Goal: Information Seeking & Learning: Understand process/instructions

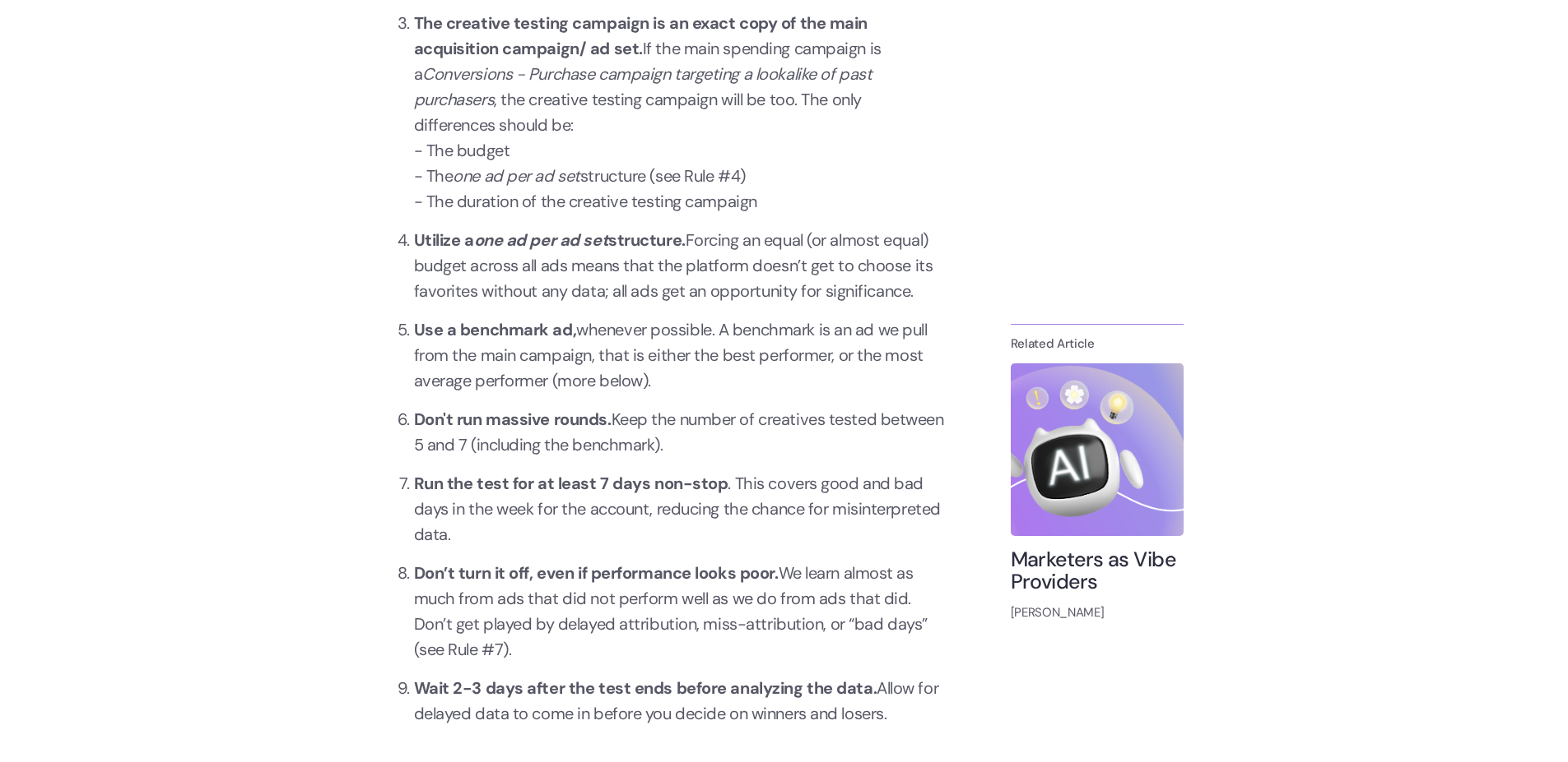
scroll to position [1875, 0]
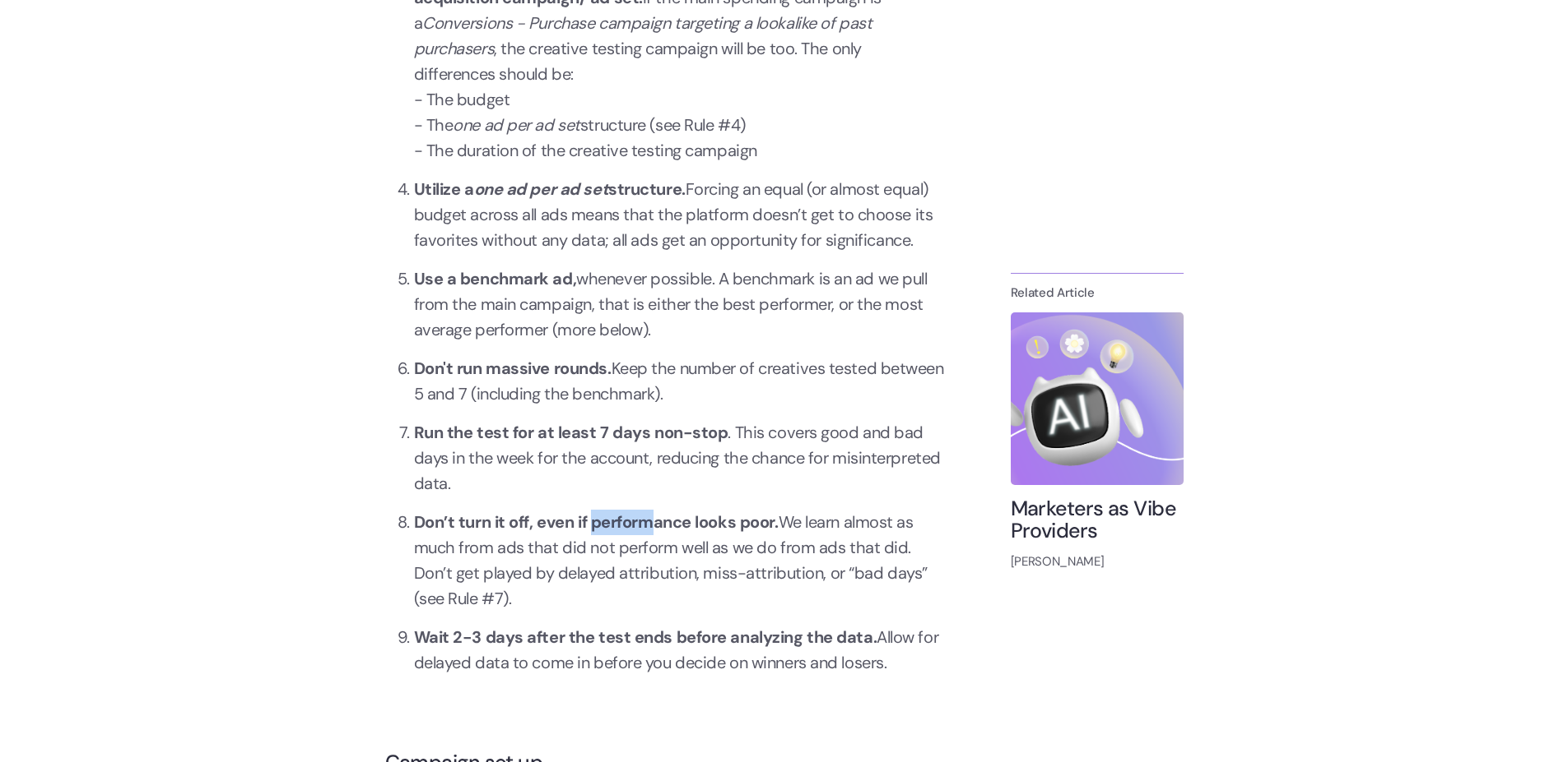
drag, startPoint x: 595, startPoint y: 525, endPoint x: 712, endPoint y: 545, distance: 118.7
click at [701, 543] on li "Don’t turn it off, even if performance looks poor. We learn almost as much from…" at bounding box center [679, 561] width 531 height 102
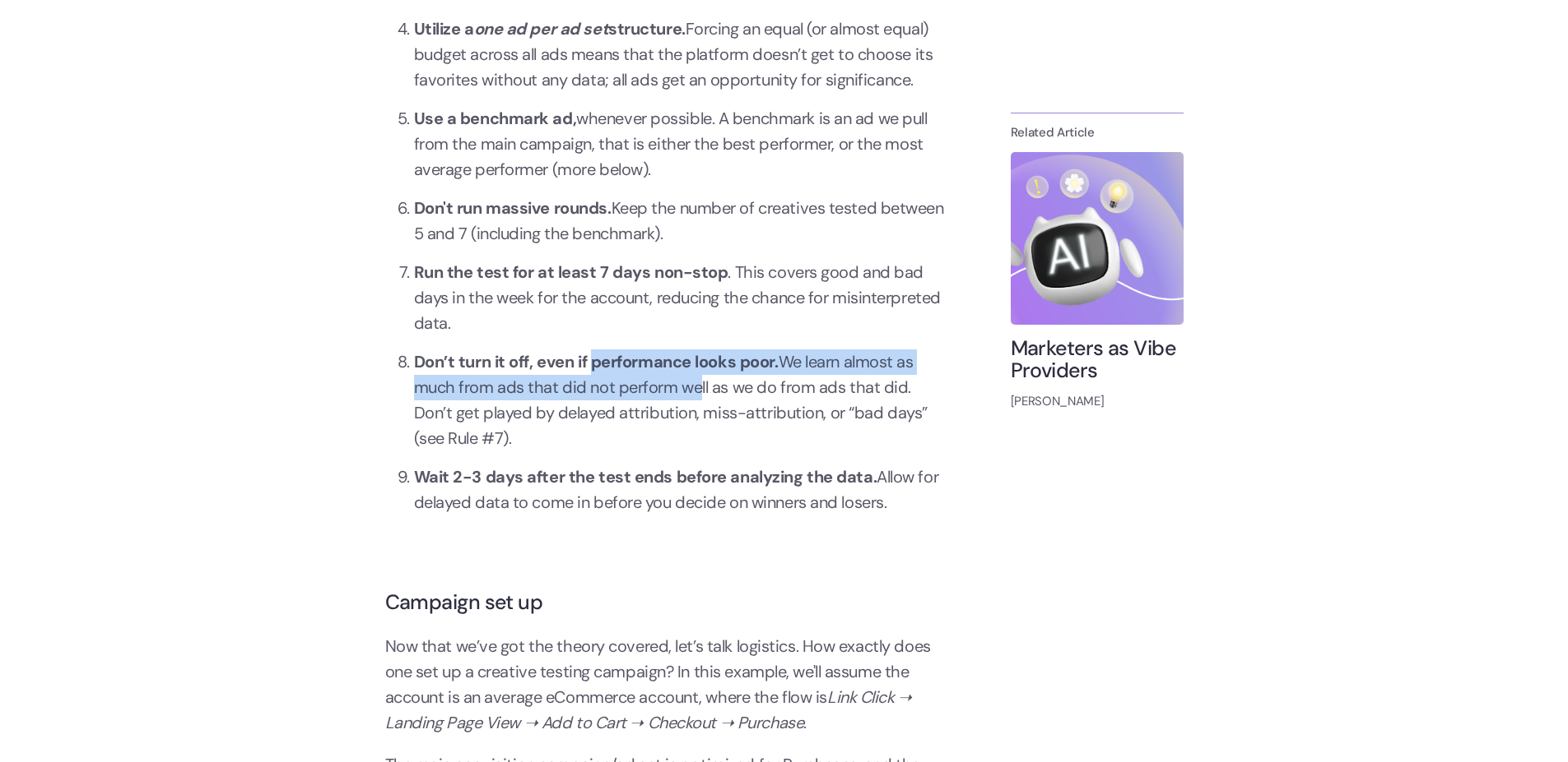
scroll to position [2073, 0]
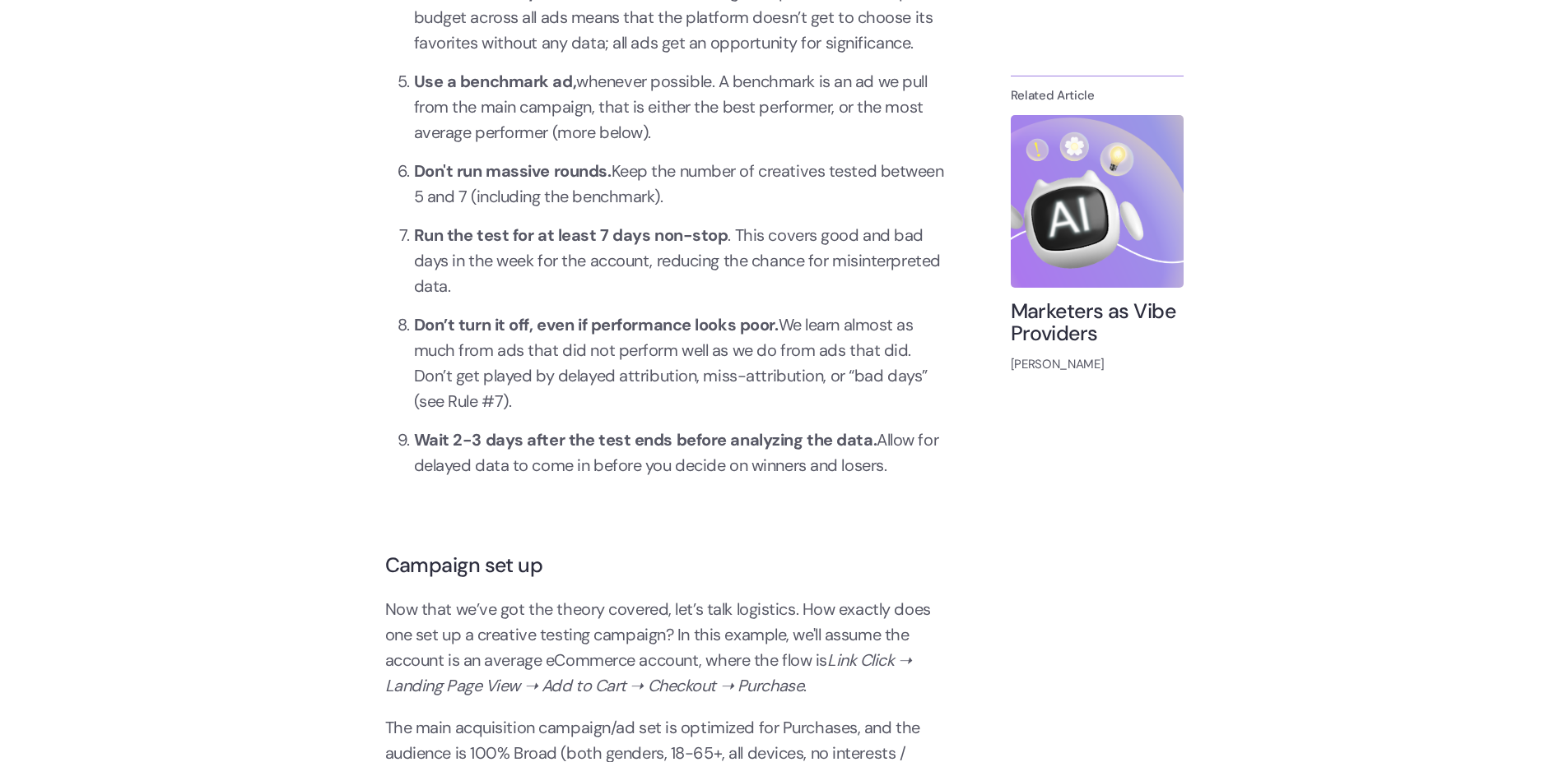
drag, startPoint x: 455, startPoint y: 439, endPoint x: 501, endPoint y: 458, distance: 49.8
click at [474, 441] on strong "Wait 2-3 days after the test ends before analyzing the data." at bounding box center [646, 439] width 464 height 21
drag, startPoint x: 571, startPoint y: 434, endPoint x: 674, endPoint y: 449, distance: 104.1
click at [655, 447] on strong "Wait 2-3 days after the test ends before analyzing the data." at bounding box center [646, 439] width 464 height 21
click at [496, 565] on h2 "Campaign set up" at bounding box center [665, 565] width 559 height 23
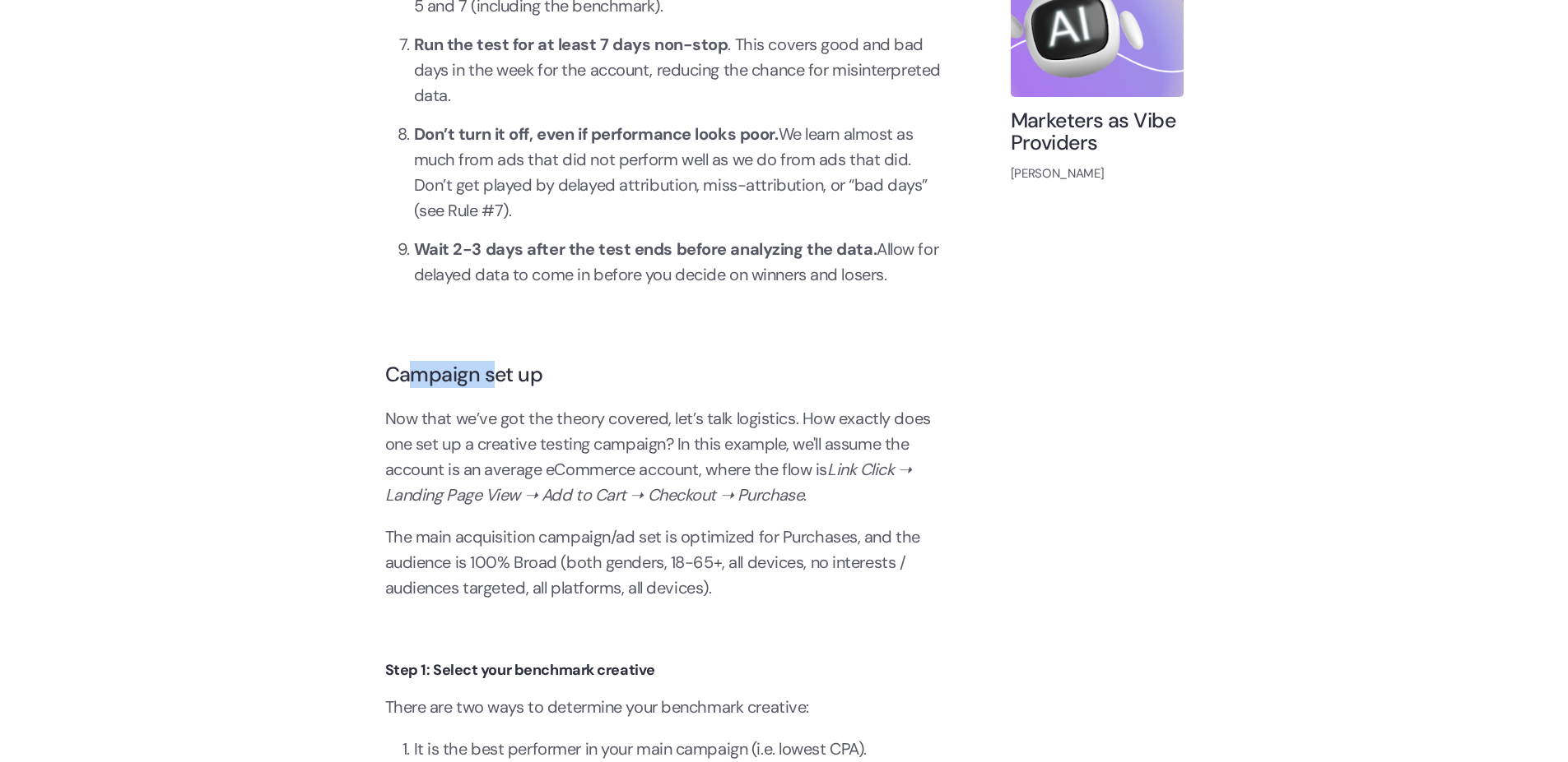
scroll to position [2270, 0]
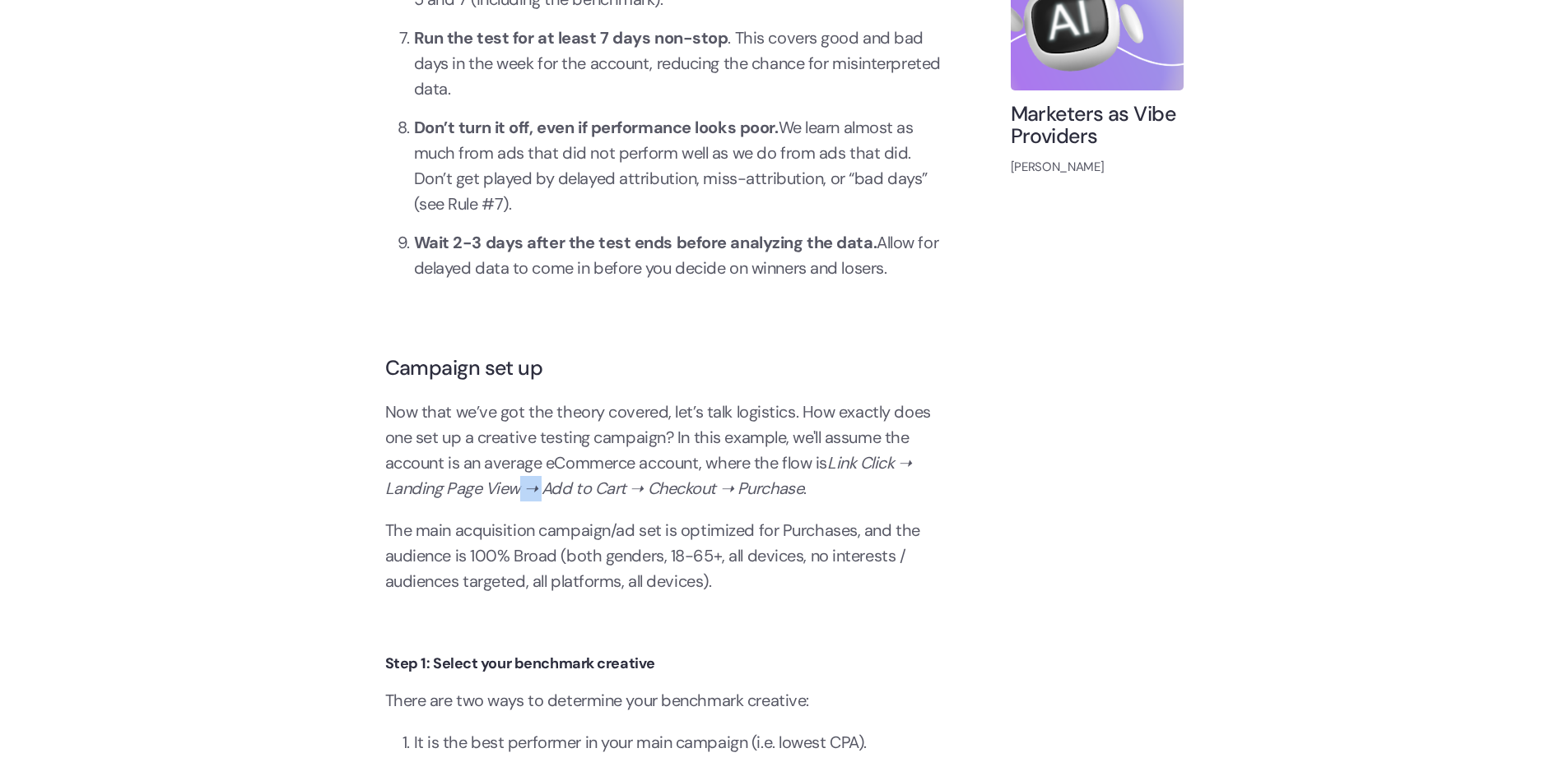
drag, startPoint x: 520, startPoint y: 495, endPoint x: 659, endPoint y: 522, distance: 141.6
click at [606, 568] on p "The main acquisition campaign/ad set is optimized for Purchases, and the audien…" at bounding box center [665, 556] width 559 height 76
drag, startPoint x: 703, startPoint y: 433, endPoint x: 863, endPoint y: 443, distance: 160.3
click at [822, 445] on p "Now that we’ve got the theory covered, let’s talk logistics. How exactly does o…" at bounding box center [665, 450] width 559 height 102
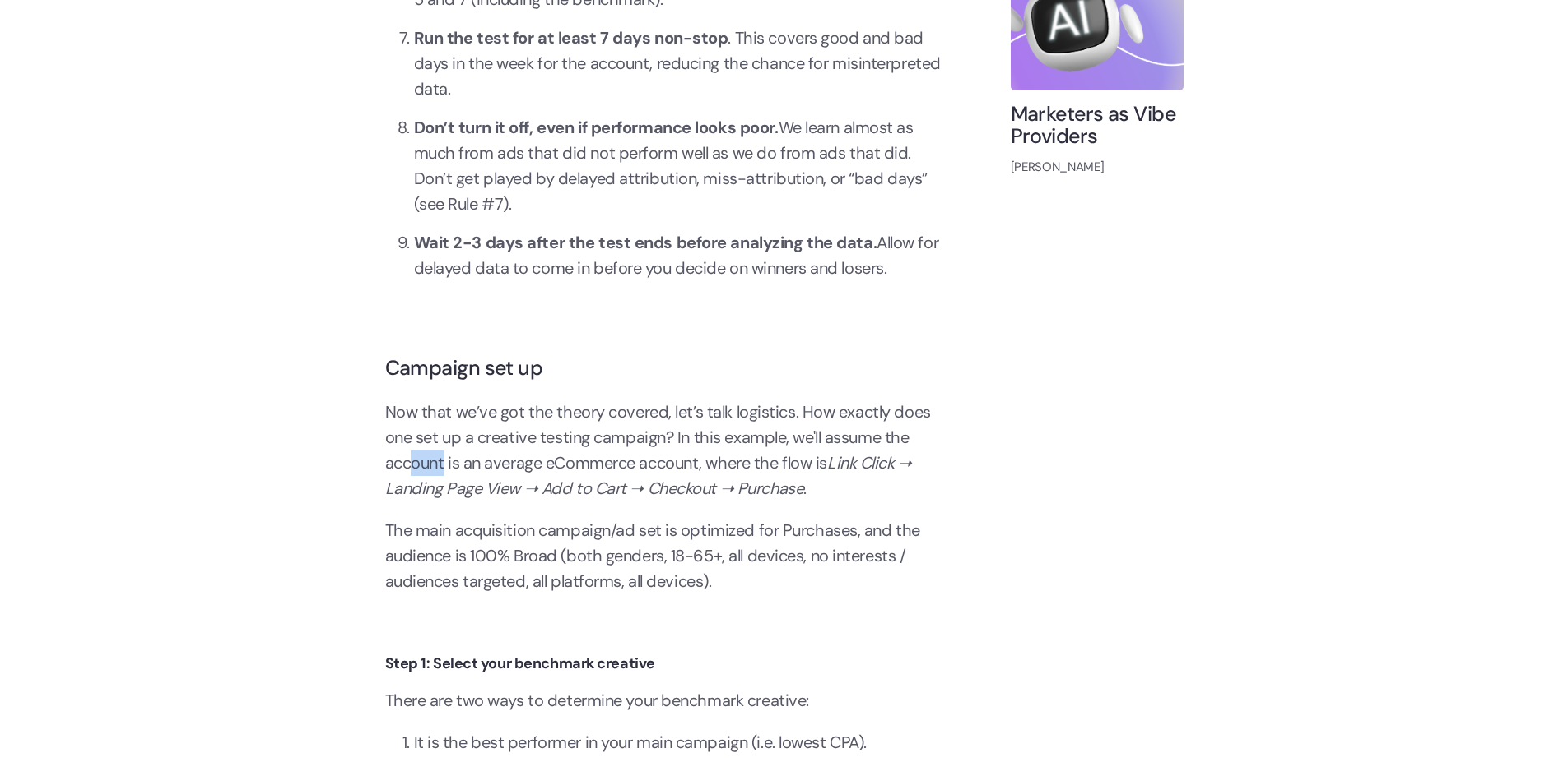
drag, startPoint x: 414, startPoint y: 461, endPoint x: 473, endPoint y: 462, distance: 59.0
click at [461, 462] on p "Now that we’ve got the theory covered, let’s talk logistics. How exactly does o…" at bounding box center [665, 450] width 559 height 102
click at [670, 466] on p "Now that we’ve got the theory covered, let’s talk logistics. How exactly does o…" at bounding box center [665, 450] width 559 height 102
drag, startPoint x: 783, startPoint y: 470, endPoint x: 934, endPoint y: 499, distance: 153.8
click at [898, 495] on p "Now that we’ve got the theory covered, let’s talk logistics. How exactly does o…" at bounding box center [665, 450] width 559 height 102
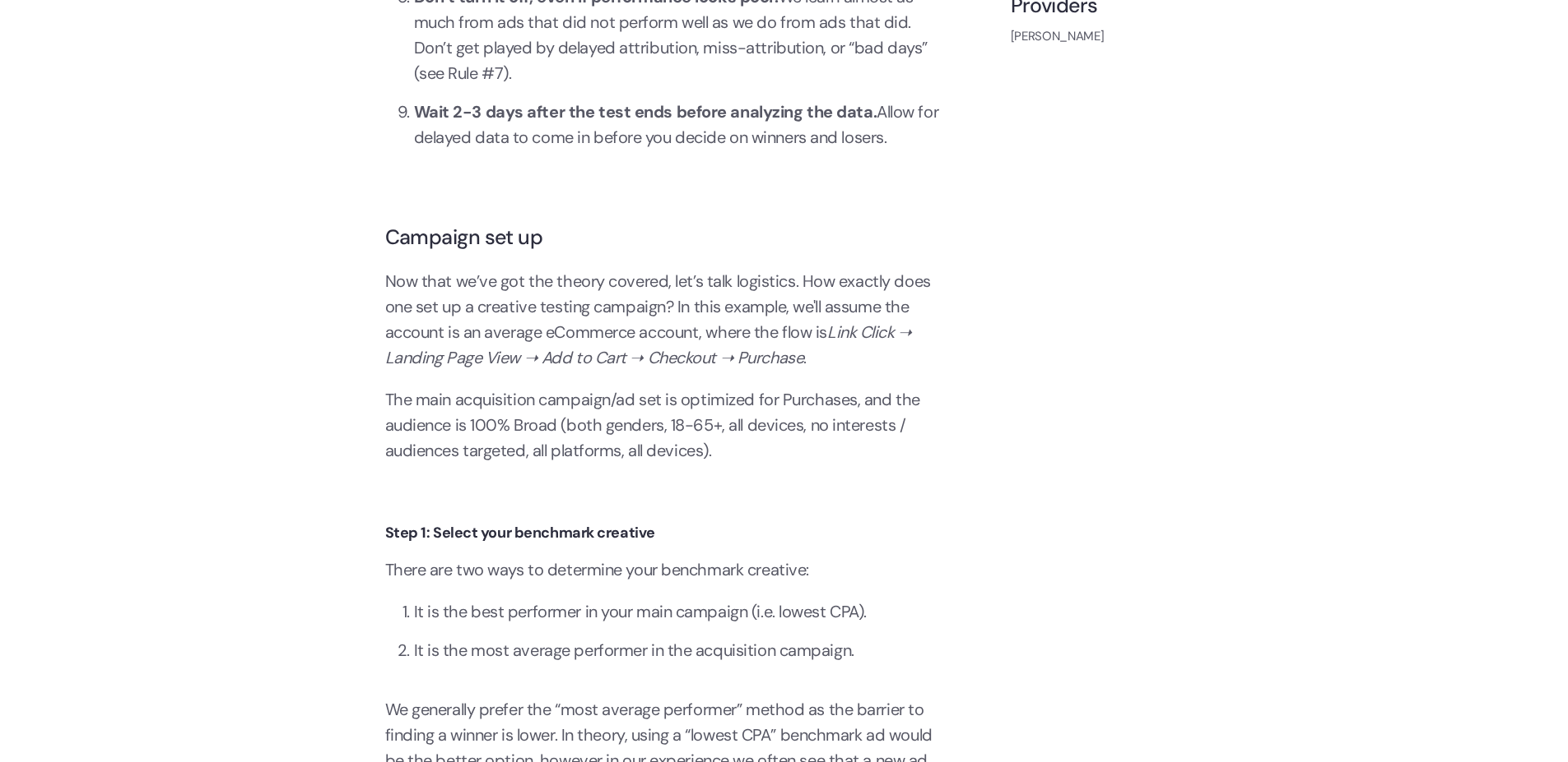
scroll to position [2467, 0]
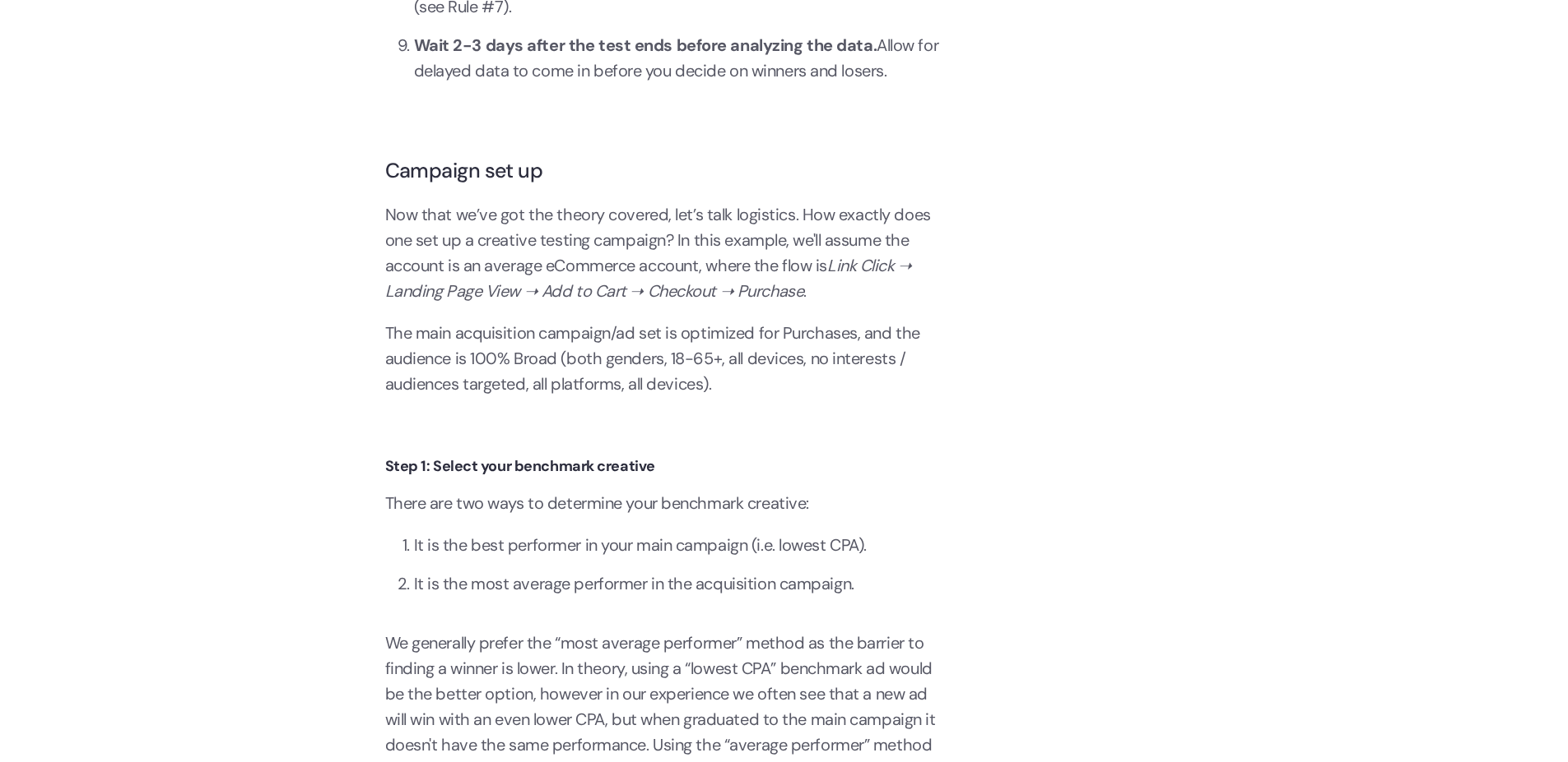
drag, startPoint x: 551, startPoint y: 333, endPoint x: 610, endPoint y: 332, distance: 59.0
click at [560, 332] on p "The main acquisition campaign/ad set is optimized for Purchases, and the audien…" at bounding box center [665, 358] width 559 height 76
click at [669, 327] on p "The main acquisition campaign/ad set is optimized for Purchases, and the audien…" at bounding box center [665, 358] width 559 height 76
drag, startPoint x: 725, startPoint y: 340, endPoint x: 848, endPoint y: 338, distance: 123.0
click at [840, 340] on p "The main acquisition campaign/ad set is optimized for Purchases, and the audien…" at bounding box center [665, 358] width 559 height 76
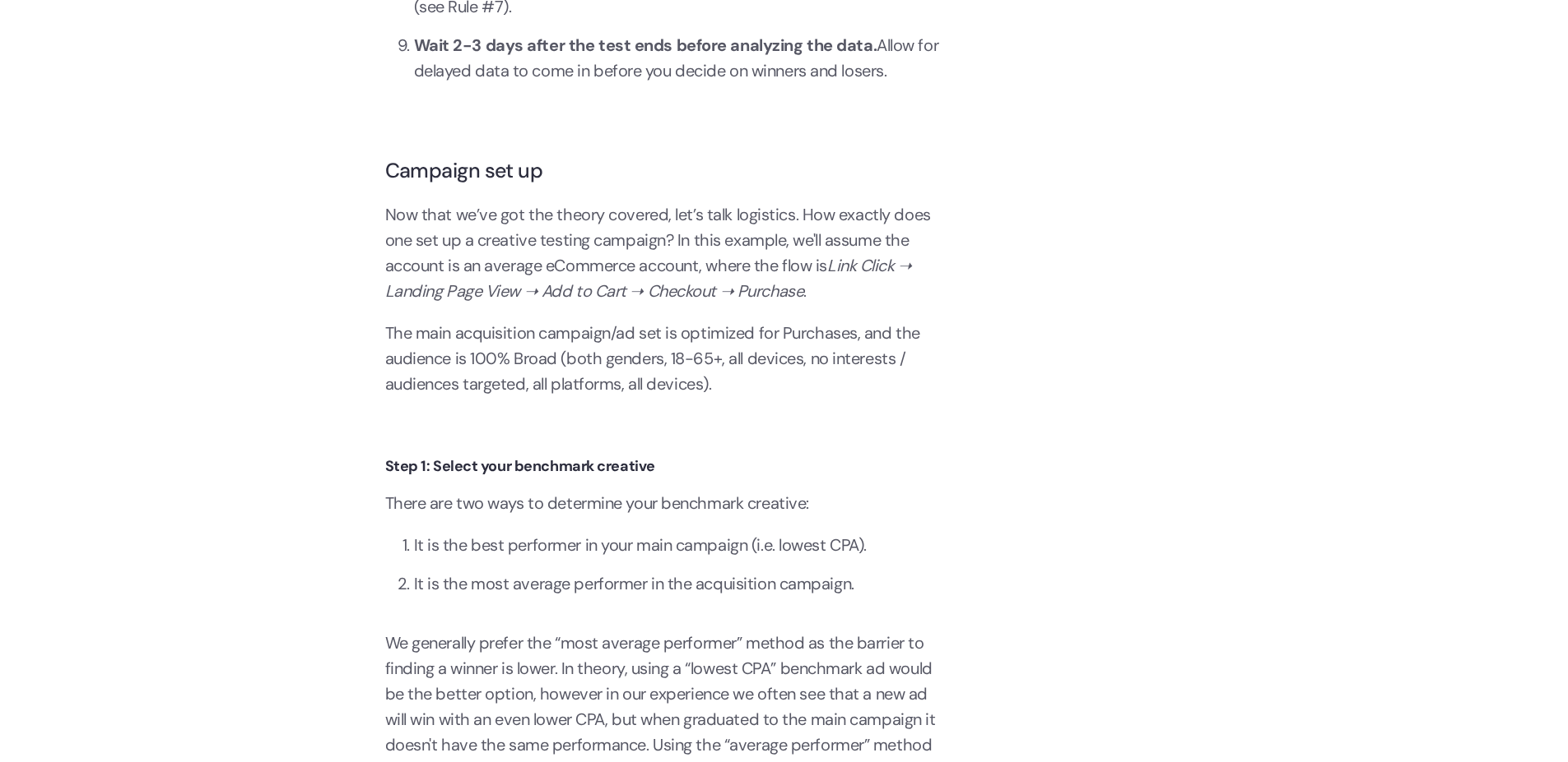
click at [792, 365] on p "The main acquisition campaign/ad set is optimized for Purchases, and the audien…" at bounding box center [665, 358] width 559 height 76
drag, startPoint x: 563, startPoint y: 358, endPoint x: 715, endPoint y: 362, distance: 152.1
click at [692, 359] on p "The main acquisition campaign/ad set is optimized for Purchases, and the audien…" at bounding box center [665, 358] width 559 height 76
drag, startPoint x: 761, startPoint y: 347, endPoint x: 875, endPoint y: 380, distance: 118.7
click at [876, 355] on p "The main acquisition campaign/ad set is optimized for Purchases, and the audien…" at bounding box center [665, 358] width 559 height 76
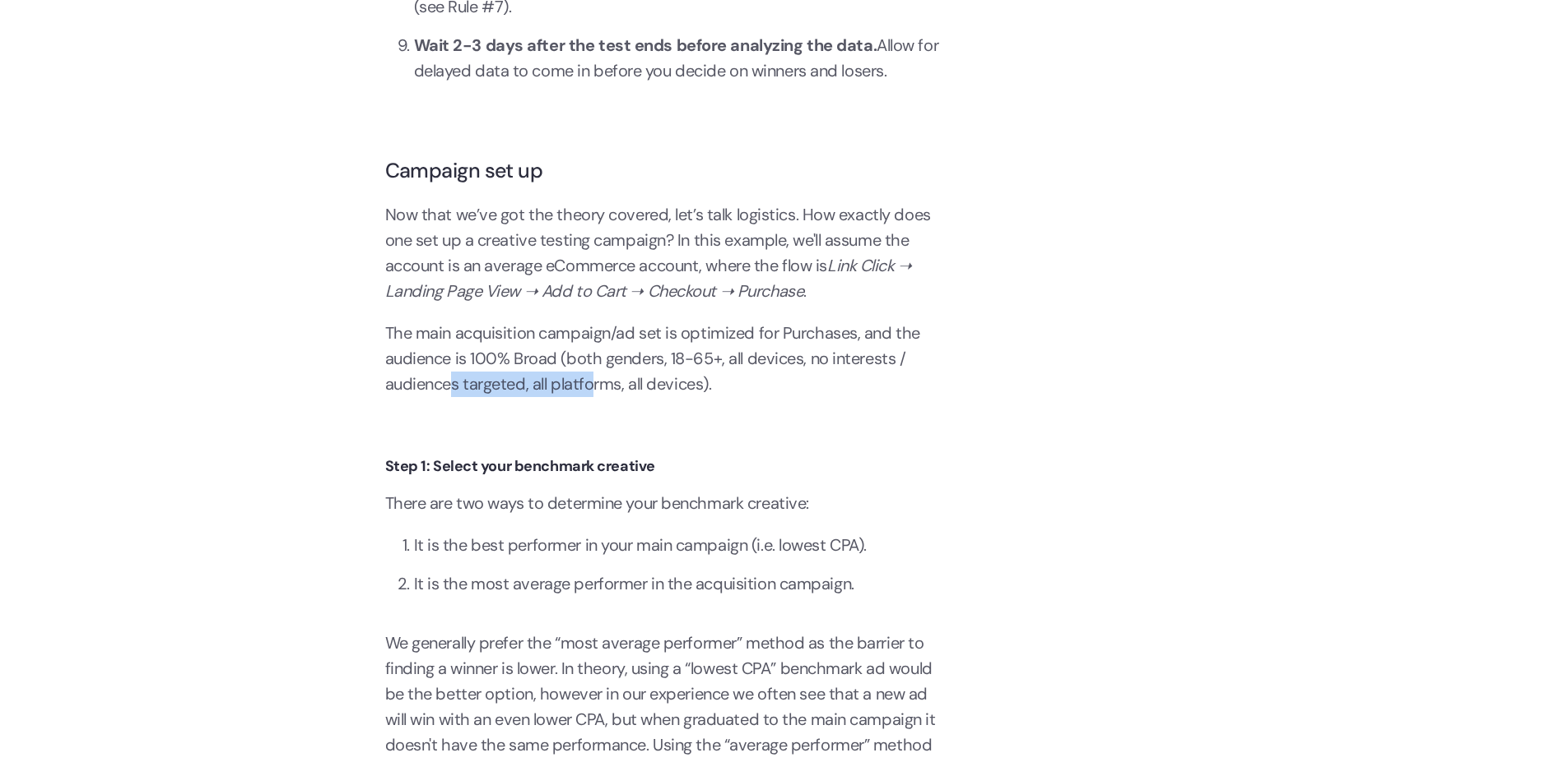
drag, startPoint x: 450, startPoint y: 387, endPoint x: 578, endPoint y: 399, distance: 128.6
click at [601, 378] on p "The main acquisition campaign/ad set is optimized for Purchases, and the audien…" at bounding box center [665, 358] width 559 height 76
drag, startPoint x: 475, startPoint y: 464, endPoint x: 600, endPoint y: 481, distance: 126.2
drag, startPoint x: 391, startPoint y: 517, endPoint x: 521, endPoint y: 521, distance: 130.1
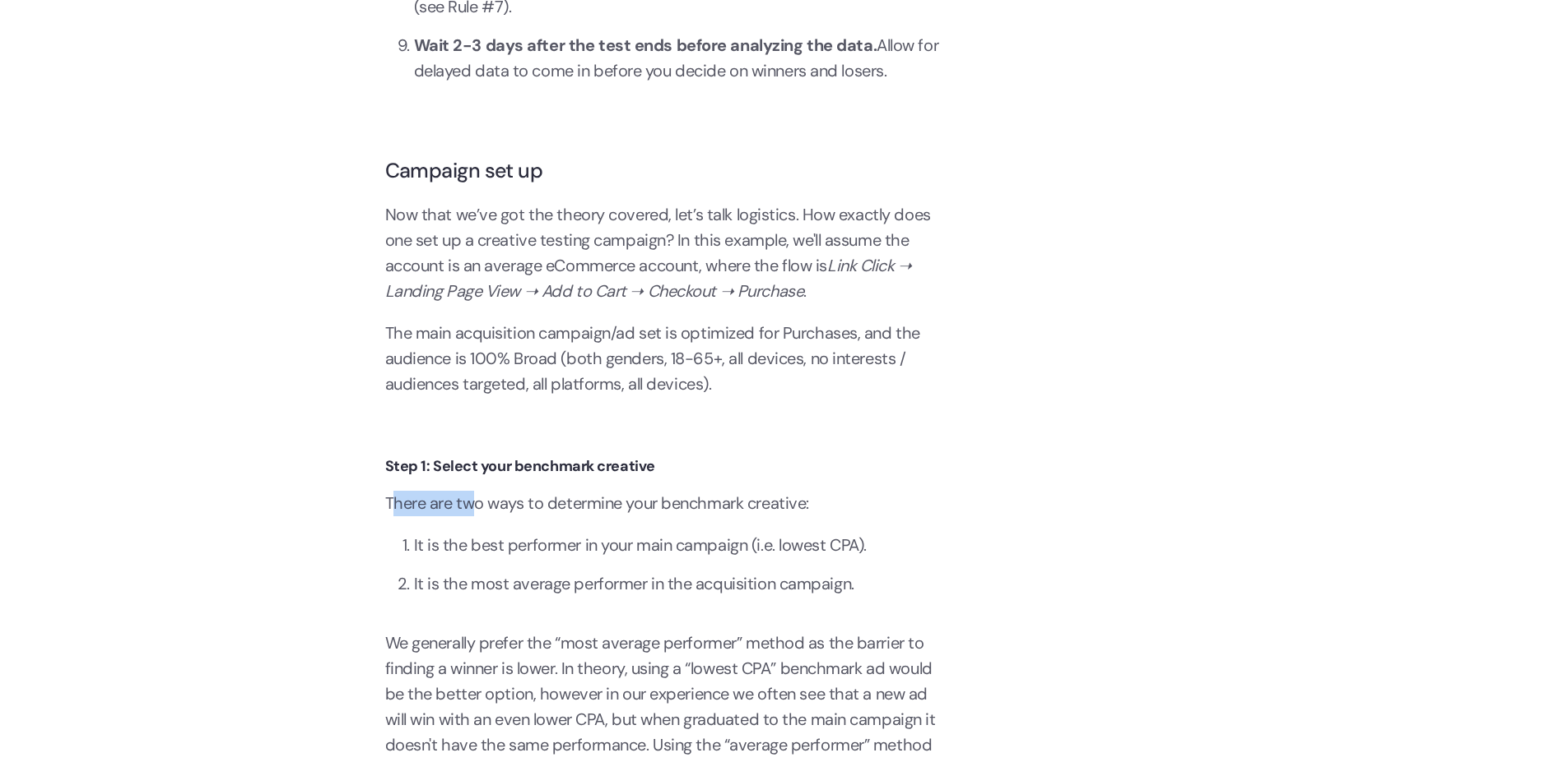
click at [502, 514] on p "There are two ways to determine your benchmark creative:" at bounding box center [665, 504] width 559 height 26
click at [565, 559] on li "It is the best performer in your main campaign (i.e. lowest CPA)." at bounding box center [679, 546] width 531 height 26
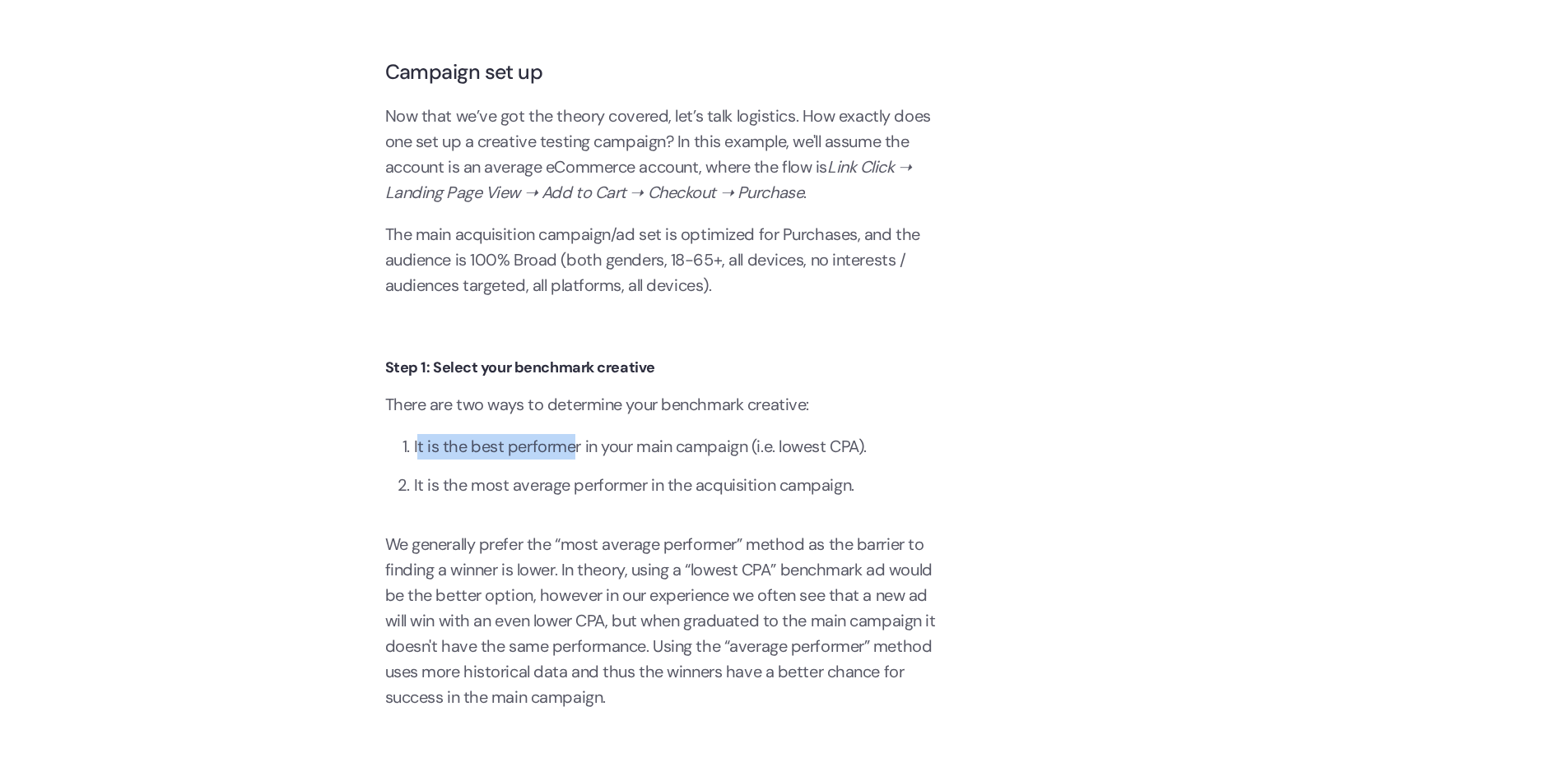
drag, startPoint x: 418, startPoint y: 442, endPoint x: 621, endPoint y: 442, distance: 203.0
click at [614, 442] on li "It is the best performer in your main campaign (i.e. lowest CPA)." at bounding box center [679, 447] width 531 height 26
click at [555, 484] on li "It is the most average performer in the acquisition campaign." at bounding box center [679, 486] width 531 height 26
drag, startPoint x: 624, startPoint y: 486, endPoint x: 758, endPoint y: 496, distance: 134.4
click at [726, 497] on li "It is the most average performer in the acquisition campaign." at bounding box center [679, 486] width 531 height 26
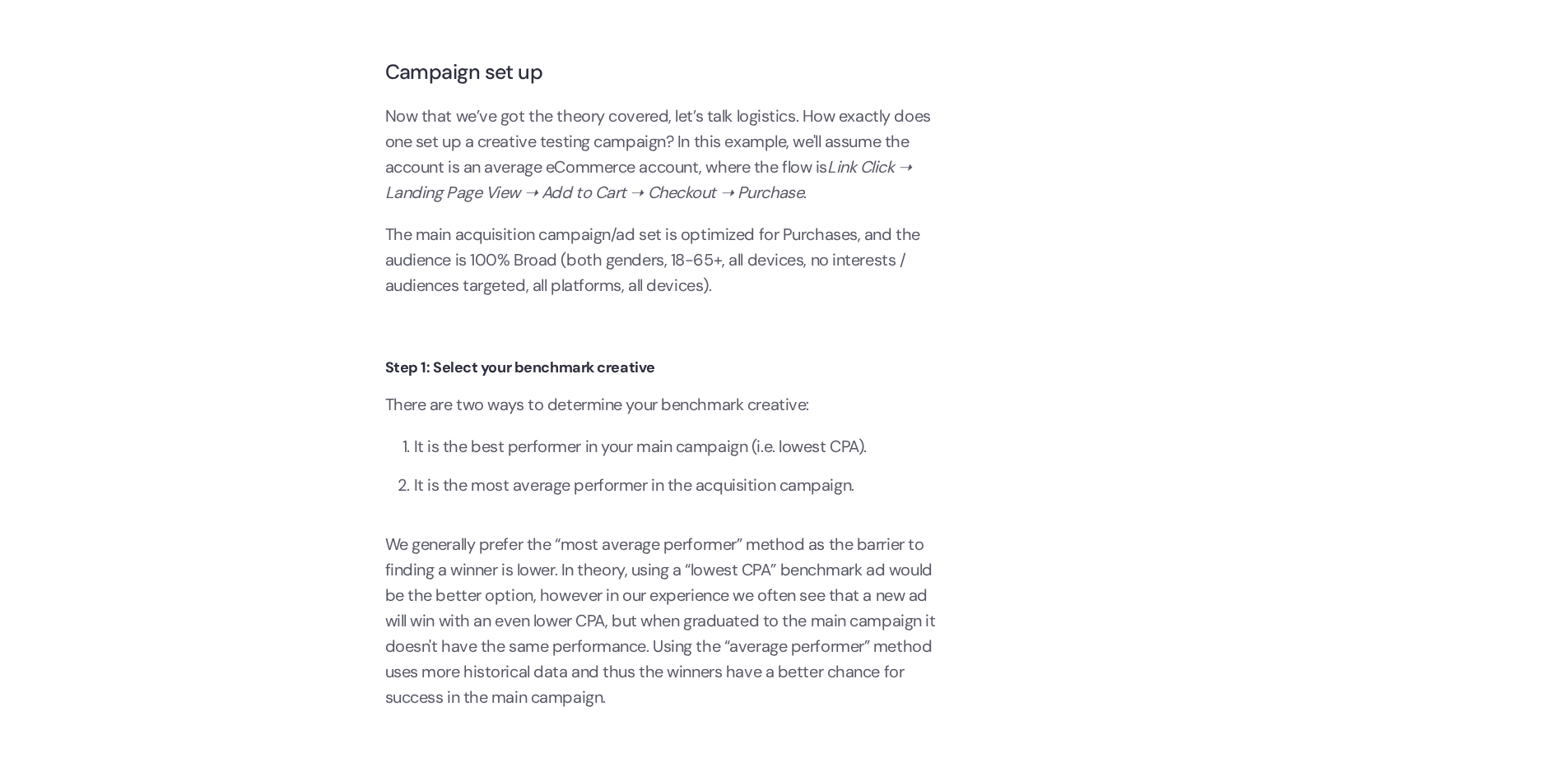
drag, startPoint x: 478, startPoint y: 546, endPoint x: 590, endPoint y: 578, distance: 116.5
click at [556, 567] on p "We generally prefer the “most average performer” method as the barrier to findi…" at bounding box center [665, 621] width 559 height 178
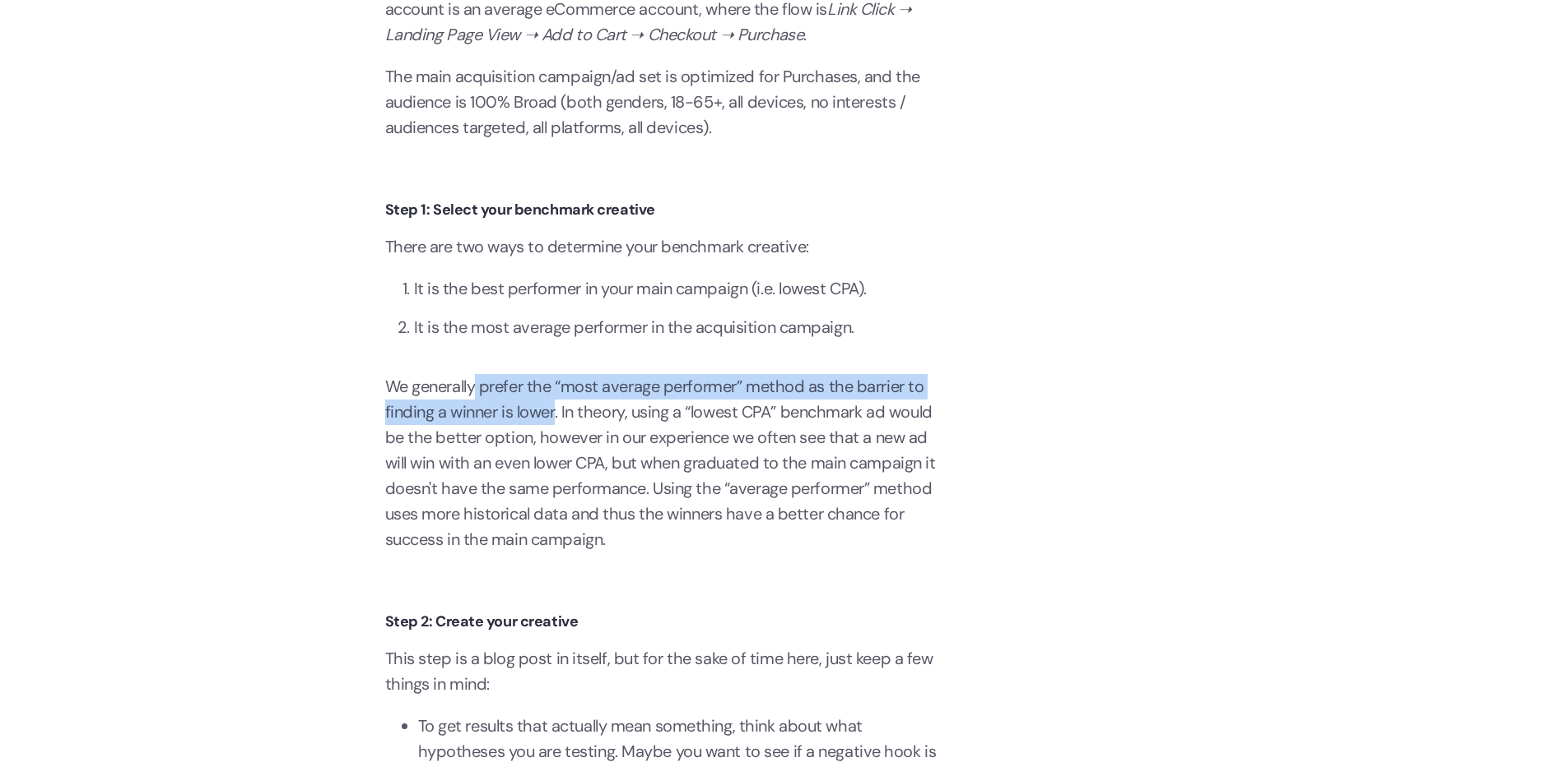
scroll to position [2764, 0]
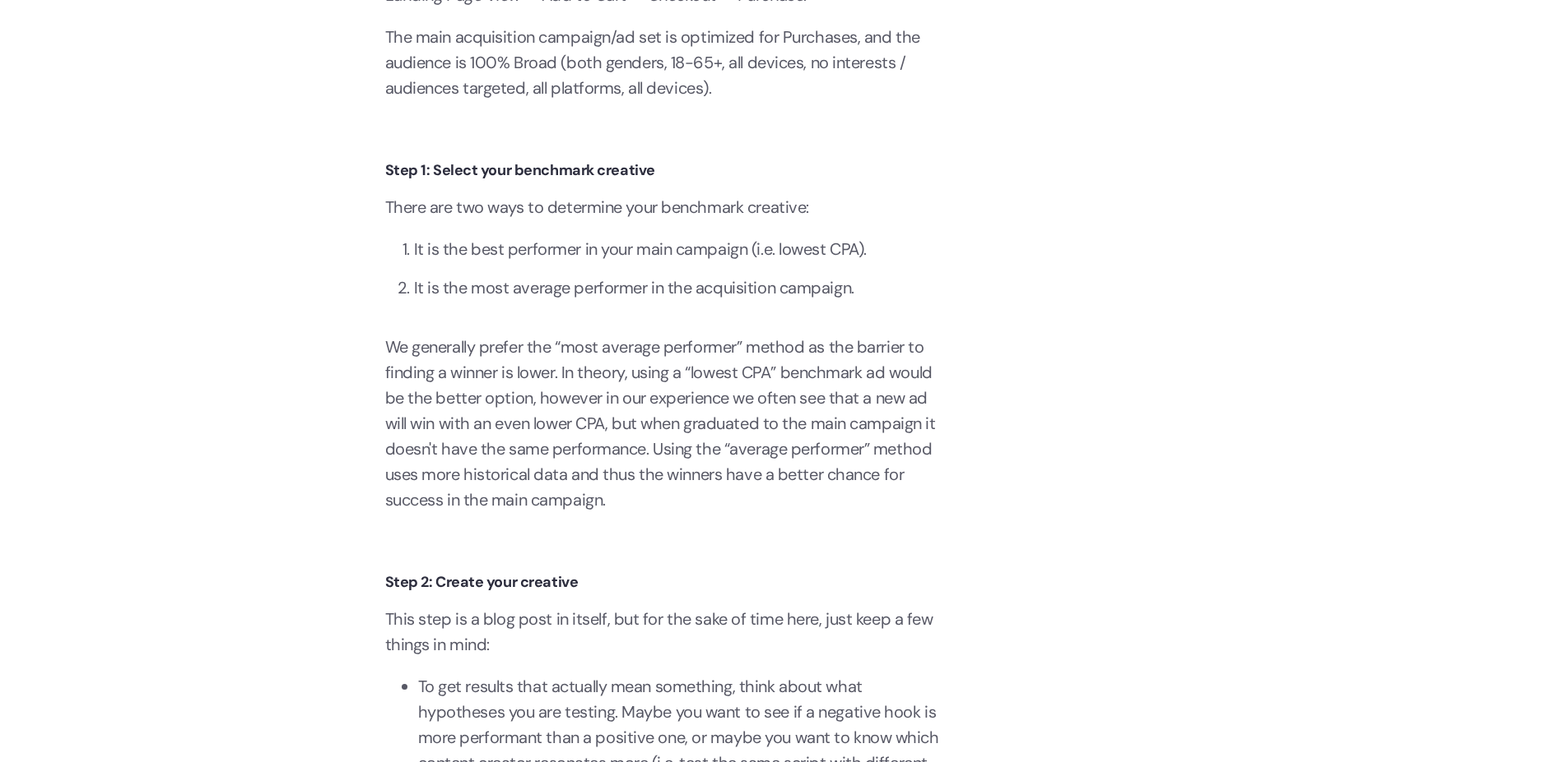
click at [632, 458] on p "We generally prefer the “most average performer” method as the barrier to findi…" at bounding box center [665, 424] width 559 height 178
click at [878, 355] on p "We generally prefer the “most average performer” method as the barrier to findi…" at bounding box center [665, 424] width 559 height 178
drag, startPoint x: 420, startPoint y: 380, endPoint x: 496, endPoint y: 381, distance: 76.0
click at [491, 381] on p "We generally prefer the “most average performer” method as the barrier to findi…" at bounding box center [665, 424] width 559 height 178
drag, startPoint x: 585, startPoint y: 371, endPoint x: 713, endPoint y: 389, distance: 129.3
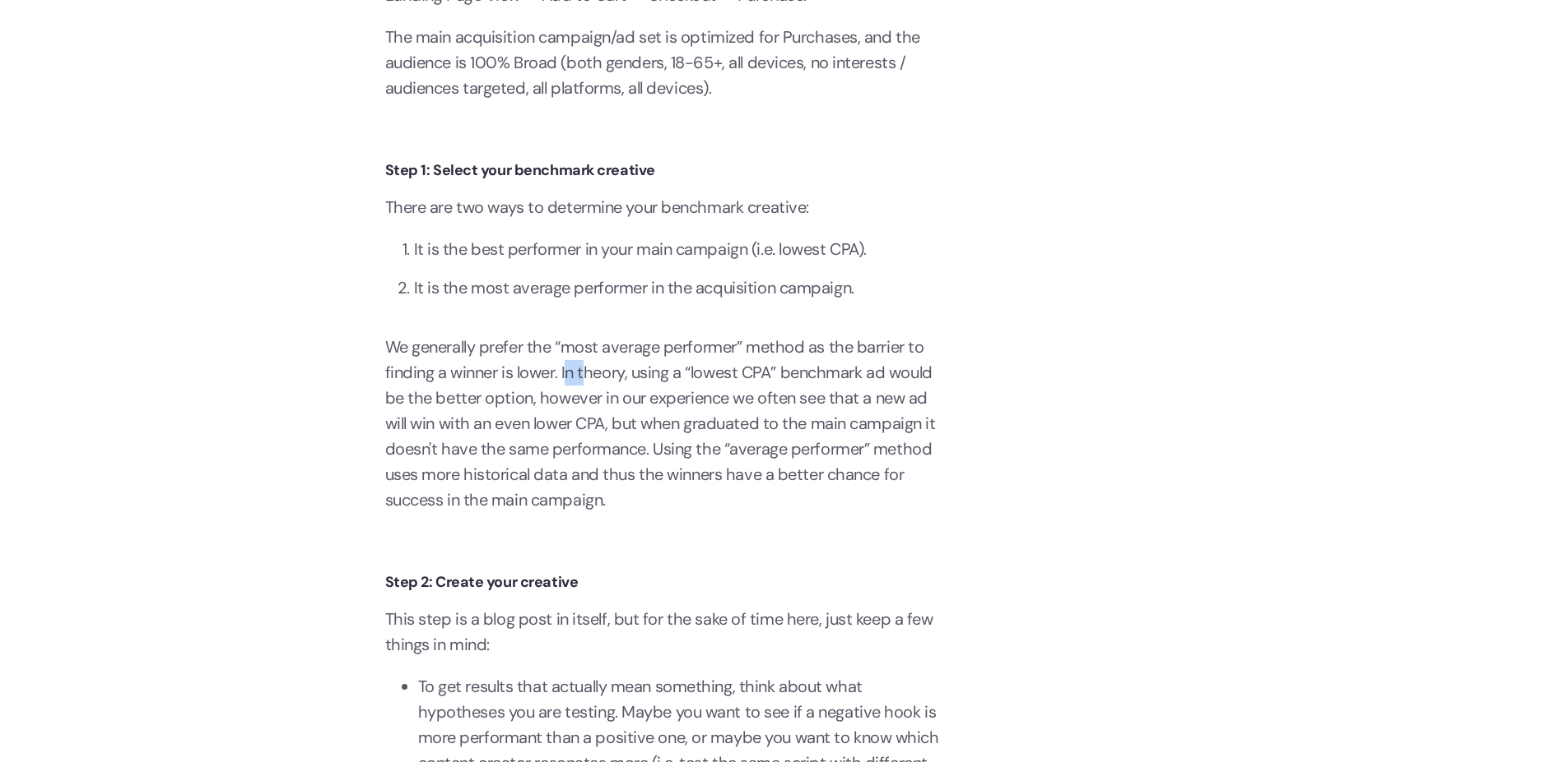
click at [678, 381] on p "We generally prefer the “most average performer” method as the barrier to findi…" at bounding box center [665, 424] width 559 height 178
drag, startPoint x: 452, startPoint y: 568, endPoint x: 556, endPoint y: 606, distance: 110.7
drag, startPoint x: 407, startPoint y: 605, endPoint x: 579, endPoint y: 648, distance: 177.3
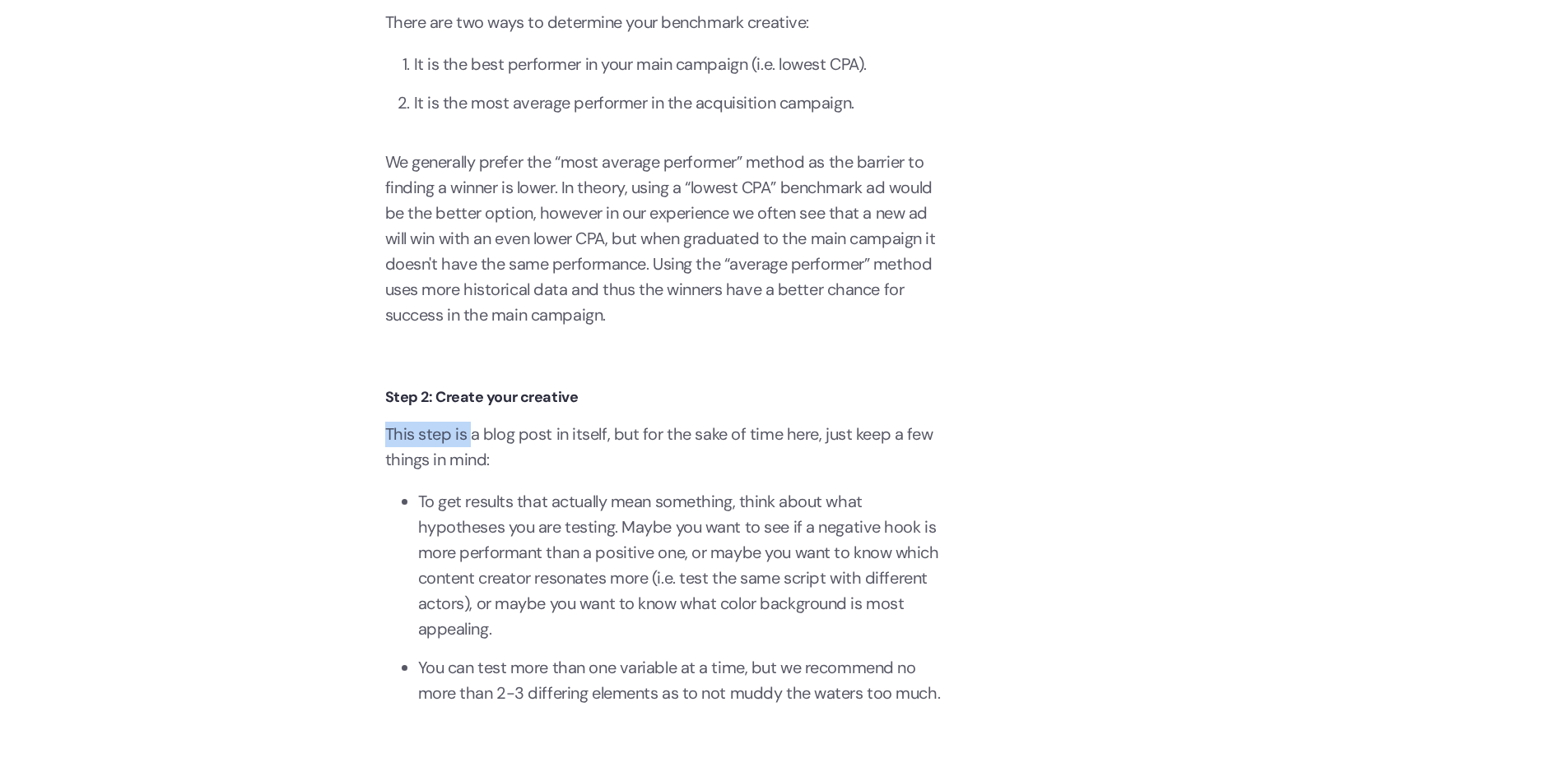
scroll to position [2961, 0]
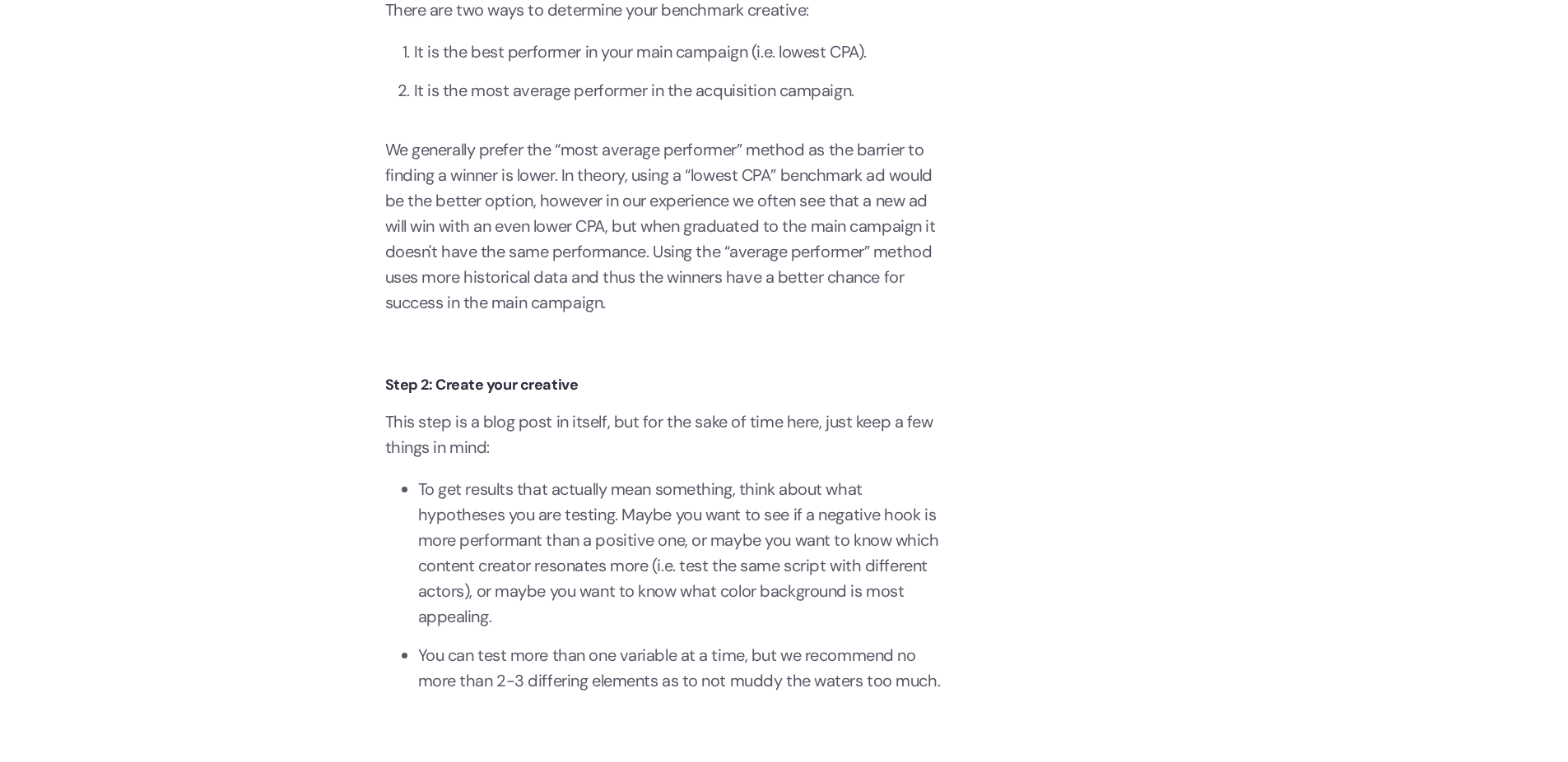
drag, startPoint x: 461, startPoint y: 395, endPoint x: 624, endPoint y: 404, distance: 163.2
click at [618, 394] on h4 "Step 2: Create your creative" at bounding box center [665, 385] width 559 height 23
drag, startPoint x: 434, startPoint y: 436, endPoint x: 493, endPoint y: 459, distance: 63.3
click at [477, 453] on p "This step is a blog post in itself, but for the sake of time here, just keep a …" at bounding box center [665, 435] width 559 height 51
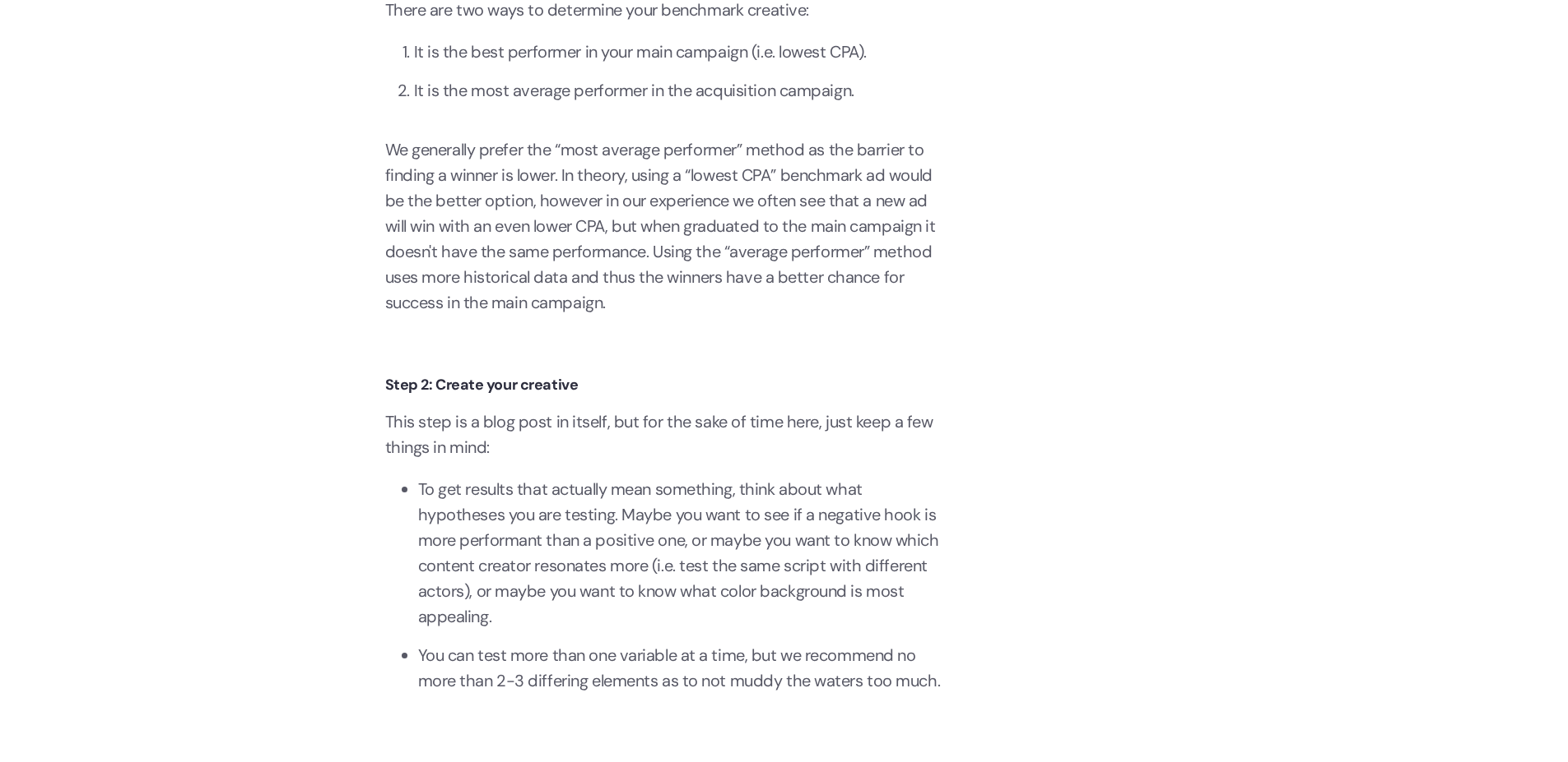
click at [491, 489] on li "To get results that actually mean something, think about what hypotheses you ar…" at bounding box center [681, 553] width 527 height 153
drag, startPoint x: 429, startPoint y: 483, endPoint x: 583, endPoint y: 567, distance: 175.4
click at [573, 529] on li "To get results that actually mean something, think about what hypotheses you ar…" at bounding box center [681, 553] width 527 height 153
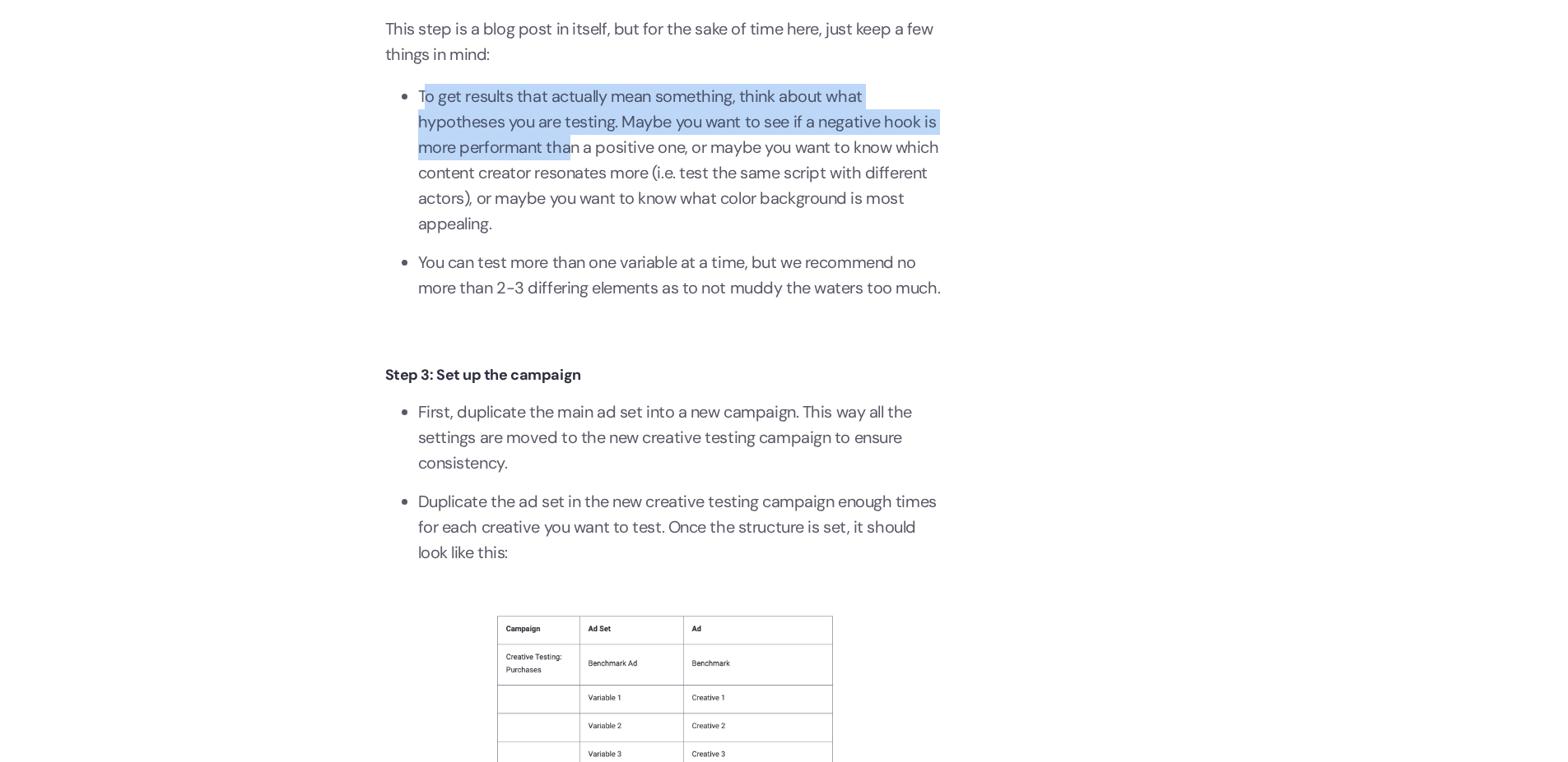
scroll to position [3356, 0]
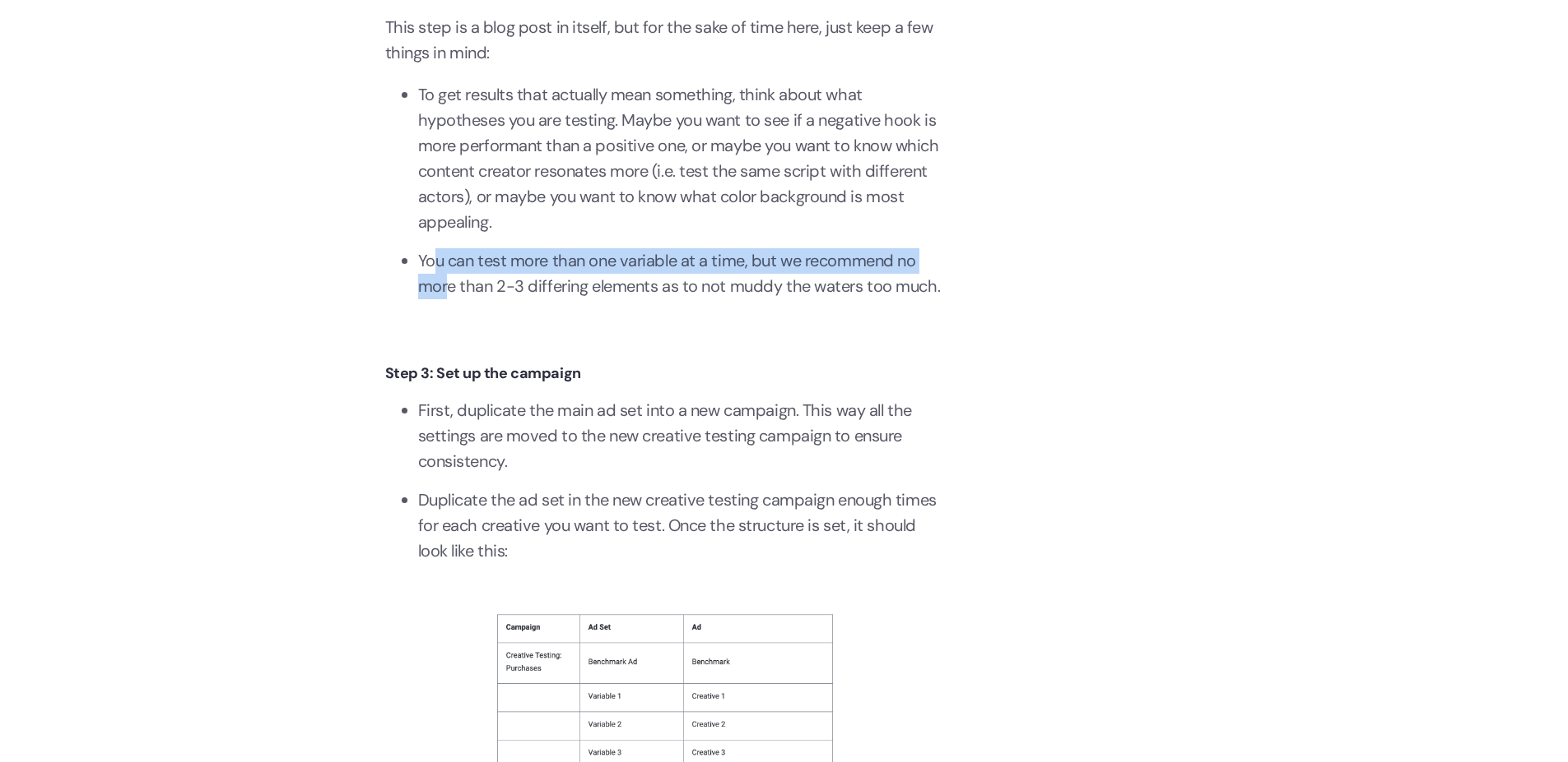
click at [447, 276] on li "You can test more than one variable at a time, but we recommend no more than 2-…" at bounding box center [681, 273] width 527 height 51
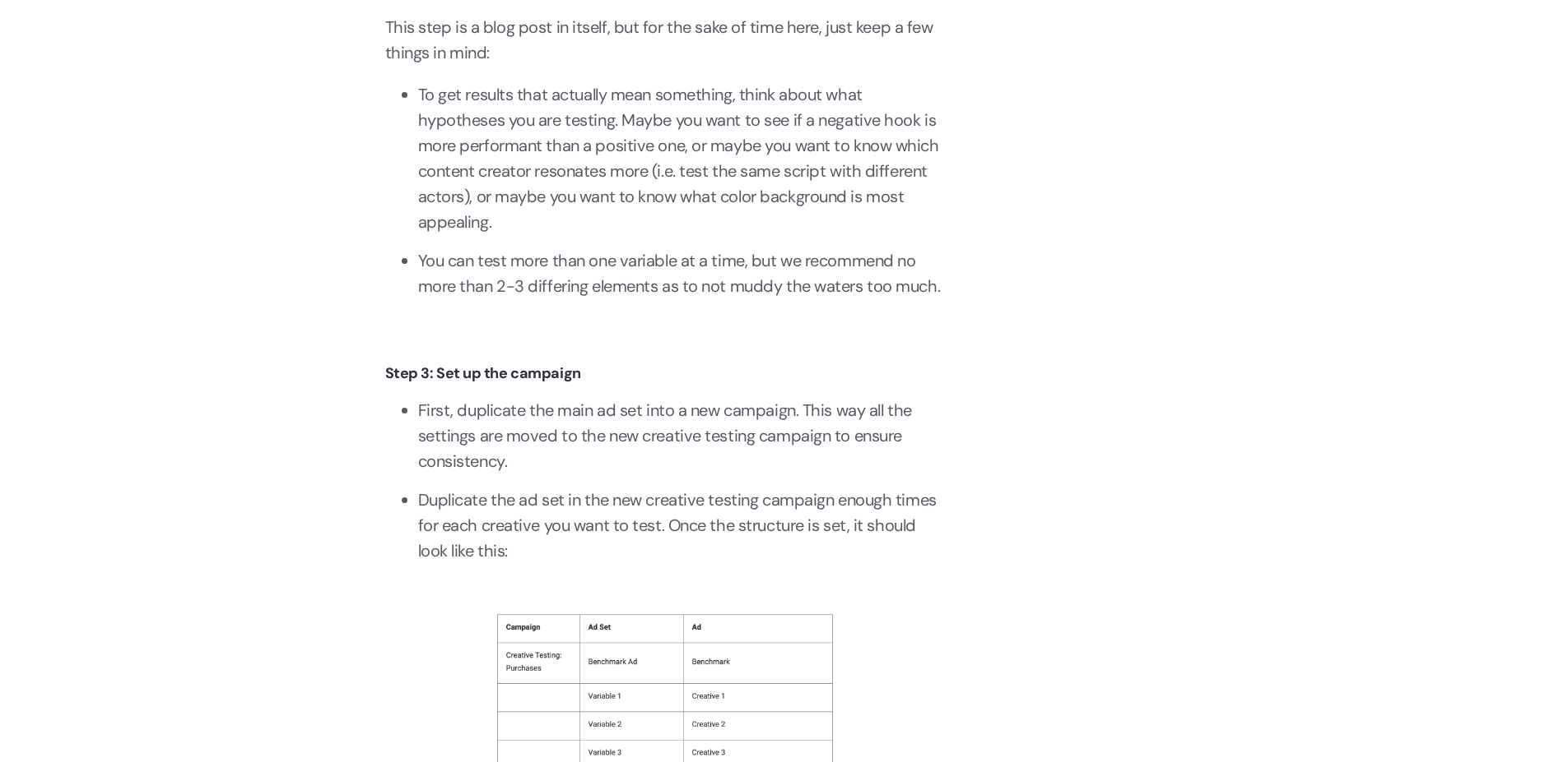
click at [484, 313] on ul "To get results that actually mean something, think about what hypotheses you ar…" at bounding box center [665, 197] width 559 height 231
drag, startPoint x: 532, startPoint y: 255, endPoint x: 636, endPoint y: 267, distance: 104.7
click at [566, 254] on li "You can test more than one variable at a time, but we recommend no more than 2-…" at bounding box center [681, 273] width 527 height 51
drag, startPoint x: 685, startPoint y: 264, endPoint x: 793, endPoint y: 279, distance: 109.0
click at [768, 266] on li "You can test more than one variable at a time, but we recommend no more than 2-…" at bounding box center [681, 273] width 527 height 51
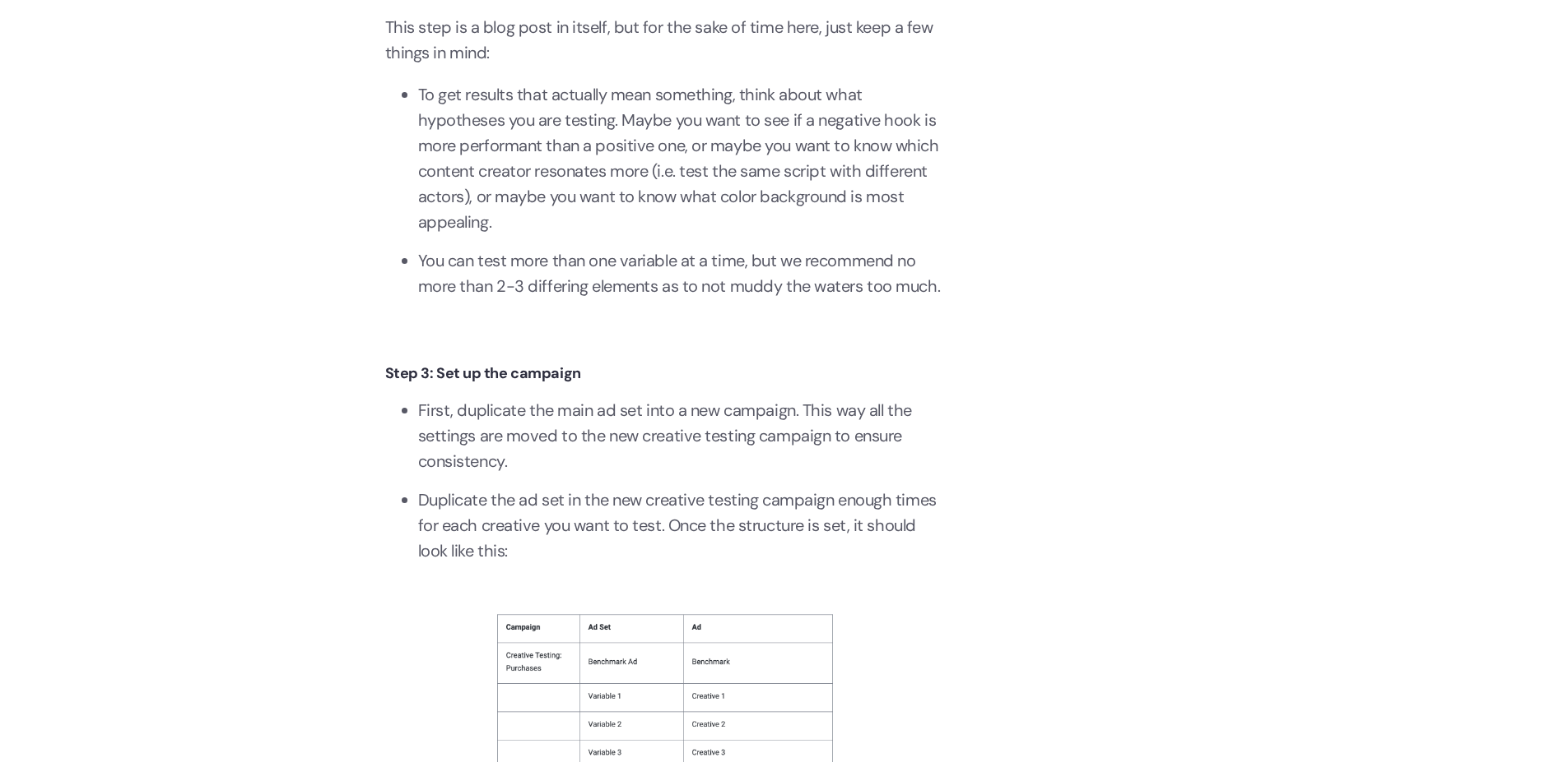
click at [771, 347] on p "‍" at bounding box center [665, 334] width 559 height 26
drag, startPoint x: 459, startPoint y: 443, endPoint x: 525, endPoint y: 473, distance: 72.5
click at [508, 466] on li "First, duplicate the main ad set into a new campaign. This way all the settings…" at bounding box center [681, 436] width 527 height 76
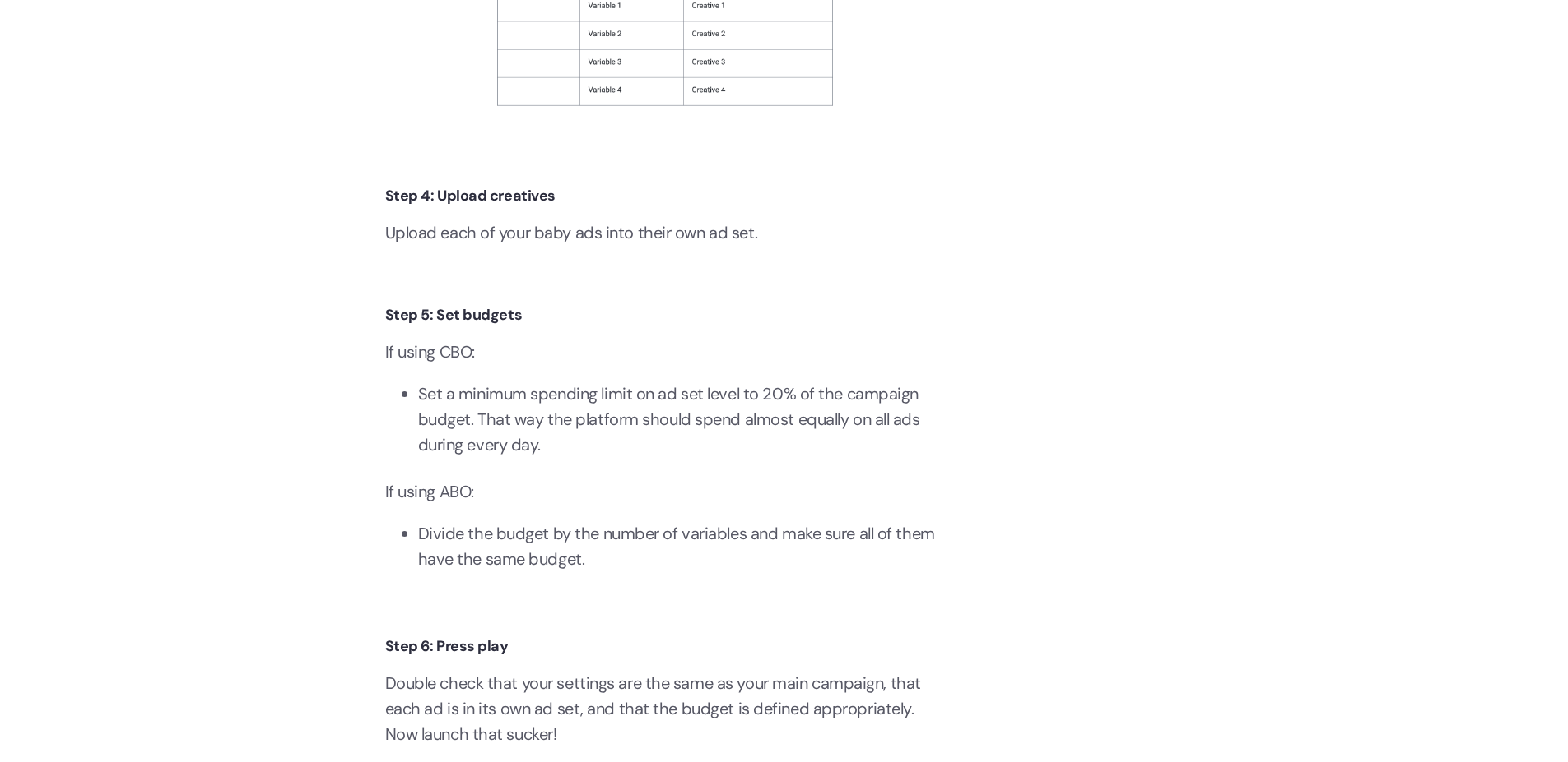
scroll to position [4146, 0]
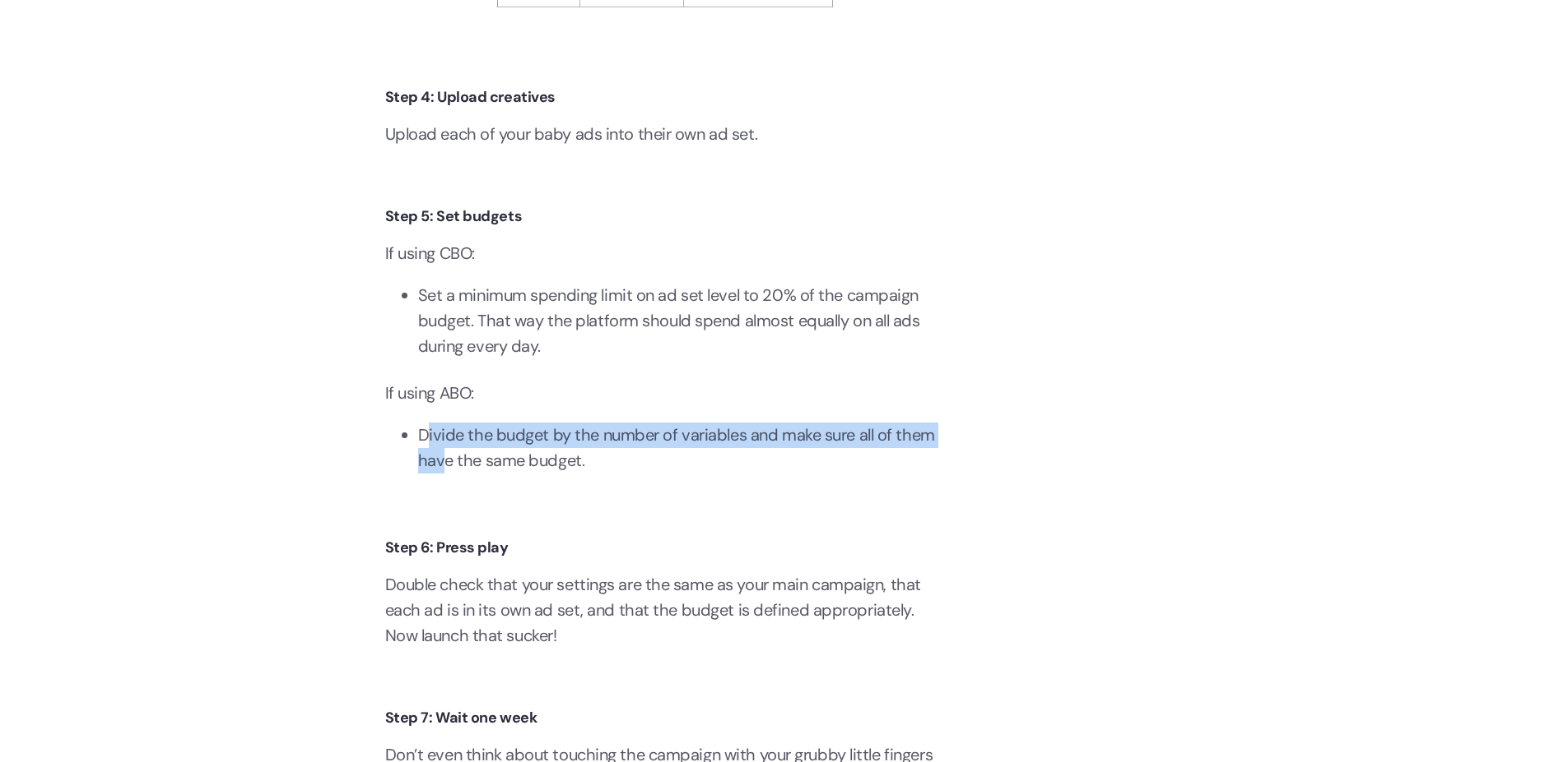
drag, startPoint x: 424, startPoint y: 468, endPoint x: 529, endPoint y: 497, distance: 108.9
click at [475, 473] on li "Divide the budget by the number of variables and make sure all of them have the…" at bounding box center [681, 448] width 527 height 51
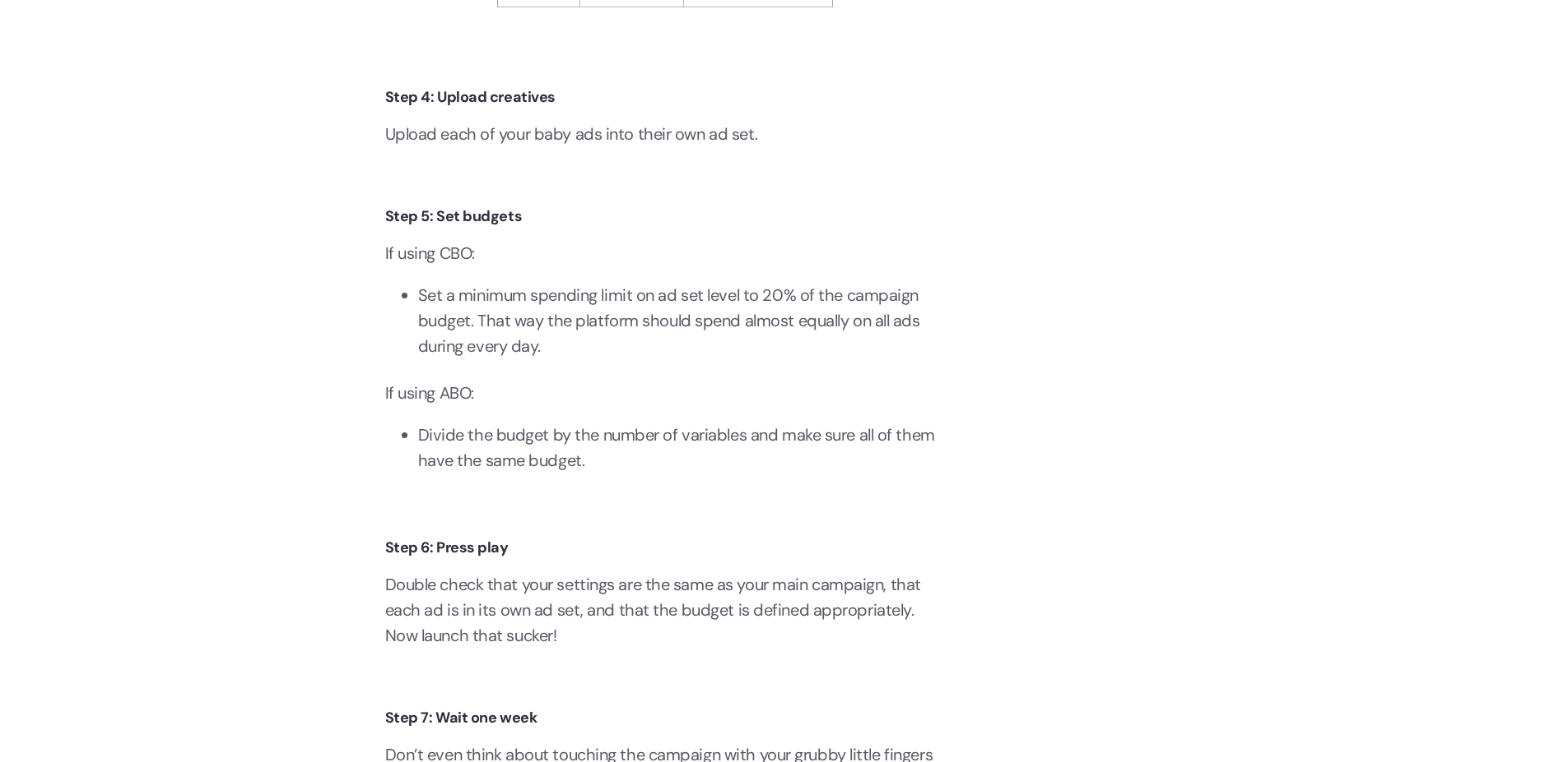
click at [530, 473] on li "Divide the budget by the number of variables and make sure all of them have the…" at bounding box center [681, 448] width 527 height 51
drag, startPoint x: 527, startPoint y: 474, endPoint x: 543, endPoint y: 486, distance: 20.0
click at [532, 473] on li "Divide the budget by the number of variables and make sure all of them have the…" at bounding box center [681, 448] width 527 height 51
click at [573, 587] on div "You didn’t hear it here first: content is king. Your floss startup might have t…" at bounding box center [665, 322] width 559 height 7251
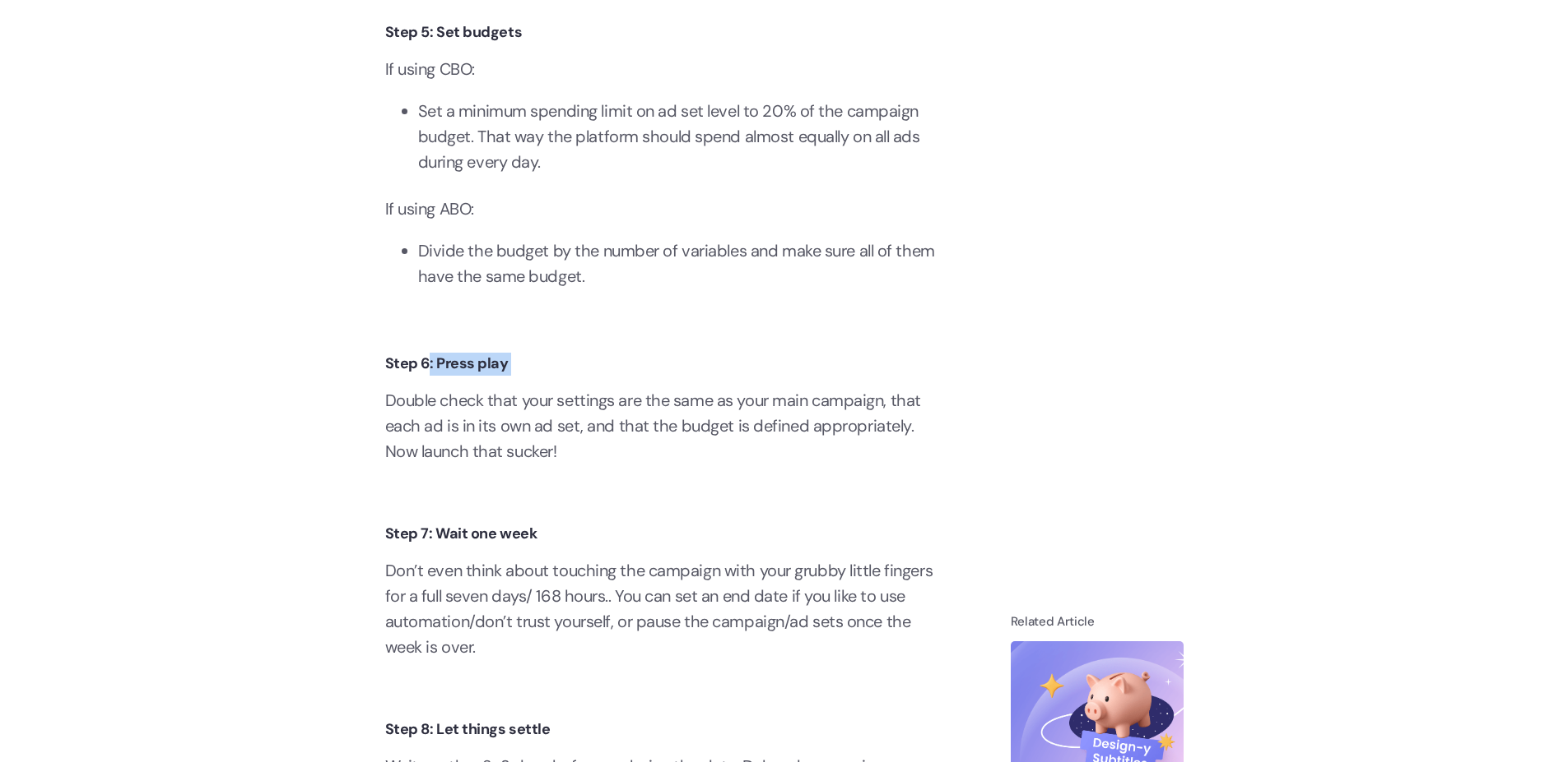
scroll to position [4343, 0]
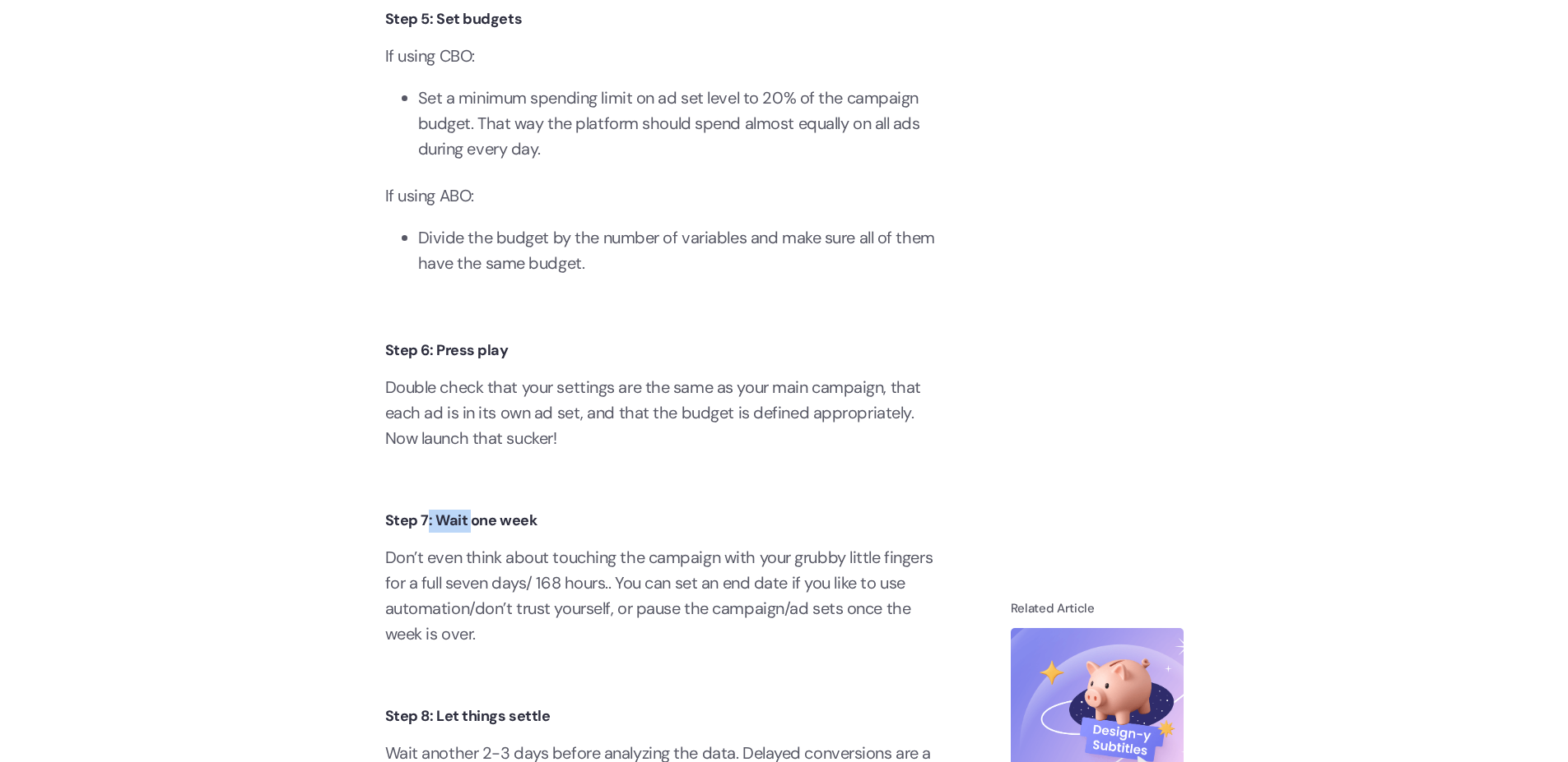
click at [539, 533] on h4 "Step 7: Wait one week" at bounding box center [665, 521] width 559 height 23
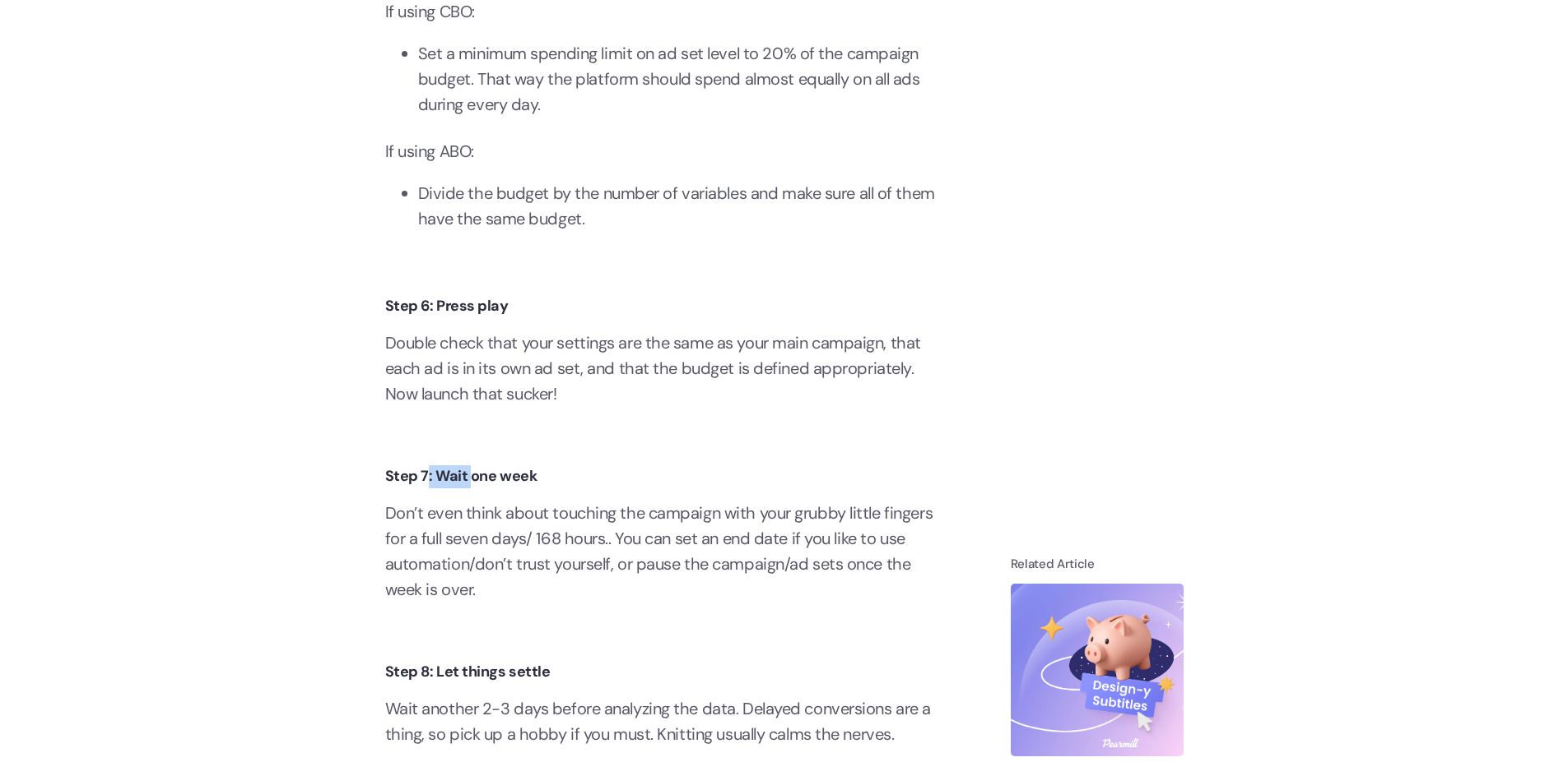
scroll to position [4441, 0]
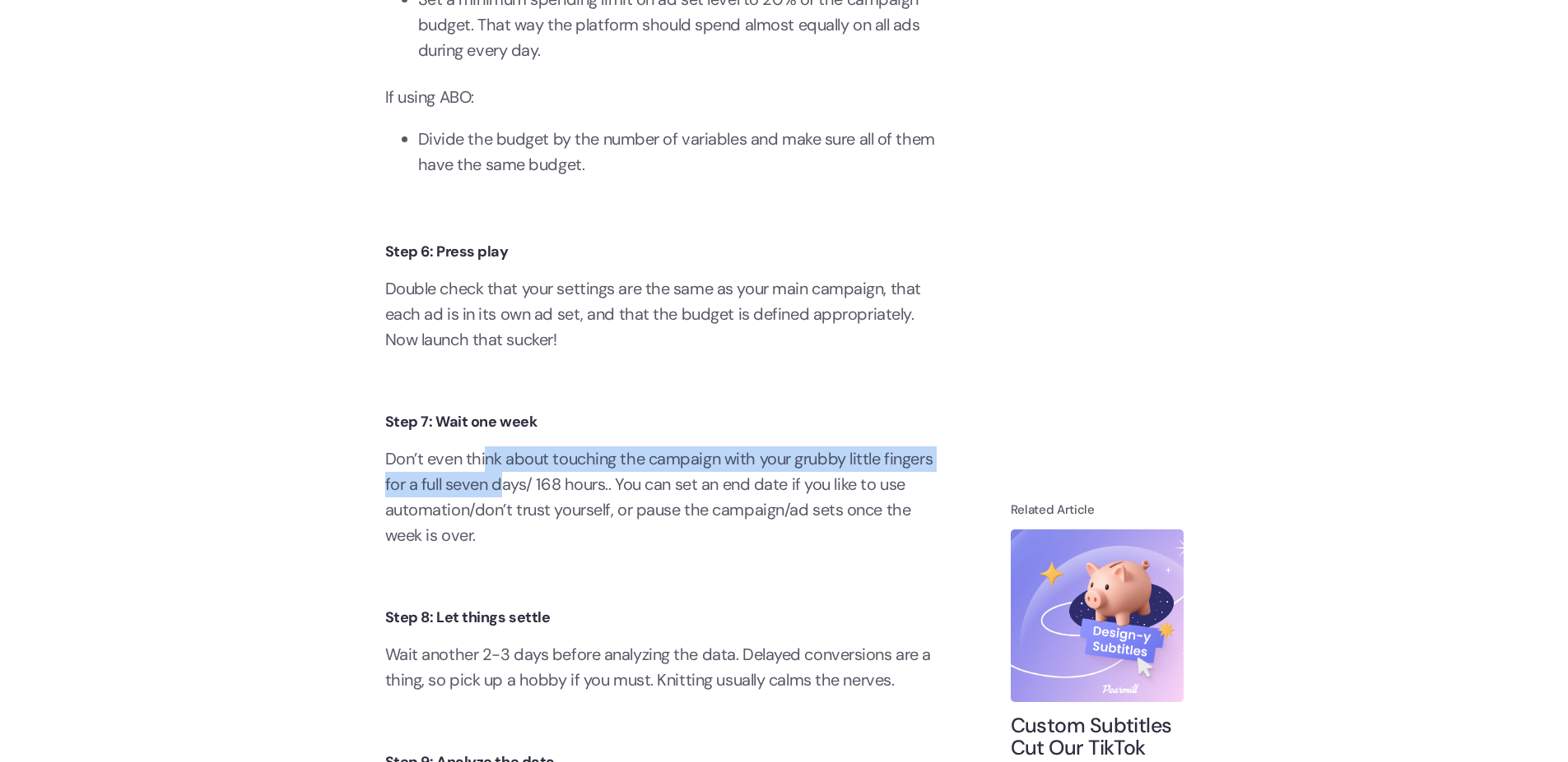
drag, startPoint x: 498, startPoint y: 498, endPoint x: 560, endPoint y: 525, distance: 67.6
click at [550, 521] on p "Don’t even think about touching the campaign with your grubby little fingers fo…" at bounding box center [665, 497] width 559 height 102
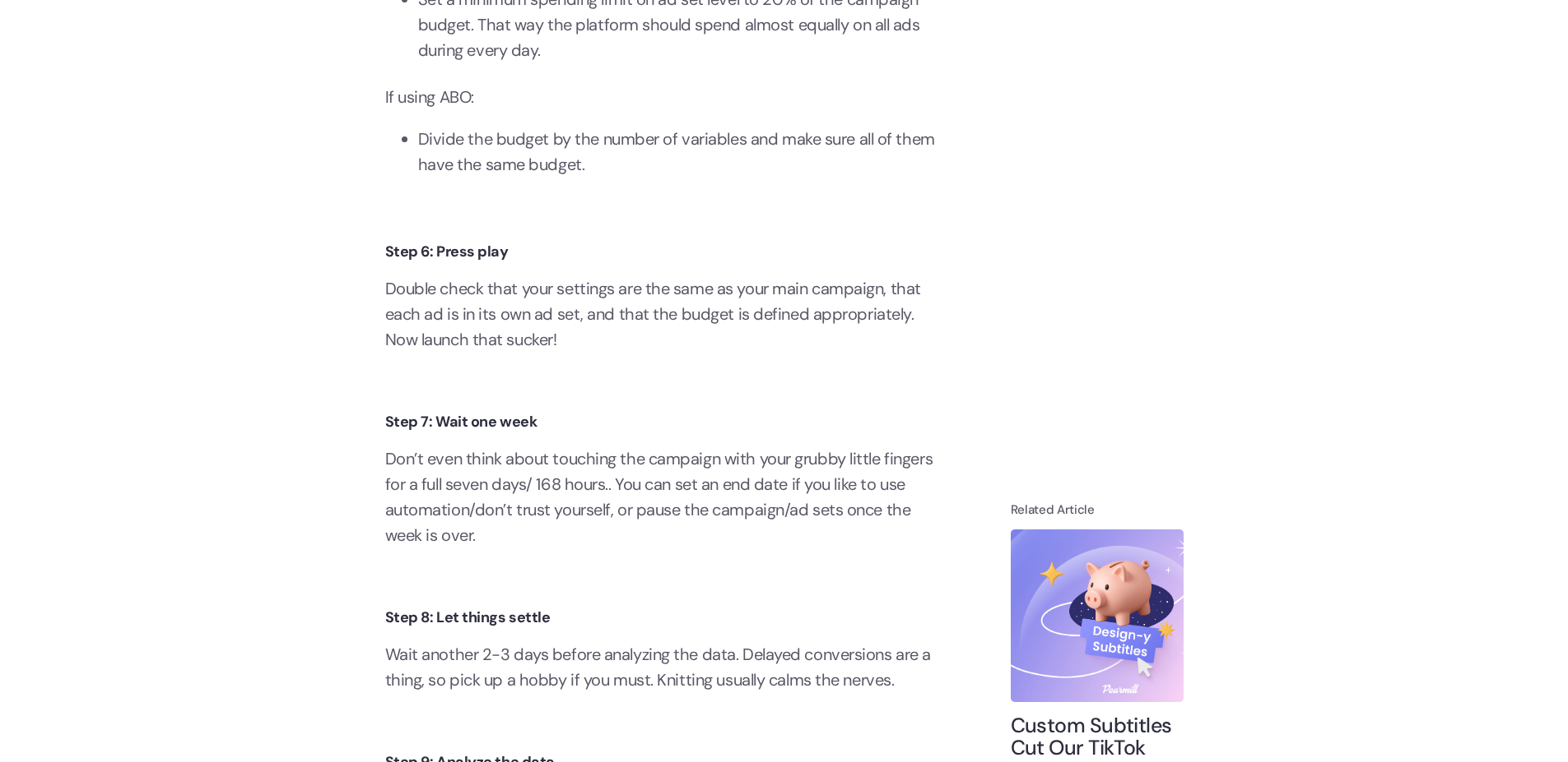
click at [588, 540] on p "Don’t even think about touching the campaign with your grubby little fingers fo…" at bounding box center [665, 497] width 559 height 102
drag, startPoint x: 583, startPoint y: 479, endPoint x: 684, endPoint y: 496, distance: 102.4
click at [677, 495] on p "Don’t even think about touching the campaign with your grubby little fingers fo…" at bounding box center [665, 497] width 559 height 102
click at [667, 524] on p "Don’t even think about touching the campaign with your grubby little fingers fo…" at bounding box center [665, 497] width 559 height 102
drag, startPoint x: 744, startPoint y: 482, endPoint x: 787, endPoint y: 496, distance: 45.2
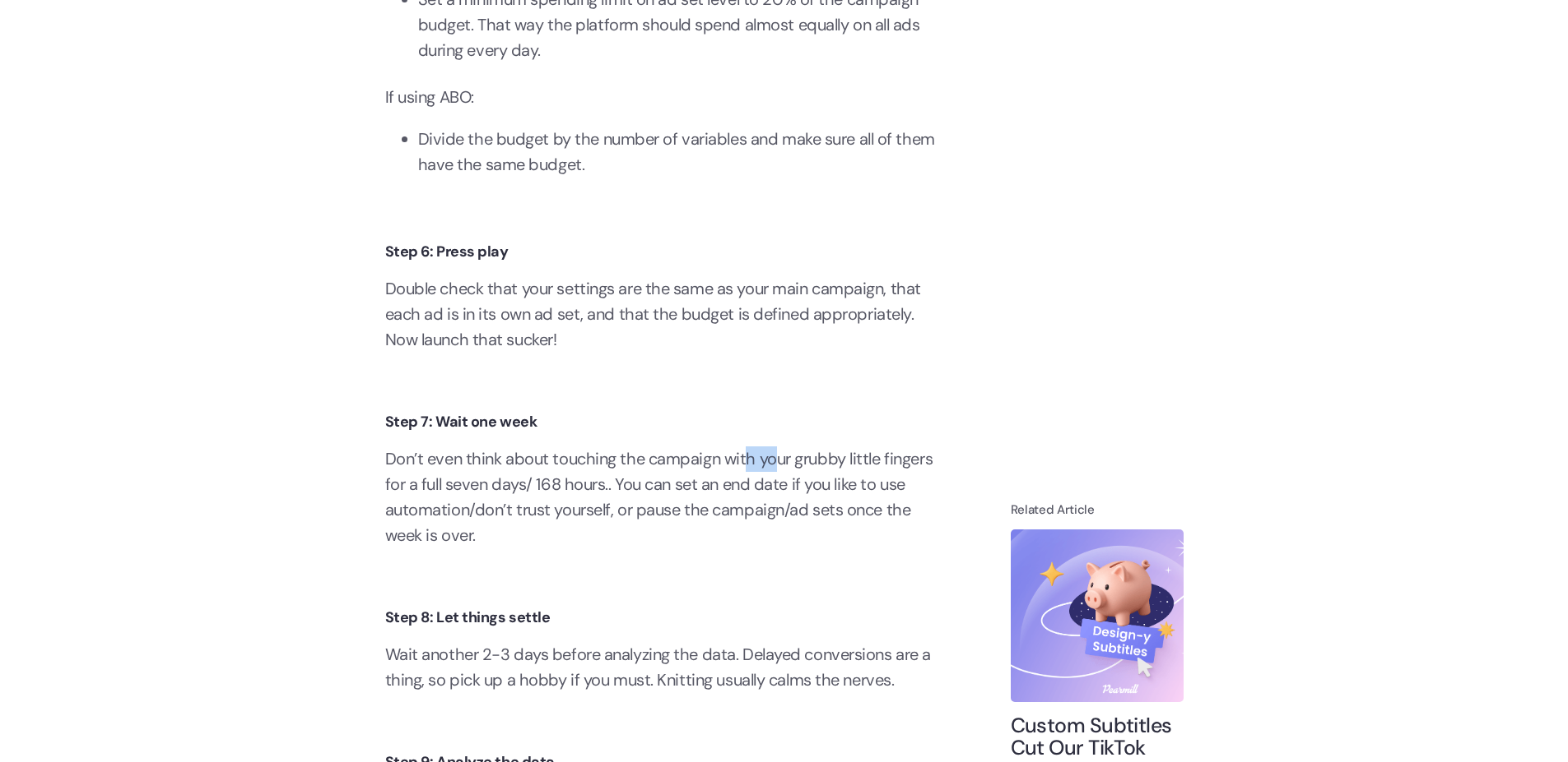
click at [787, 496] on p "Don’t even think about touching the campaign with your grubby little fingers fo…" at bounding box center [665, 497] width 559 height 102
click at [758, 528] on p "Don’t even think about touching the campaign with your grubby little fingers fo…" at bounding box center [665, 497] width 559 height 102
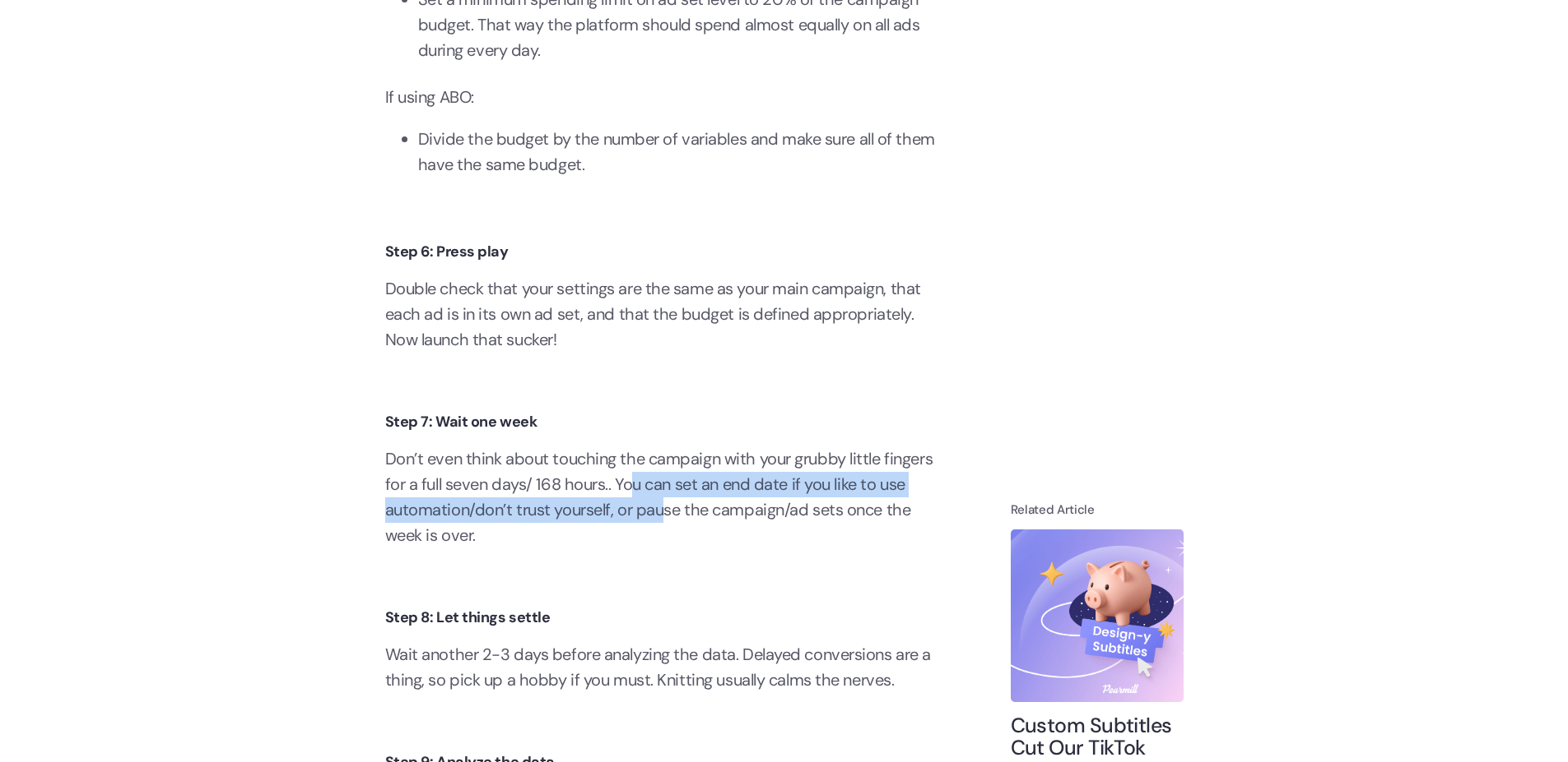
drag, startPoint x: 637, startPoint y: 511, endPoint x: 676, endPoint y: 536, distance: 46.3
click at [676, 536] on p "Don’t even think about touching the campaign with your grubby little fingers fo…" at bounding box center [665, 497] width 559 height 102
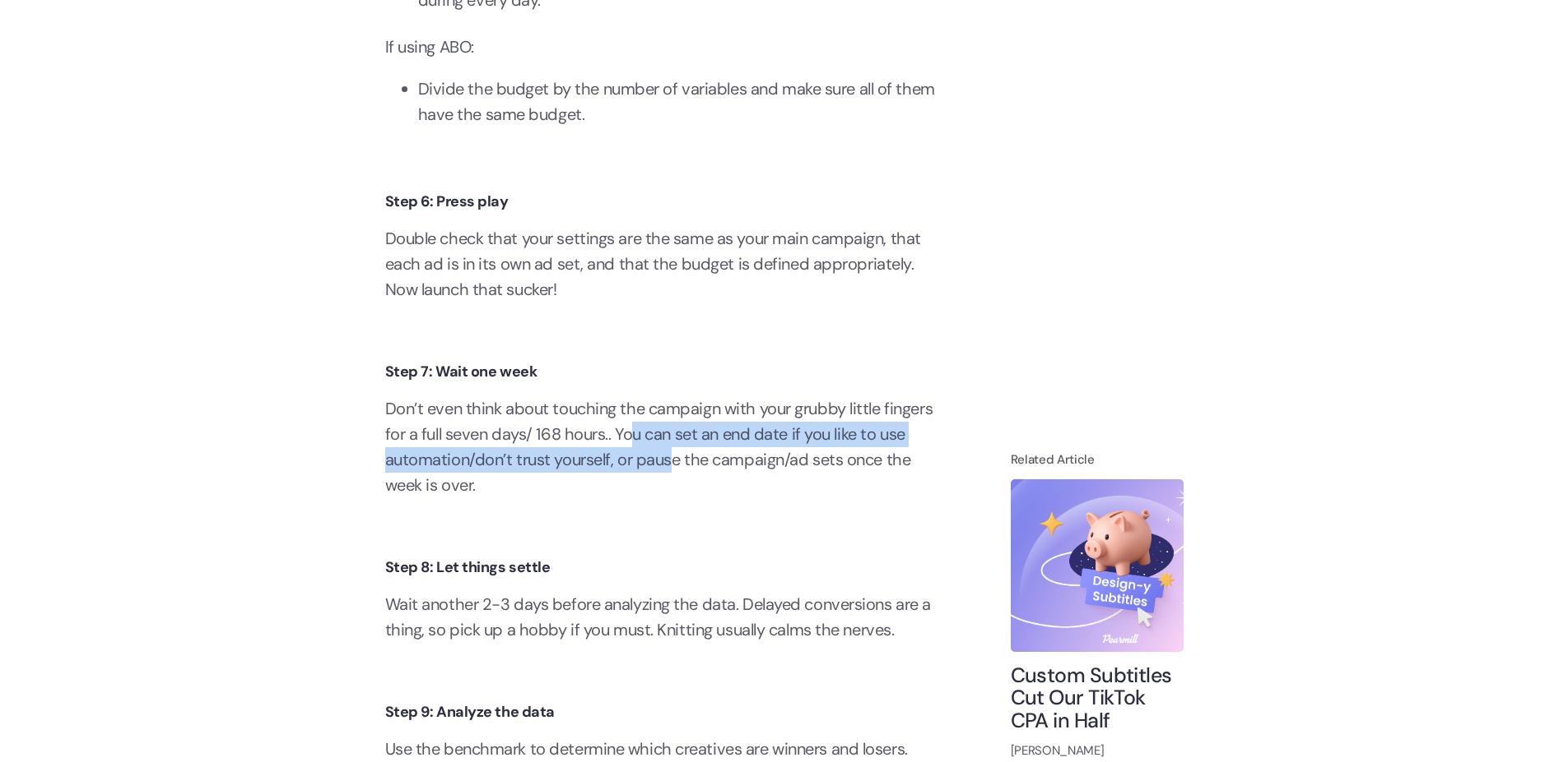
scroll to position [4639, 0]
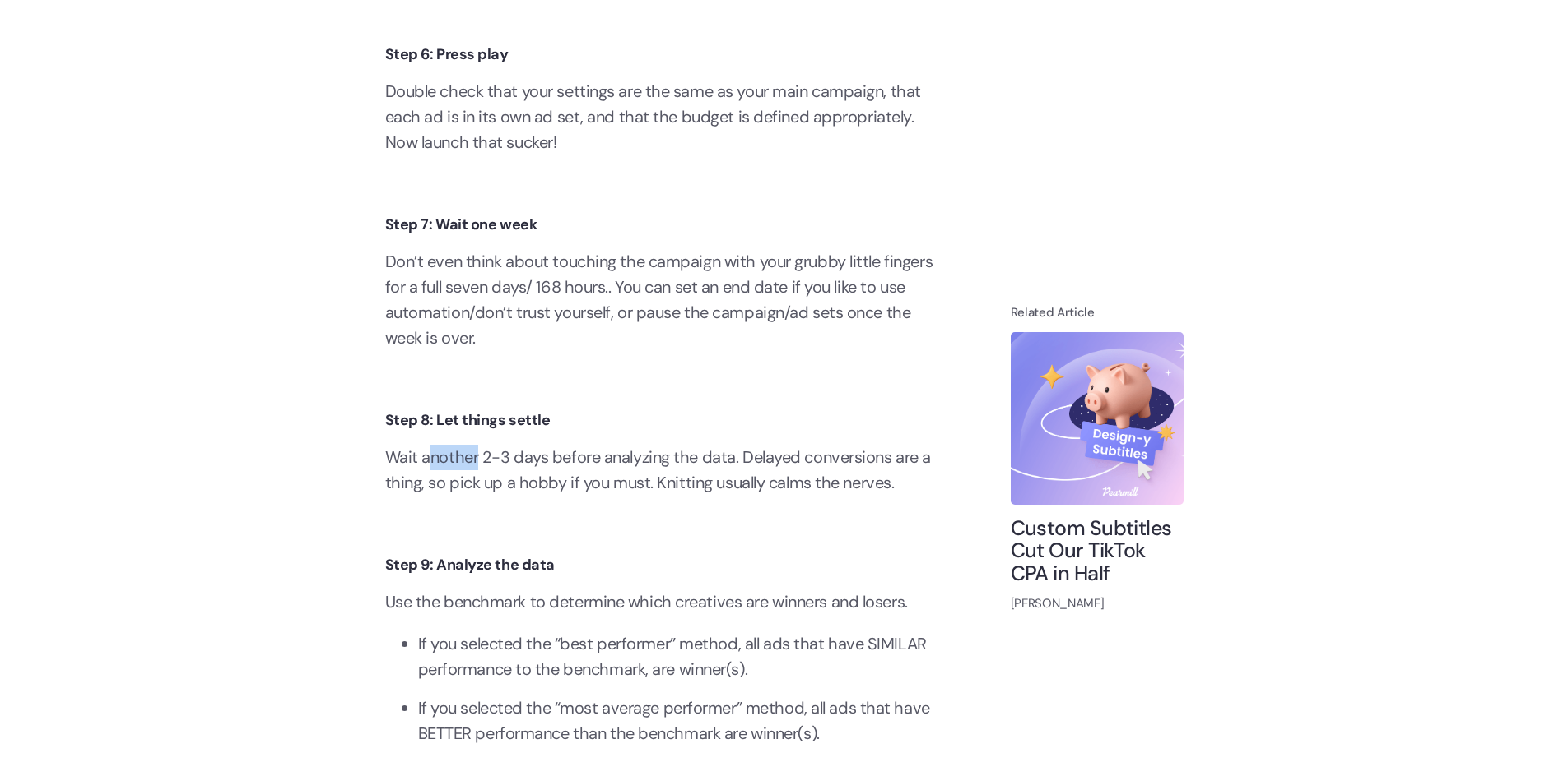
drag, startPoint x: 432, startPoint y: 490, endPoint x: 540, endPoint y: 478, distance: 108.7
click at [504, 481] on p "Wait another 2-3 days before analyzing the data. Delayed conversions are a thin…" at bounding box center [665, 470] width 559 height 51
drag, startPoint x: 469, startPoint y: 583, endPoint x: 614, endPoint y: 596, distance: 145.6
click at [590, 577] on h4 "Step 9: Analyze the data" at bounding box center [665, 565] width 559 height 23
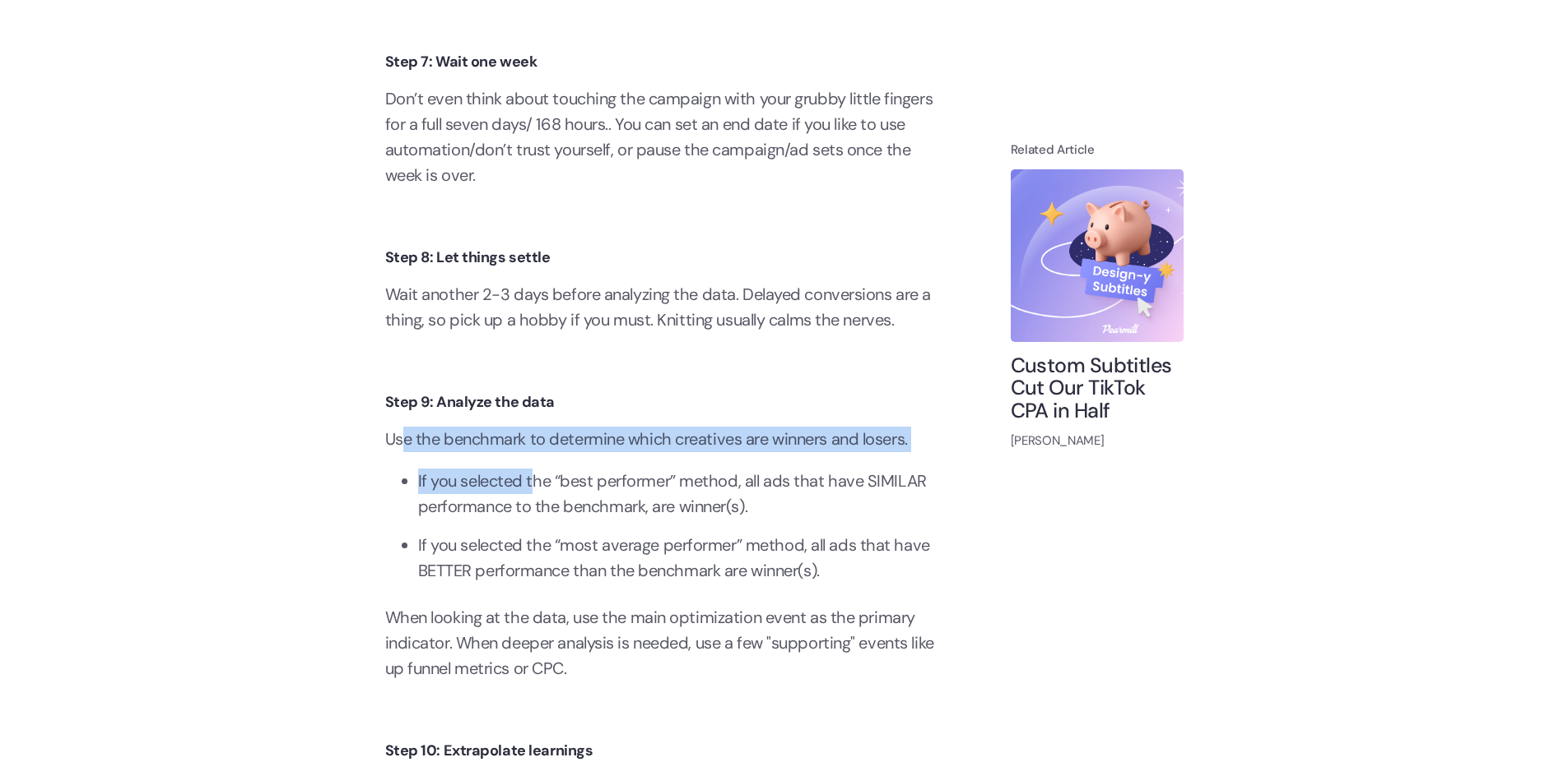
scroll to position [4836, 0]
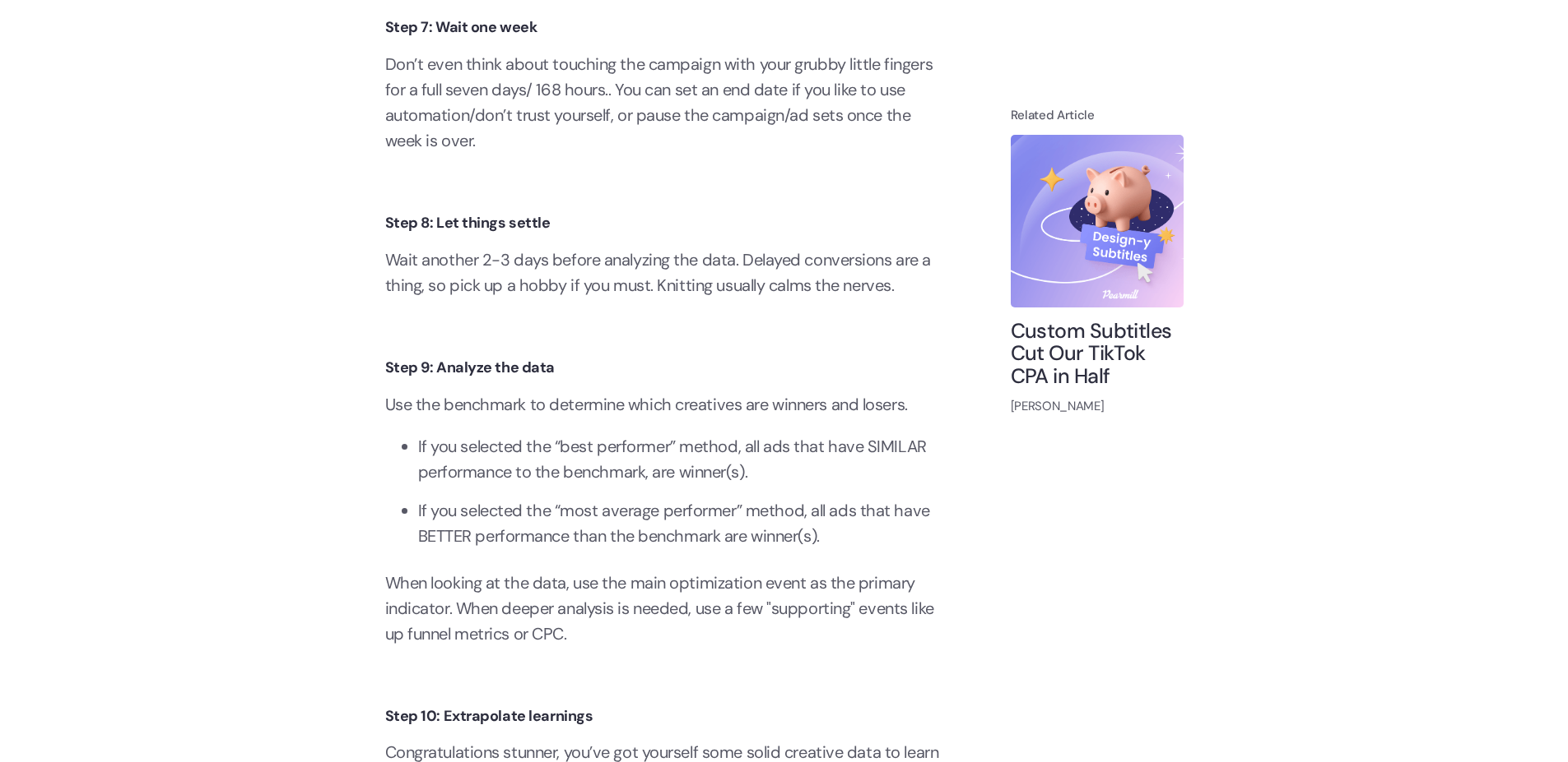
click at [623, 484] on li "If you selected the “best performer” method, all ads that have SIMILAR performa…" at bounding box center [681, 459] width 527 height 51
drag, startPoint x: 665, startPoint y: 434, endPoint x: 724, endPoint y: 438, distance: 59.1
click at [685, 418] on p "Use the benchmark to determine which creatives are winners and losers." at bounding box center [665, 405] width 559 height 26
click at [604, 478] on li "If you selected the “best performer” method, all ads that have SIMILAR performa…" at bounding box center [681, 459] width 527 height 51
click at [765, 418] on p "Use the benchmark to determine which creatives are winners and losers." at bounding box center [665, 405] width 559 height 26
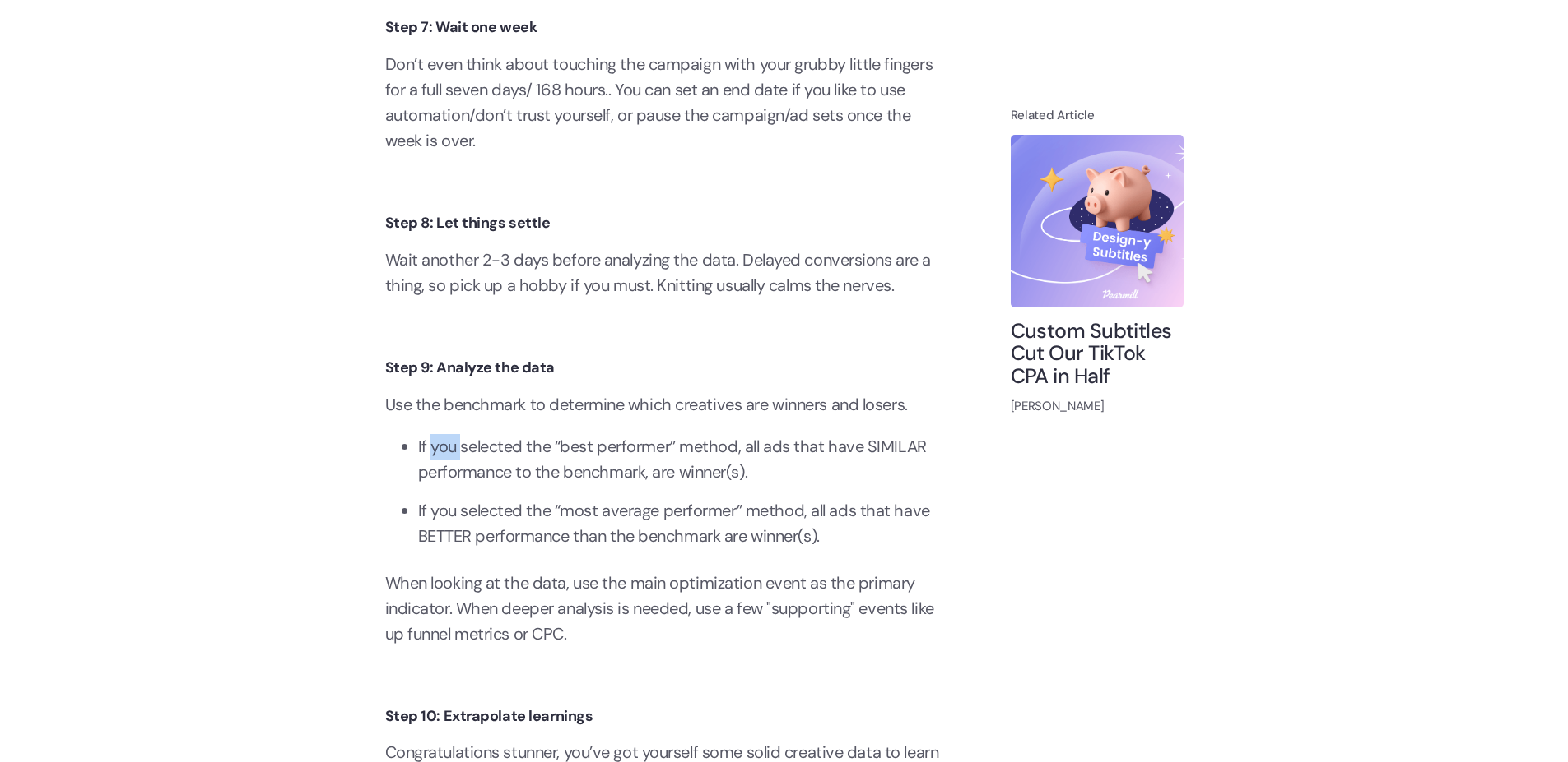
drag, startPoint x: 440, startPoint y: 472, endPoint x: 465, endPoint y: 476, distance: 25.3
click at [465, 476] on li "If you selected the “best performer” method, all ads that have SIMILAR performa…" at bounding box center [681, 459] width 527 height 51
drag, startPoint x: 584, startPoint y: 472, endPoint x: 652, endPoint y: 481, distance: 68.6
click at [622, 479] on li "If you selected the “best performer” method, all ads that have SIMILAR performa…" at bounding box center [681, 459] width 527 height 51
drag, startPoint x: 692, startPoint y: 477, endPoint x: 766, endPoint y: 475, distance: 74.0
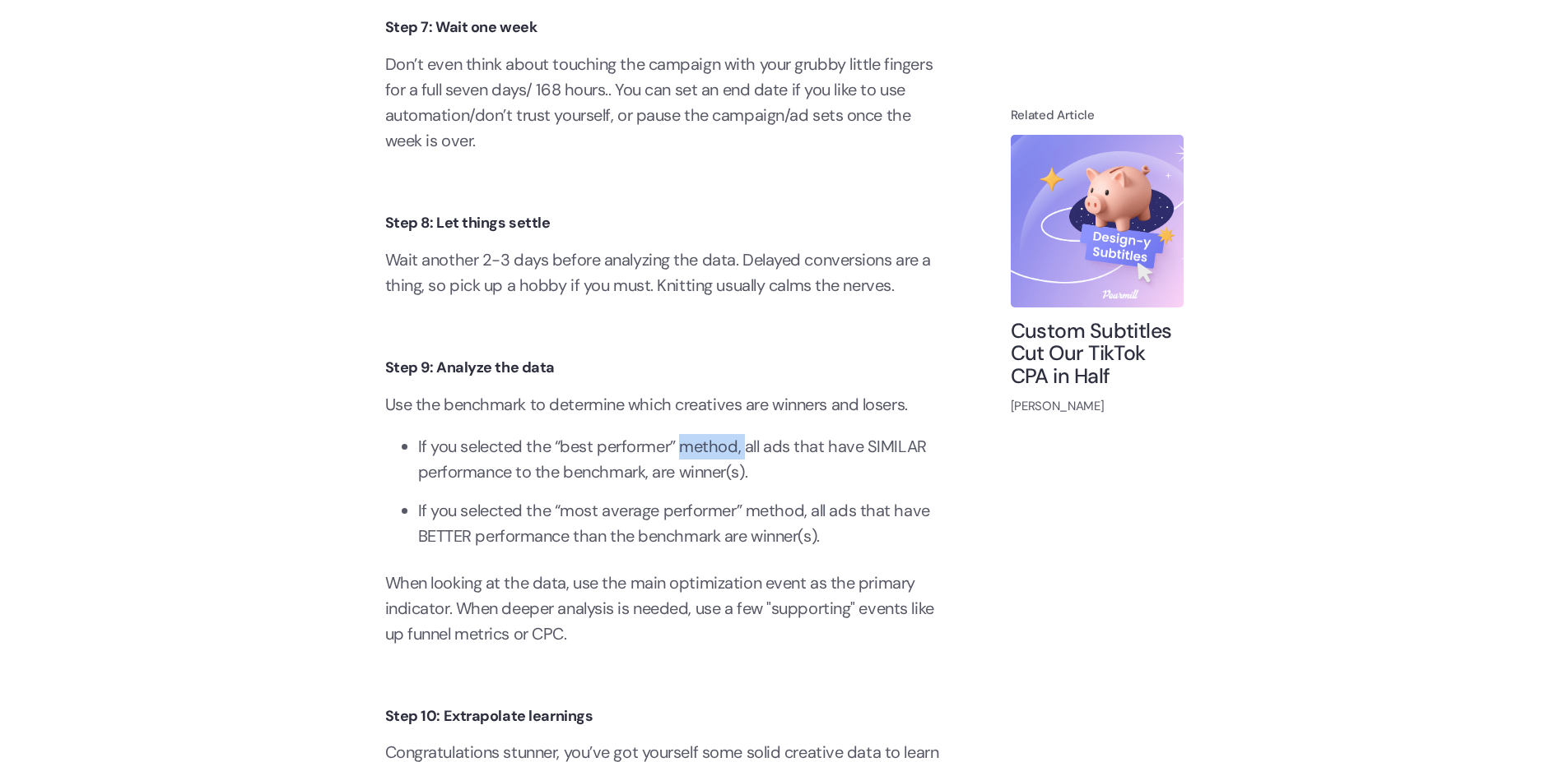
click at [753, 475] on li "If you selected the “best performer” method, all ads that have SIMILAR performa…" at bounding box center [681, 459] width 527 height 51
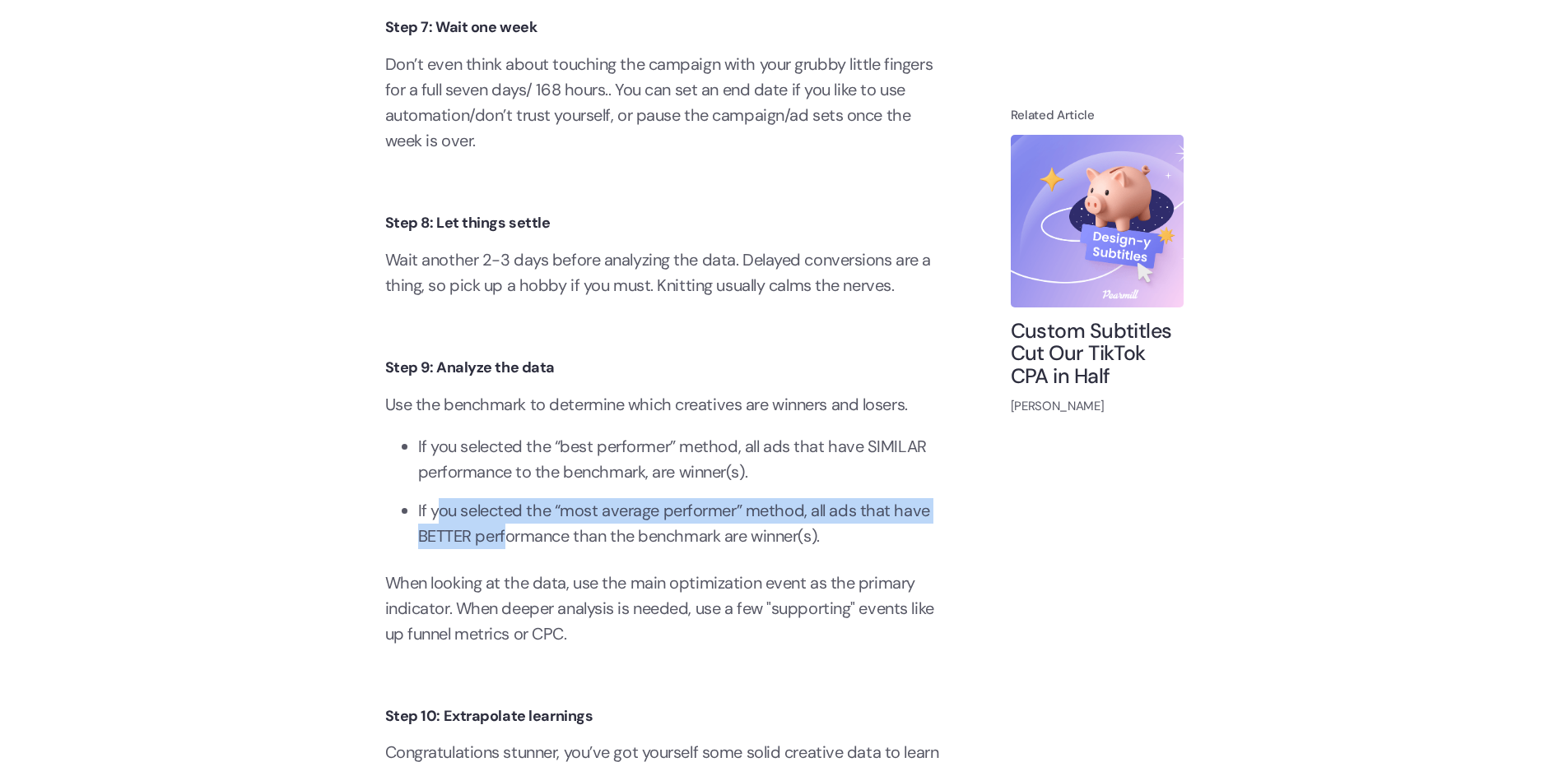
drag, startPoint x: 439, startPoint y: 541, endPoint x: 517, endPoint y: 571, distance: 83.6
click at [517, 550] on li "If you selected the “most average performer” method, all ads that have BETTER p…" at bounding box center [681, 523] width 527 height 51
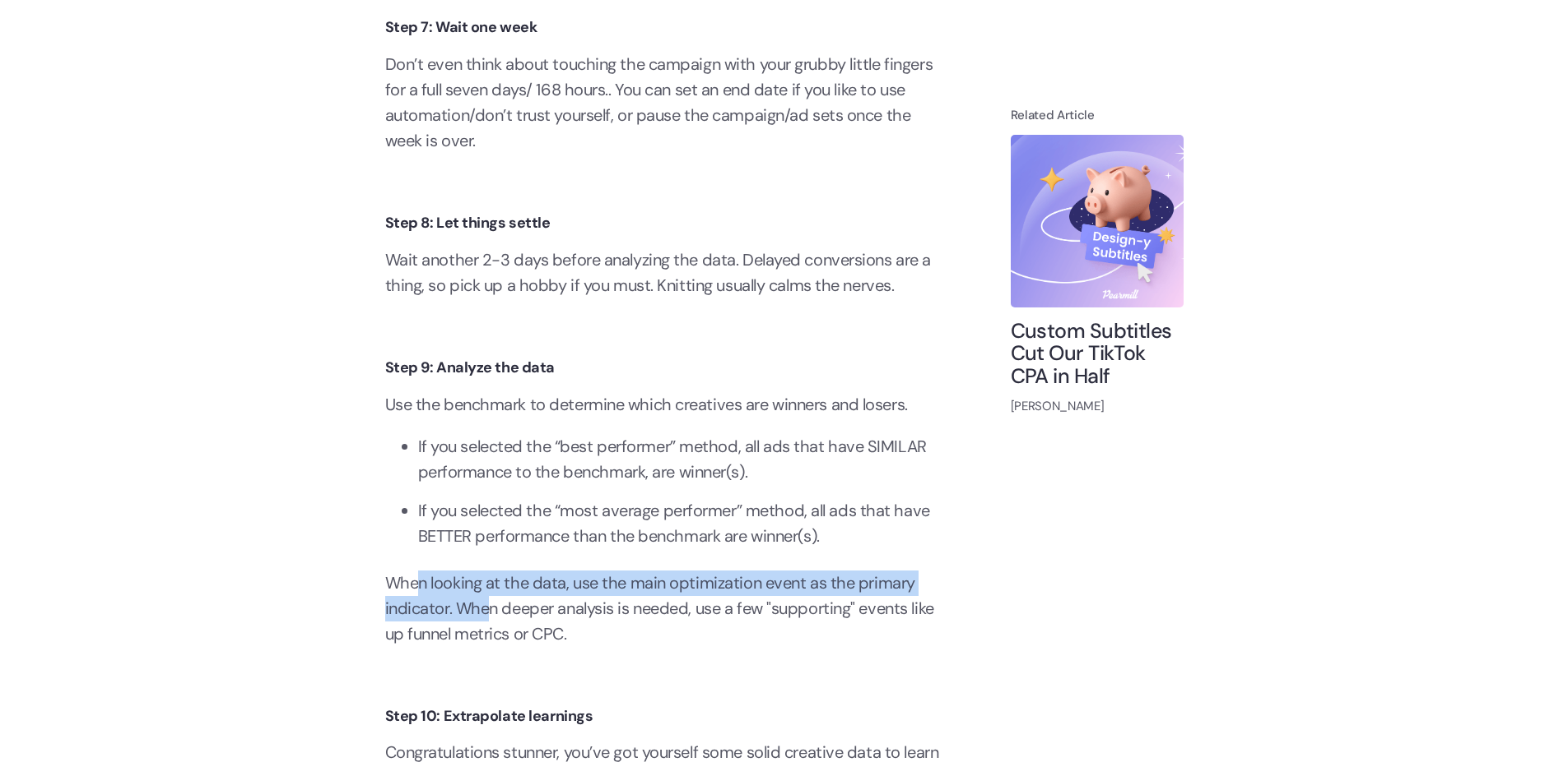
drag, startPoint x: 434, startPoint y: 619, endPoint x: 523, endPoint y: 649, distance: 93.9
click at [504, 640] on p "When looking at the data, use the main optimization event as the primary indica…" at bounding box center [665, 608] width 559 height 76
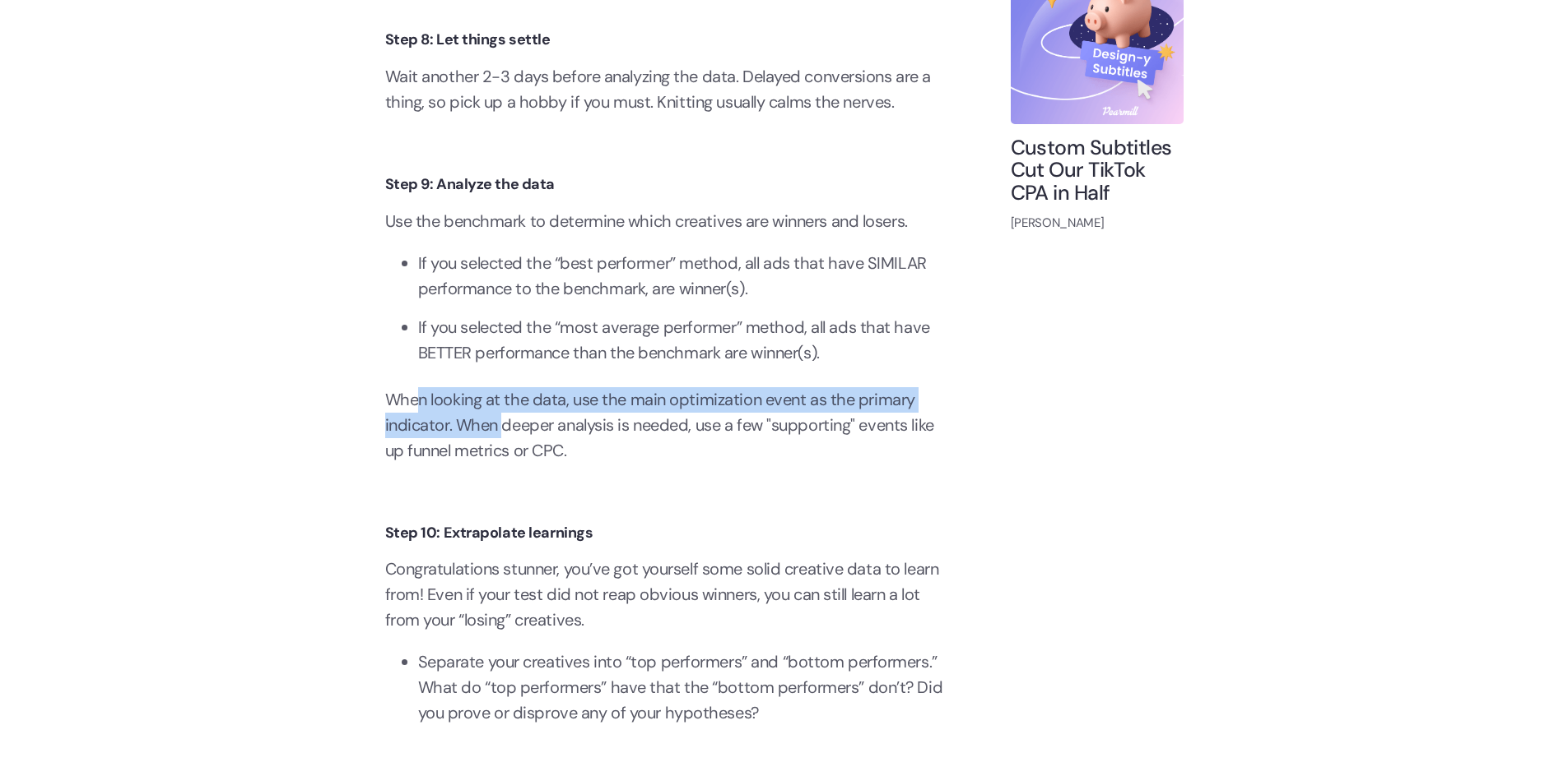
scroll to position [5033, 0]
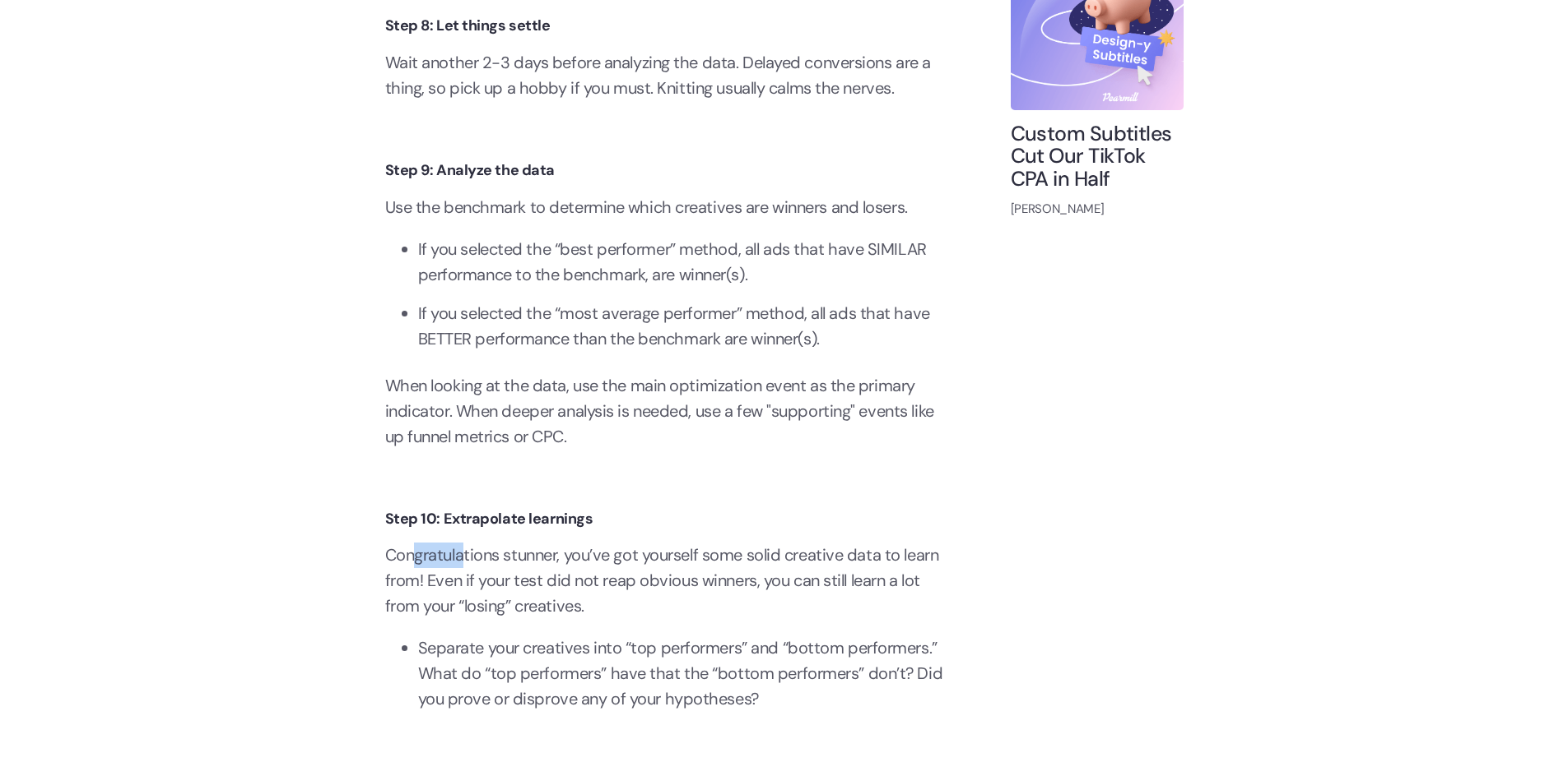
drag, startPoint x: 412, startPoint y: 574, endPoint x: 589, endPoint y: 619, distance: 182.6
click at [560, 611] on p "Congratulations stunner, you’ve got yourself some solid creative data to learn …" at bounding box center [665, 581] width 559 height 76
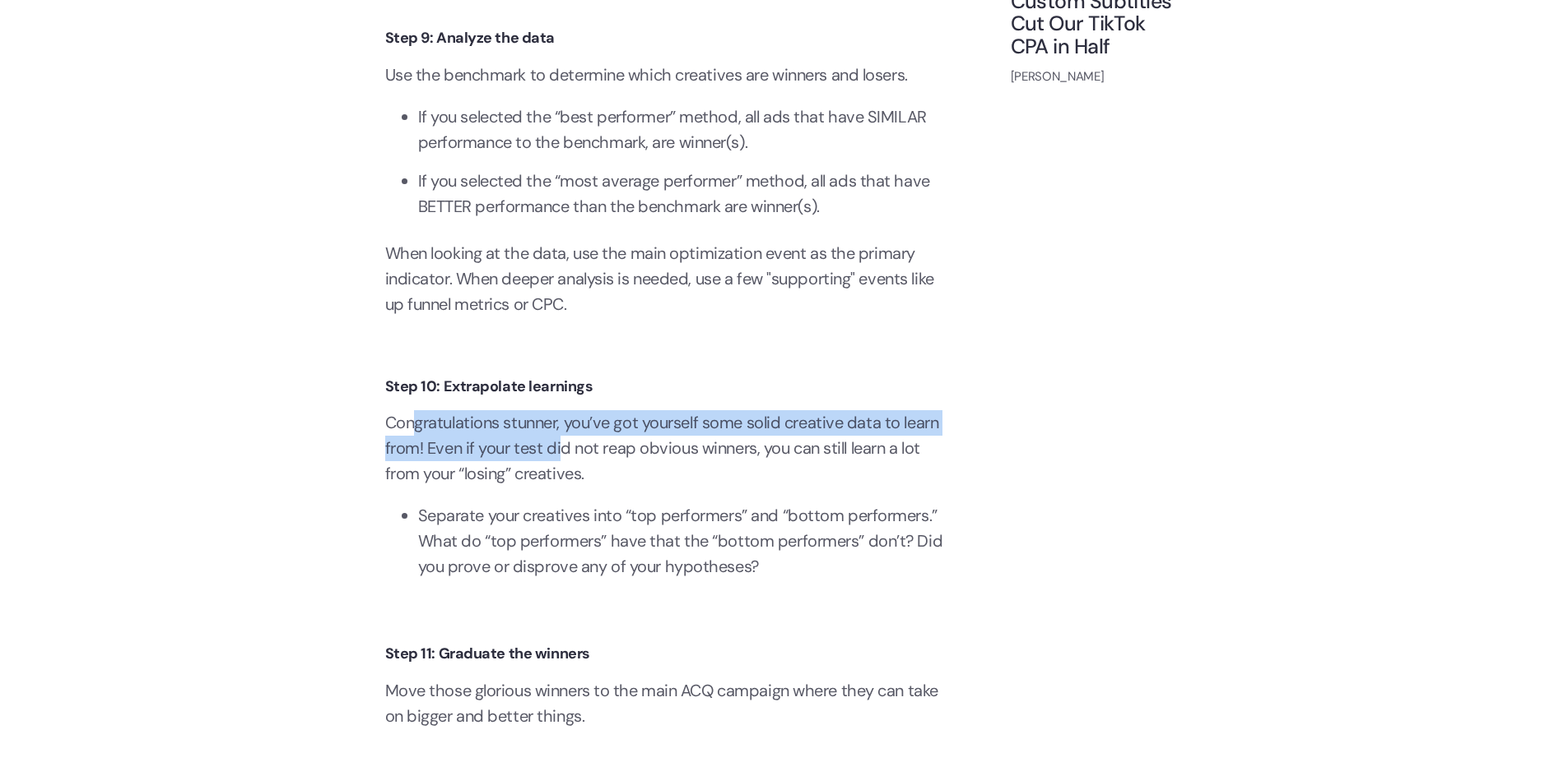
scroll to position [5231, 0]
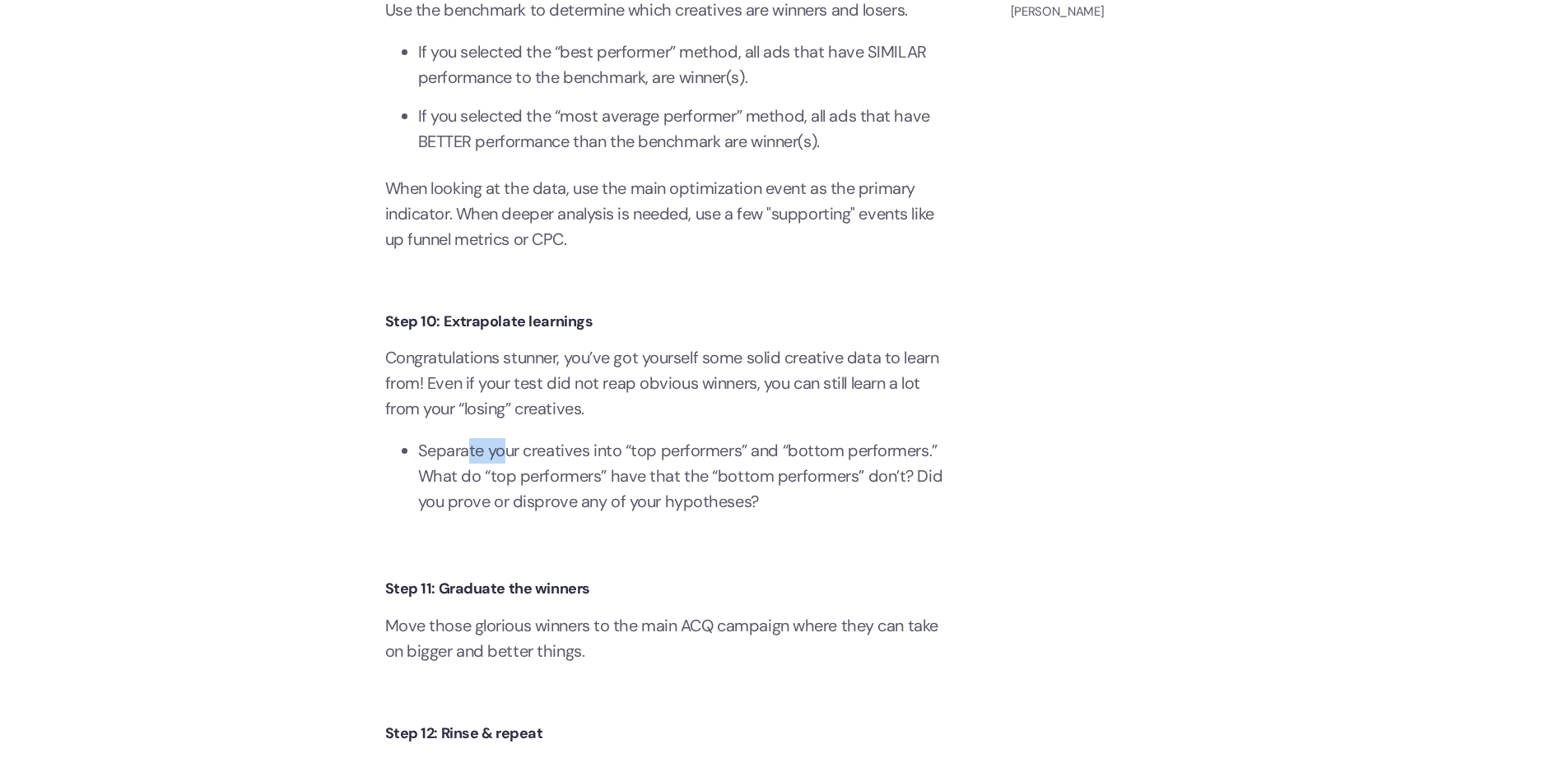
drag, startPoint x: 466, startPoint y: 473, endPoint x: 554, endPoint y: 483, distance: 88.6
click at [509, 473] on li "Separate your creatives into “top performers” and “bottom performers.” What do …" at bounding box center [681, 476] width 527 height 76
drag, startPoint x: 656, startPoint y: 475, endPoint x: 679, endPoint y: 475, distance: 23.0
click at [679, 475] on li "Separate your creatives into “top performers” and “bottom performers.” What do …" at bounding box center [681, 476] width 527 height 76
drag, startPoint x: 464, startPoint y: 403, endPoint x: 543, endPoint y: 426, distance: 82.3
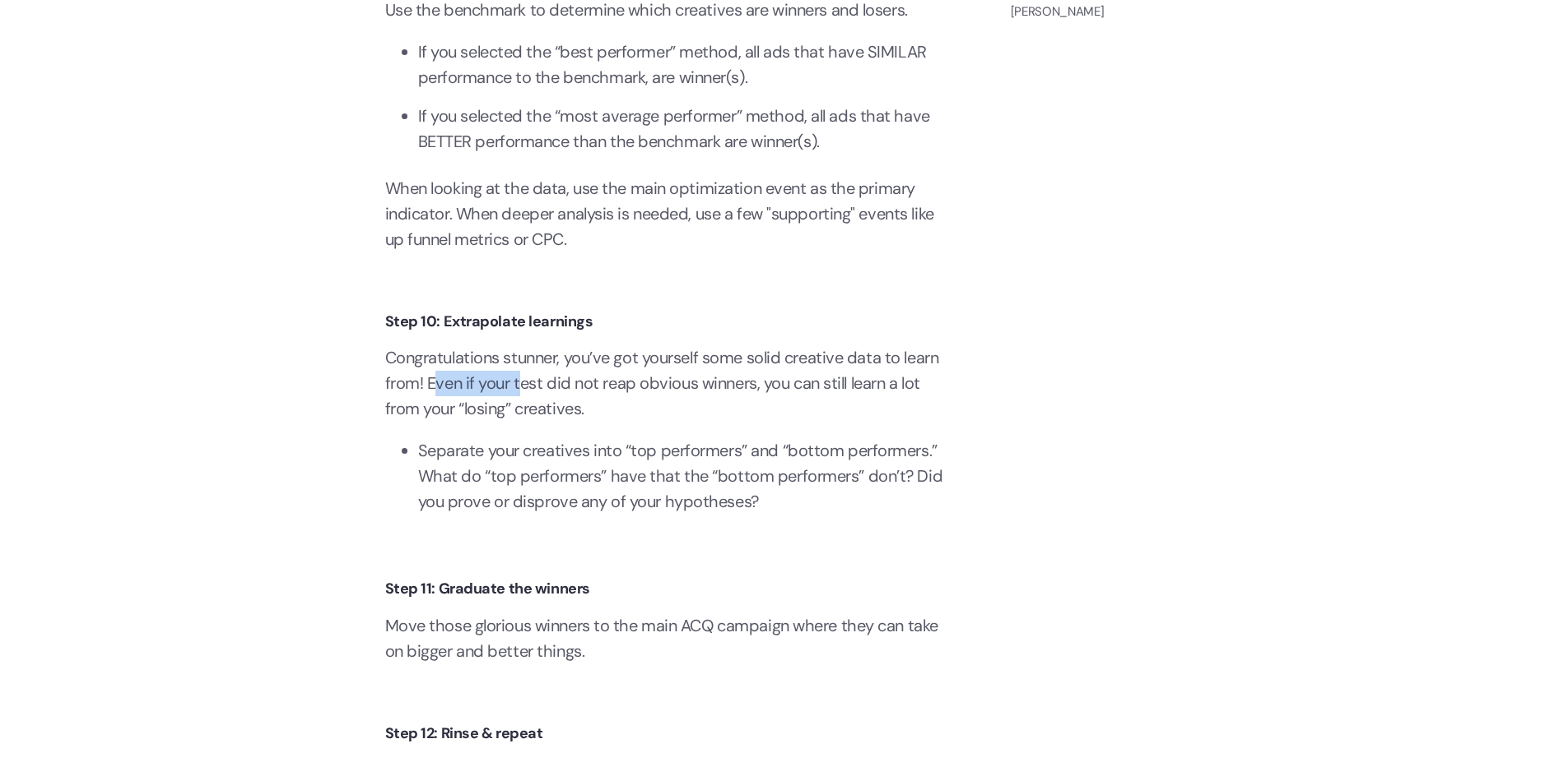
click at [525, 419] on p "Congratulations stunner, you’ve got yourself some solid creative data to learn …" at bounding box center [665, 383] width 559 height 76
drag, startPoint x: 499, startPoint y: 504, endPoint x: 575, endPoint y: 496, distance: 76.4
click at [530, 497] on li "Separate your creatives into “top performers” and “bottom performers.” What do …" at bounding box center [681, 476] width 527 height 76
drag, startPoint x: 666, startPoint y: 497, endPoint x: 756, endPoint y: 523, distance: 93.7
click at [715, 506] on li "Separate your creatives into “top performers” and “bottom performers.” What do …" at bounding box center [681, 476] width 527 height 76
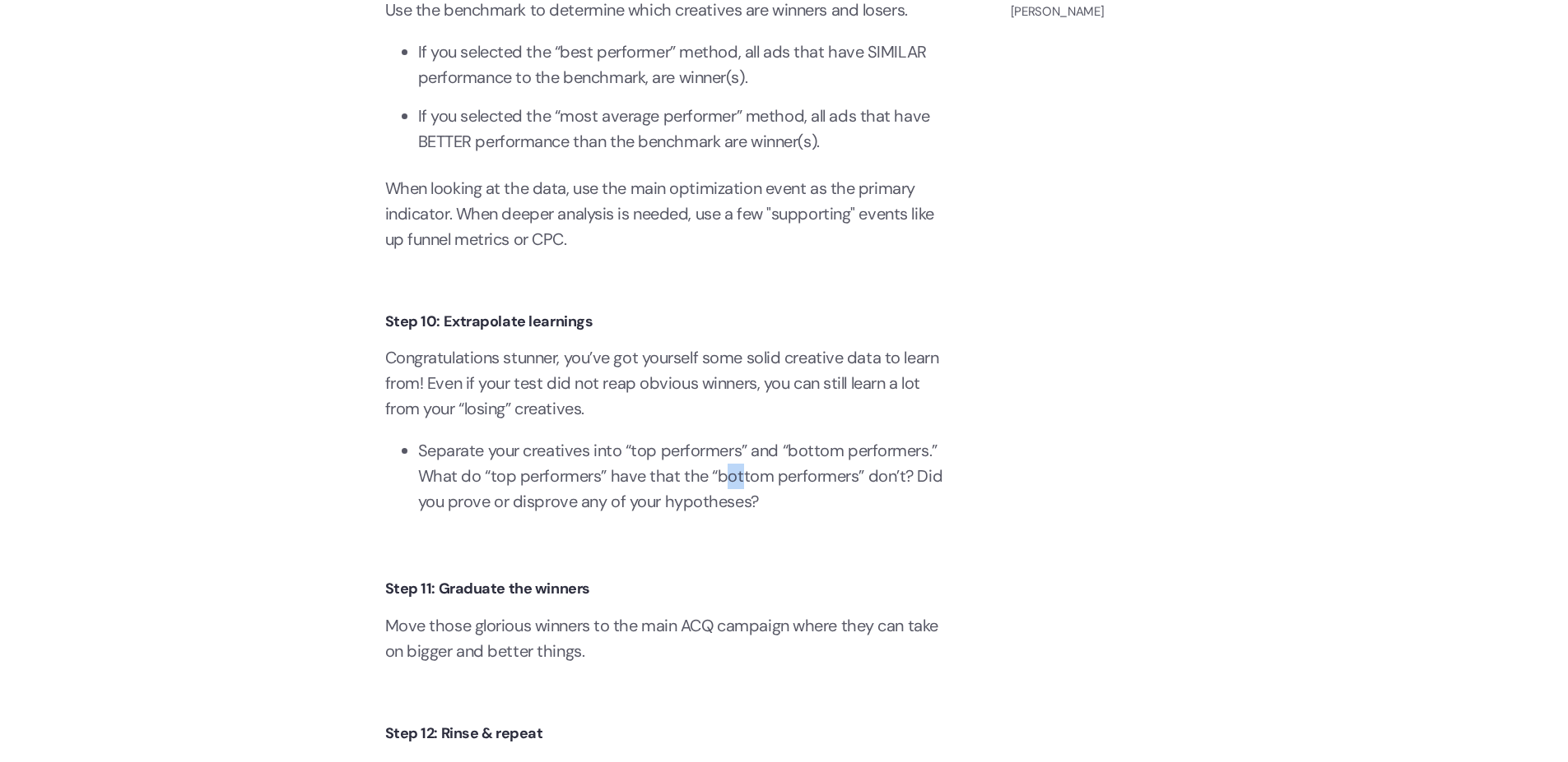
drag, startPoint x: 724, startPoint y: 500, endPoint x: 857, endPoint y: 520, distance: 134.5
click at [853, 515] on li "Separate your creatives into “top performers” and “bottom performers.” What do …" at bounding box center [681, 476] width 527 height 76
drag, startPoint x: 427, startPoint y: 523, endPoint x: 575, endPoint y: 530, distance: 148.2
click at [574, 515] on li "Separate your creatives into “top performers” and “bottom performers.” What do …" at bounding box center [681, 476] width 527 height 76
drag, startPoint x: 460, startPoint y: 653, endPoint x: 536, endPoint y: 661, distance: 76.4
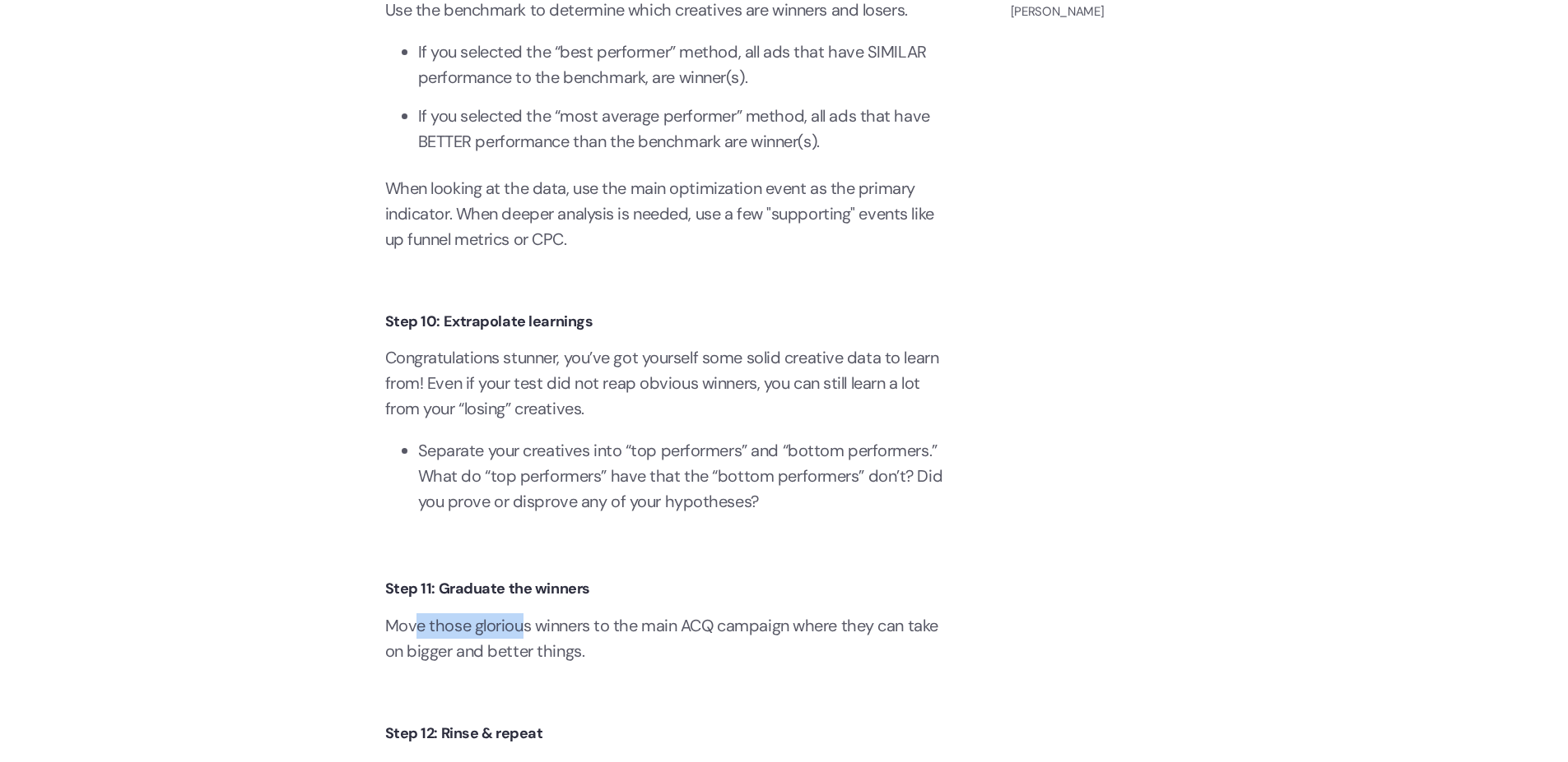
click at [535, 661] on p "Move those glorious winners to the main ACQ campaign where they can take on big…" at bounding box center [665, 639] width 559 height 51
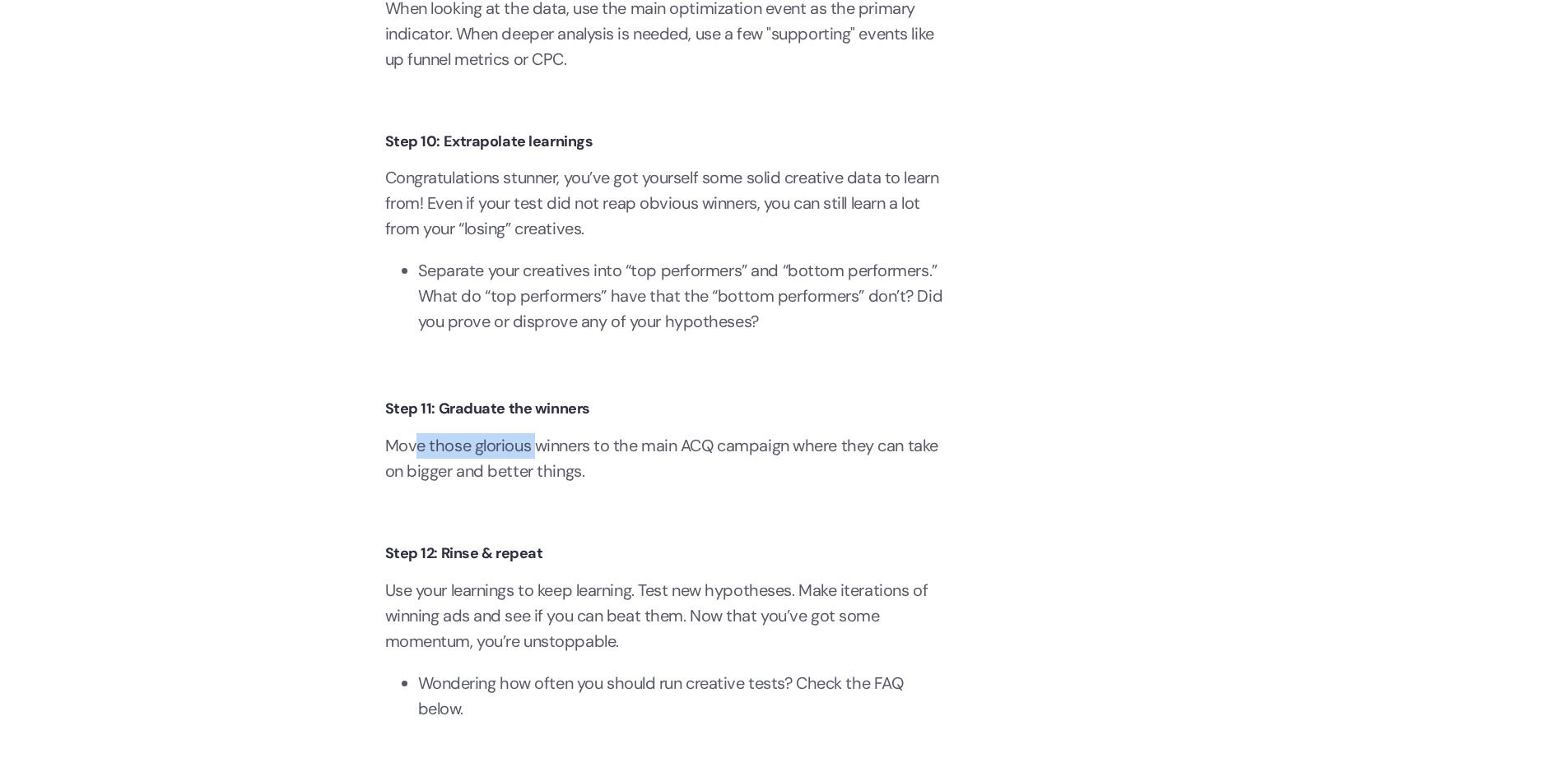
scroll to position [5429, 0]
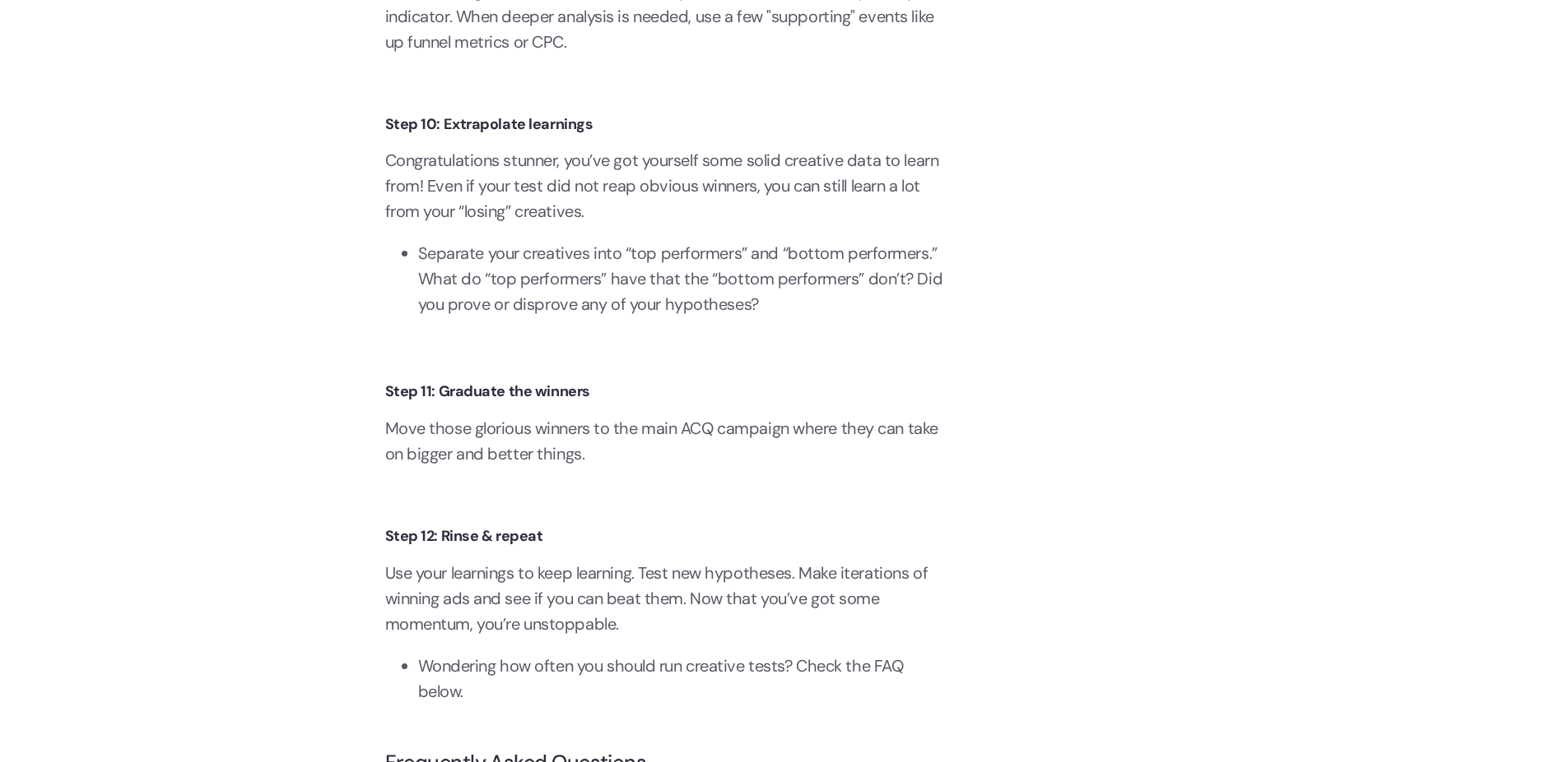
drag, startPoint x: 624, startPoint y: 452, endPoint x: 649, endPoint y: 451, distance: 25.0
click at [647, 451] on p "Move those glorious winners to the main ACQ campaign where they can take on big…" at bounding box center [665, 441] width 559 height 51
click at [621, 467] on p "Move those glorious winners to the main ACQ campaign where they can take on big…" at bounding box center [665, 441] width 559 height 51
drag, startPoint x: 691, startPoint y: 449, endPoint x: 730, endPoint y: 447, distance: 39.1
click at [728, 447] on p "Move those glorious winners to the main ACQ campaign where they can take on big…" at bounding box center [665, 441] width 559 height 51
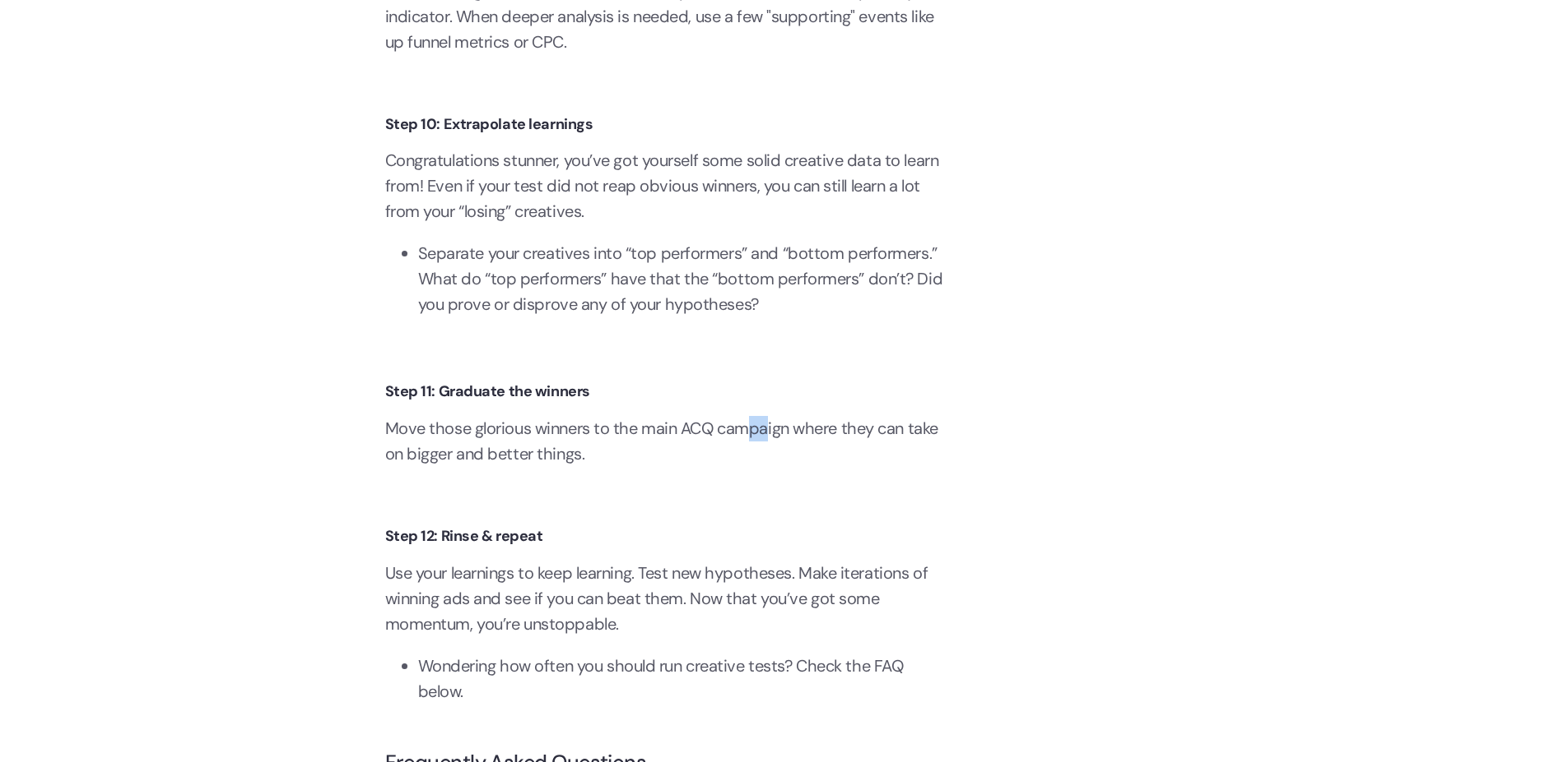
drag, startPoint x: 758, startPoint y: 447, endPoint x: 840, endPoint y: 465, distance: 84.0
click at [833, 451] on p "Move those glorious winners to the main ACQ campaign where they can take on big…" at bounding box center [665, 441] width 559 height 51
drag, startPoint x: 876, startPoint y: 455, endPoint x: 894, endPoint y: 461, distance: 19.0
click at [891, 460] on p "Move those glorious winners to the main ACQ campaign where they can take on big…" at bounding box center [665, 441] width 559 height 51
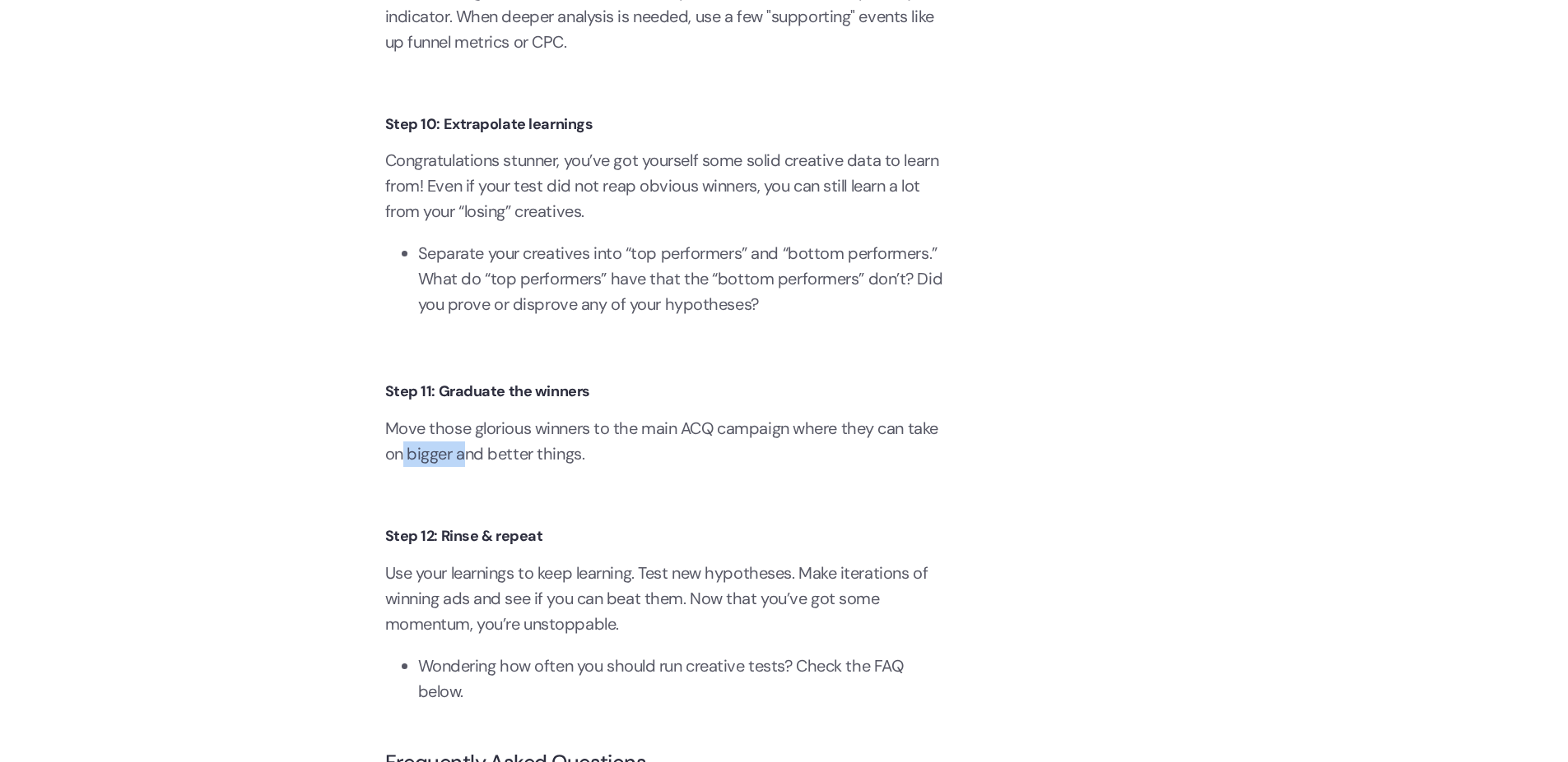
drag, startPoint x: 417, startPoint y: 484, endPoint x: 500, endPoint y: 477, distance: 83.3
click at [486, 467] on p "Move those glorious winners to the main ACQ campaign where they can take on big…" at bounding box center [665, 441] width 559 height 51
drag, startPoint x: 404, startPoint y: 574, endPoint x: 457, endPoint y: 573, distance: 53.0
click at [452, 549] on h4 "Step 12: Rinse & repeat" at bounding box center [665, 537] width 559 height 23
click at [429, 612] on p "Use your learnings to keep learning. Test new hypotheses. Make iterations of wi…" at bounding box center [665, 598] width 559 height 76
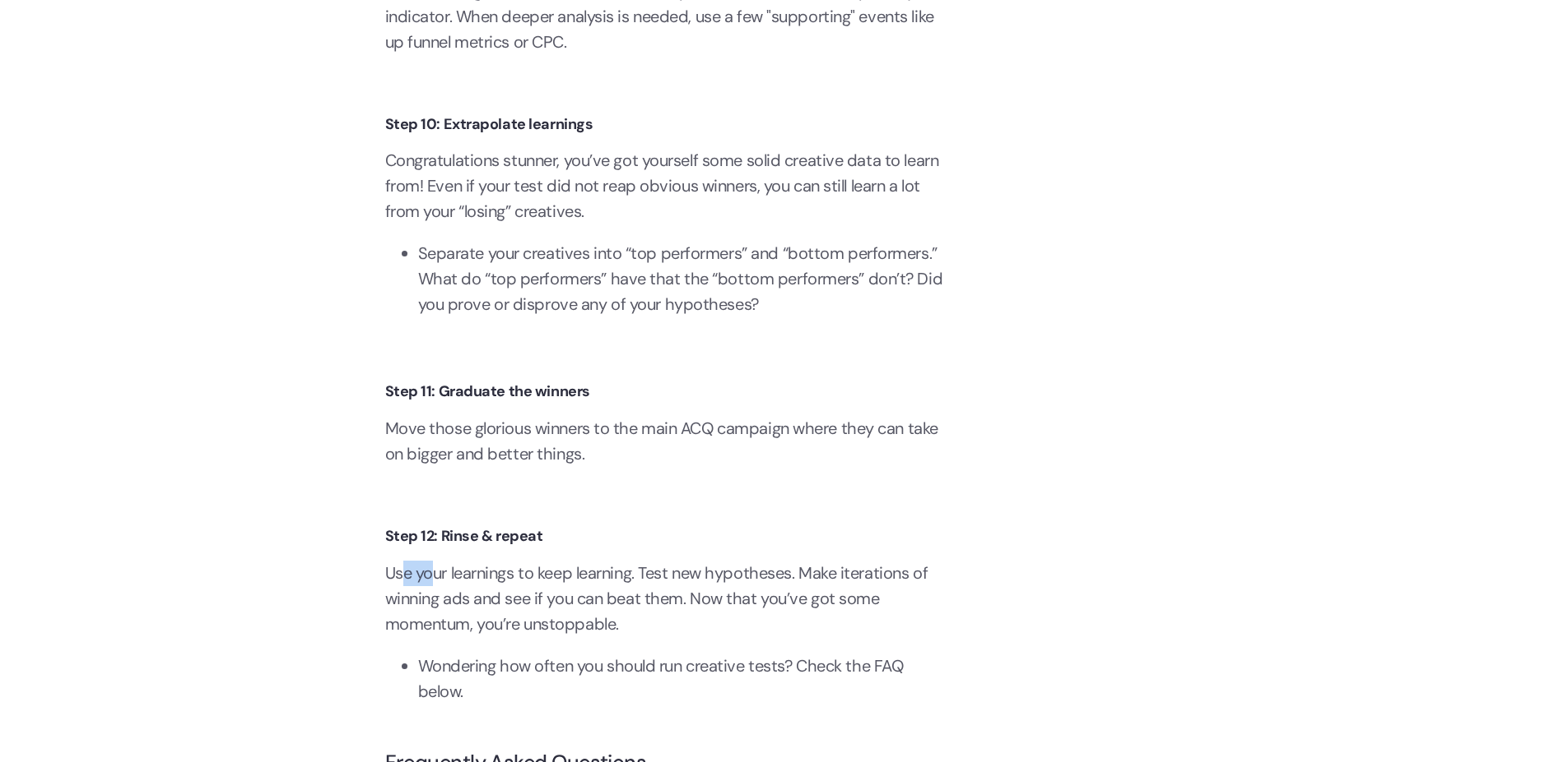
drag, startPoint x: 400, startPoint y: 606, endPoint x: 445, endPoint y: 611, distance: 45.3
click at [435, 609] on p "Use your learnings to keep learning. Test new hypotheses. Make iterations of wi…" at bounding box center [665, 598] width 559 height 76
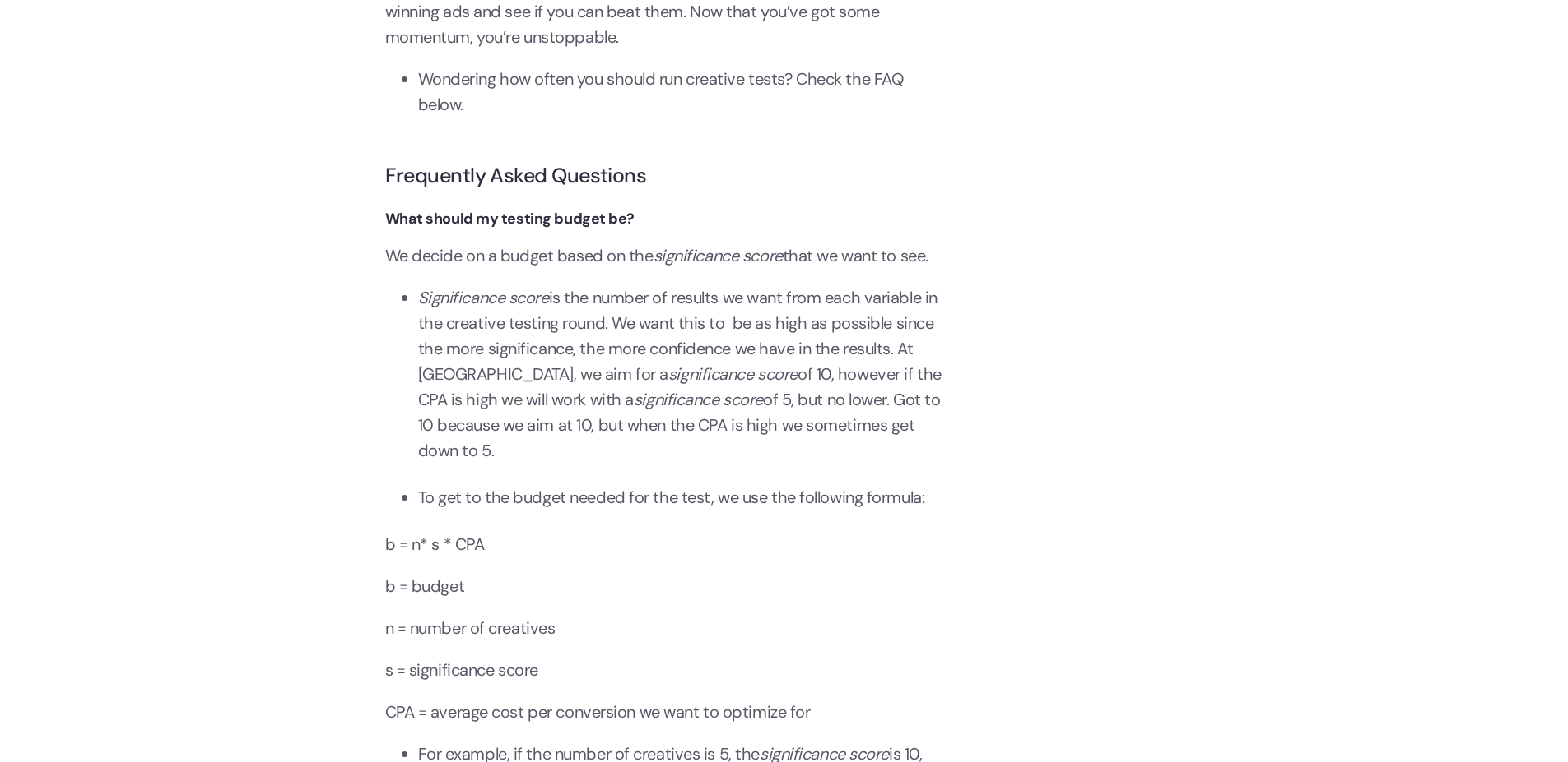
scroll to position [6021, 0]
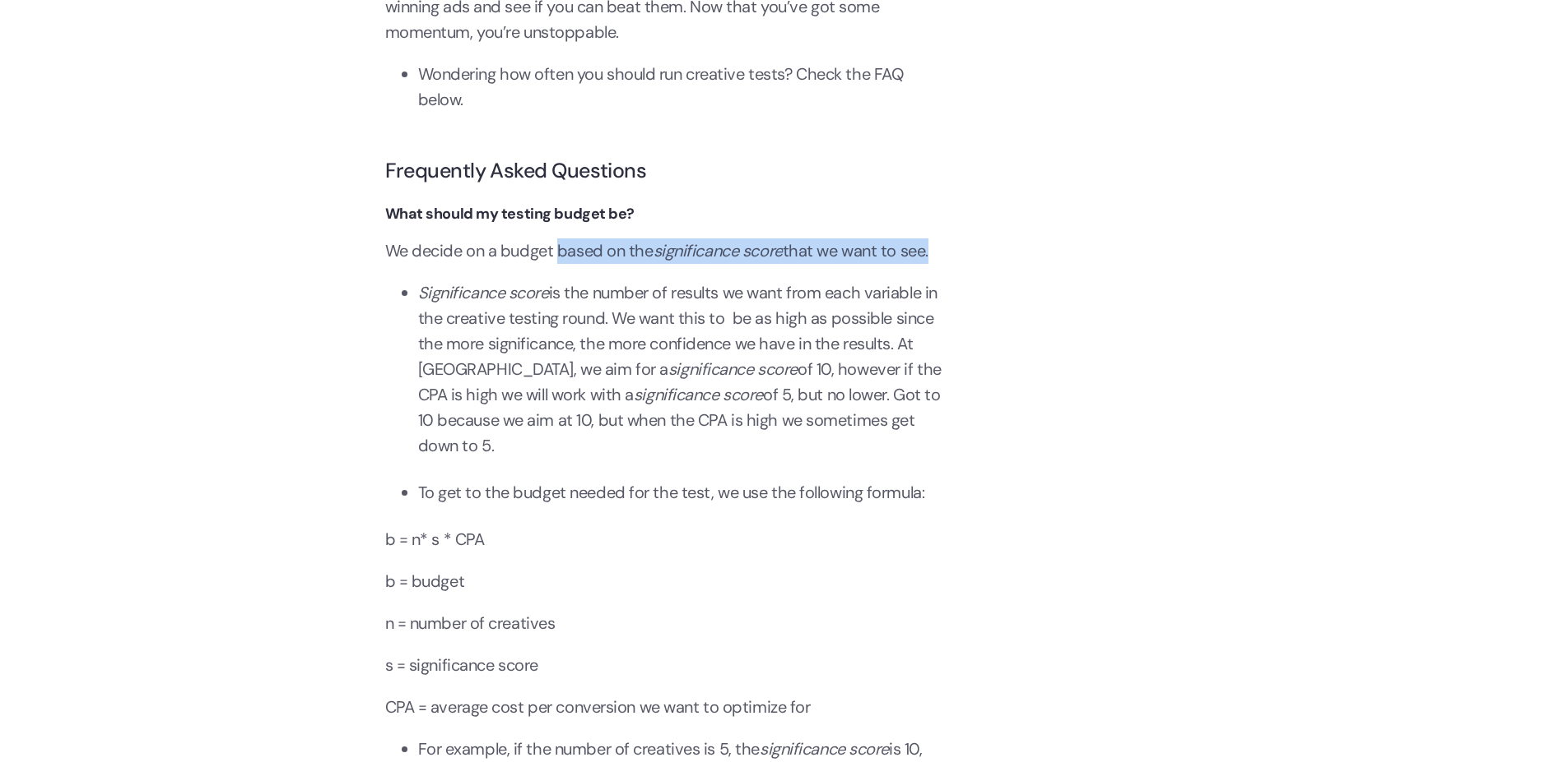
drag
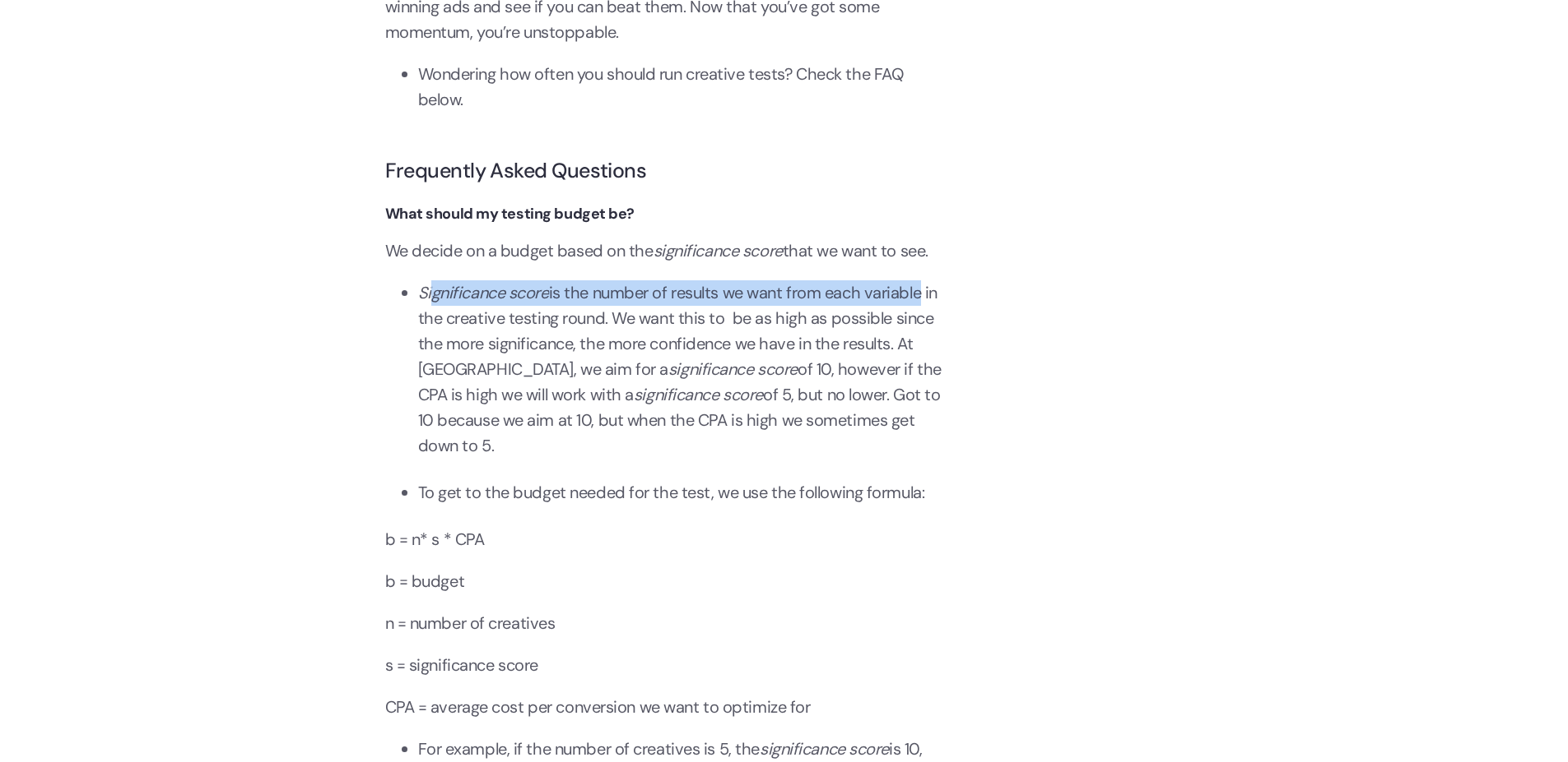
drag, startPoint x: 429, startPoint y: 319, endPoint x: 924, endPoint y: 328, distance: 495.1
click at [924, 328] on li "Significance score is the number of results we want from each variable in the c…" at bounding box center [681, 370] width 527 height 178
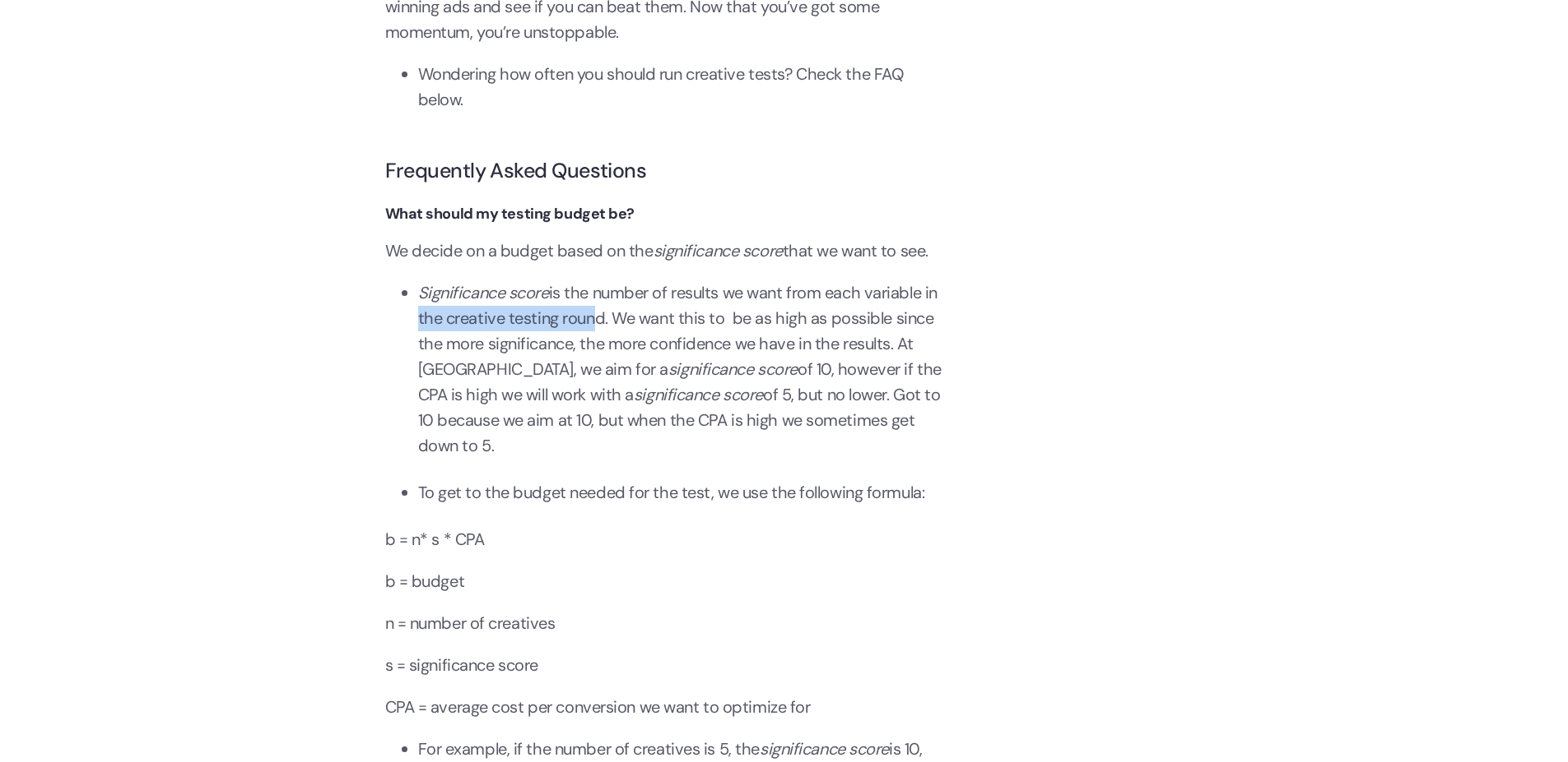
click at [599, 337] on li "Significance score is the number of results we want from each variable in the c…" at bounding box center [681, 370] width 527 height 178
click at [619, 331] on li "Significance score is the number of results we want from each variable in the c…" at bounding box center [681, 370] width 527 height 178
click at [624, 340] on li "Significance score is the number of results we want from each variable in the c…" at bounding box center [681, 370] width 527 height 178
click at [746, 339] on li "Significance score is the number of results we want from each variable in the c…" at bounding box center [681, 370] width 527 height 178
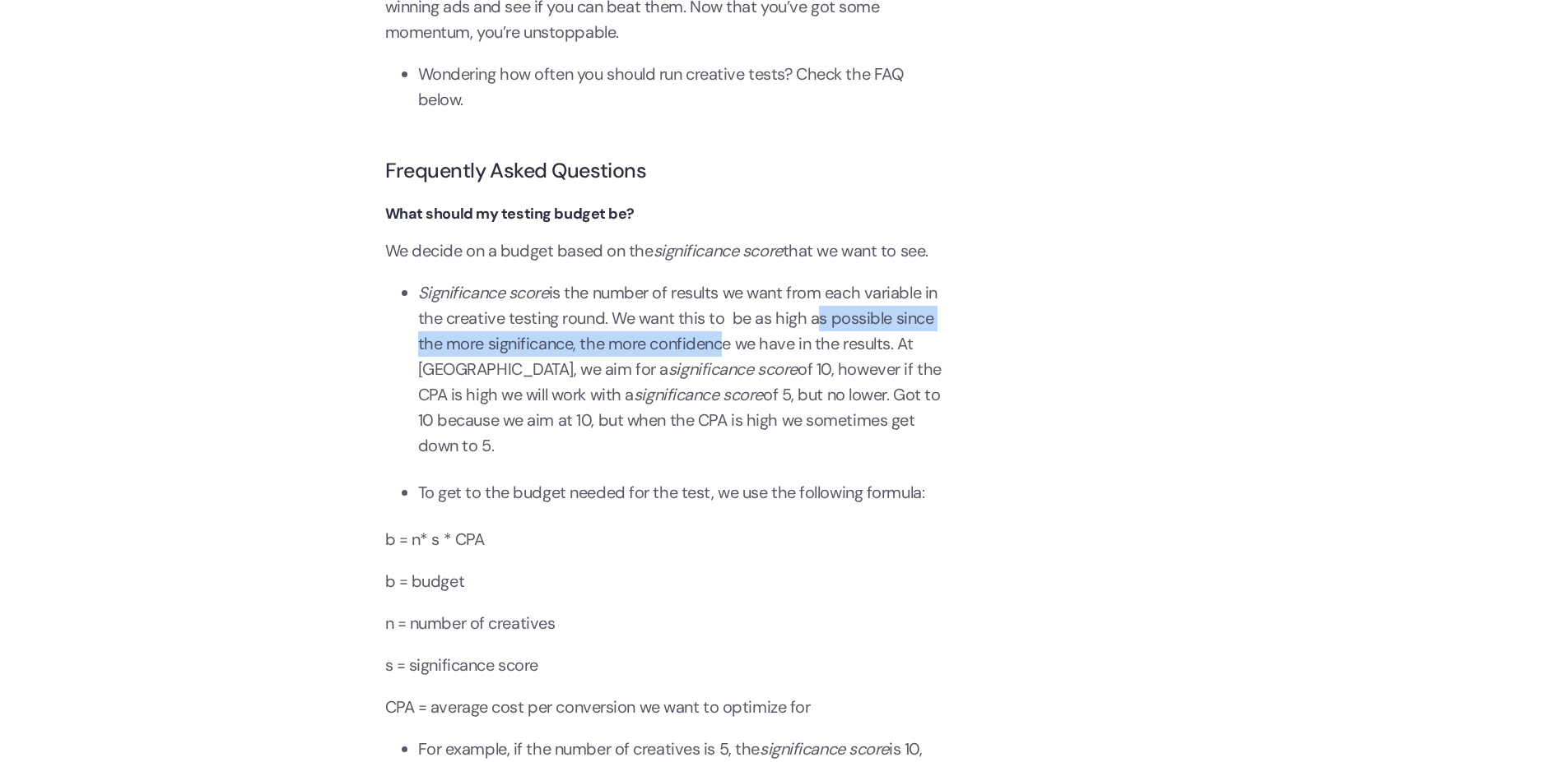
click at [835, 335] on li "Significance score is the number of results we want from each variable in the c…" at bounding box center [681, 370] width 527 height 178
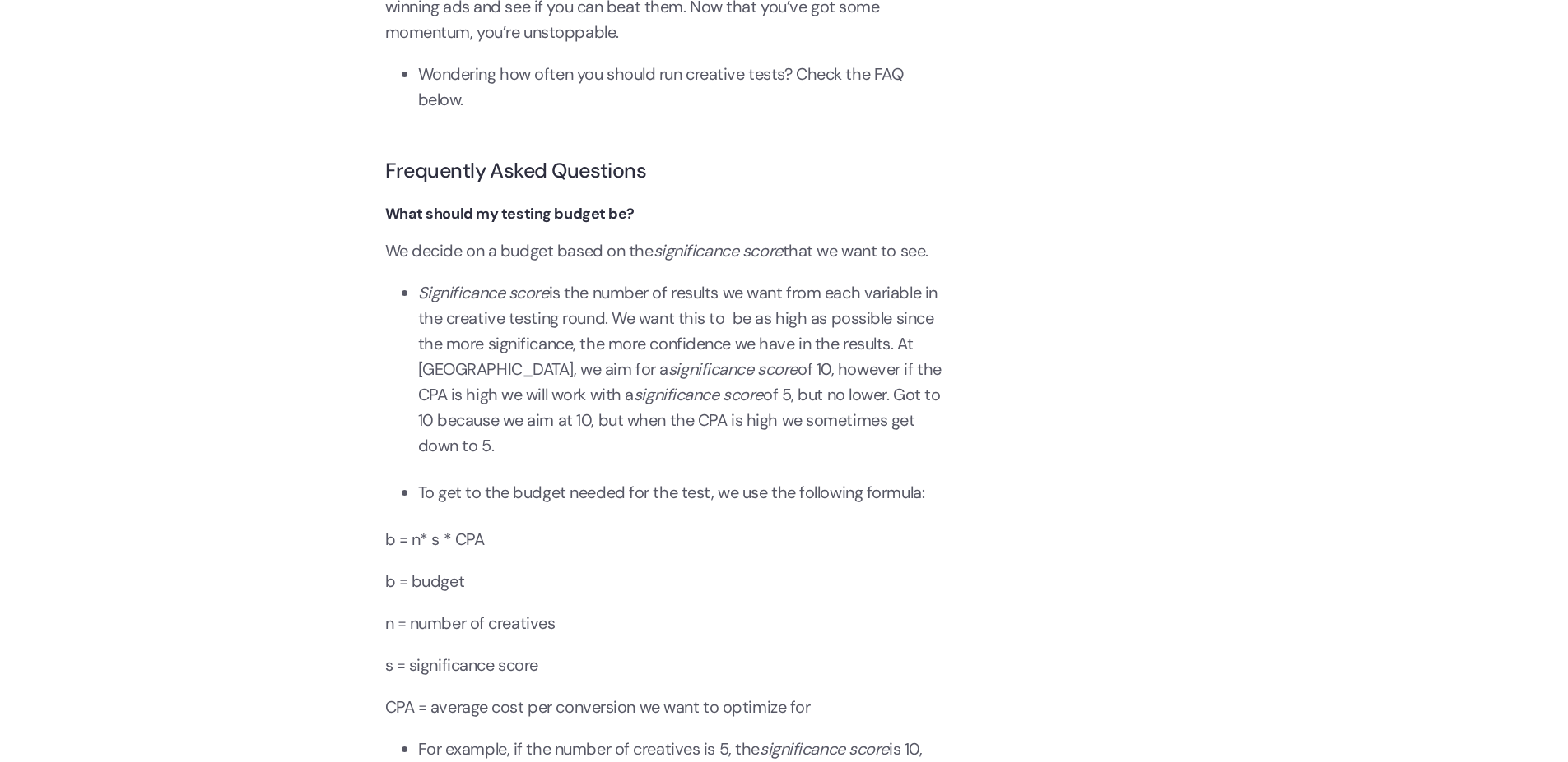
click at [521, 394] on li "Significance score is the number of results we want from each variable in the c…" at bounding box center [681, 370] width 527 height 178
click at [463, 376] on li "Significance score is the number of results we want from each variable in the c…" at bounding box center [681, 370] width 527 height 178
click at [669, 370] on li "Significance score is the number of results we want from each variable in the c…" at bounding box center [681, 370] width 527 height 178
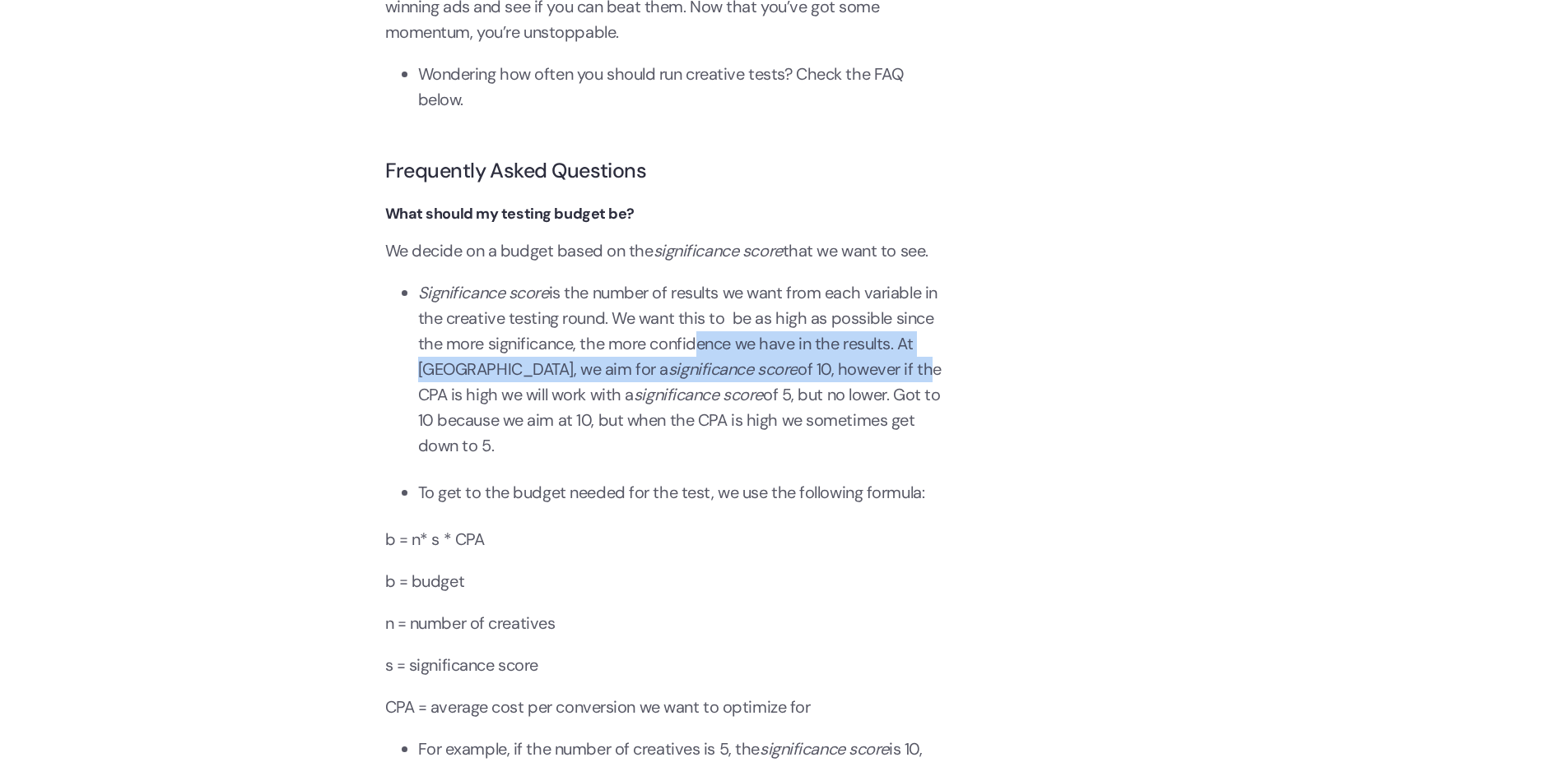
click at [886, 391] on li "Significance score is the number of results we want from each variable in the c…" at bounding box center [681, 370] width 527 height 178
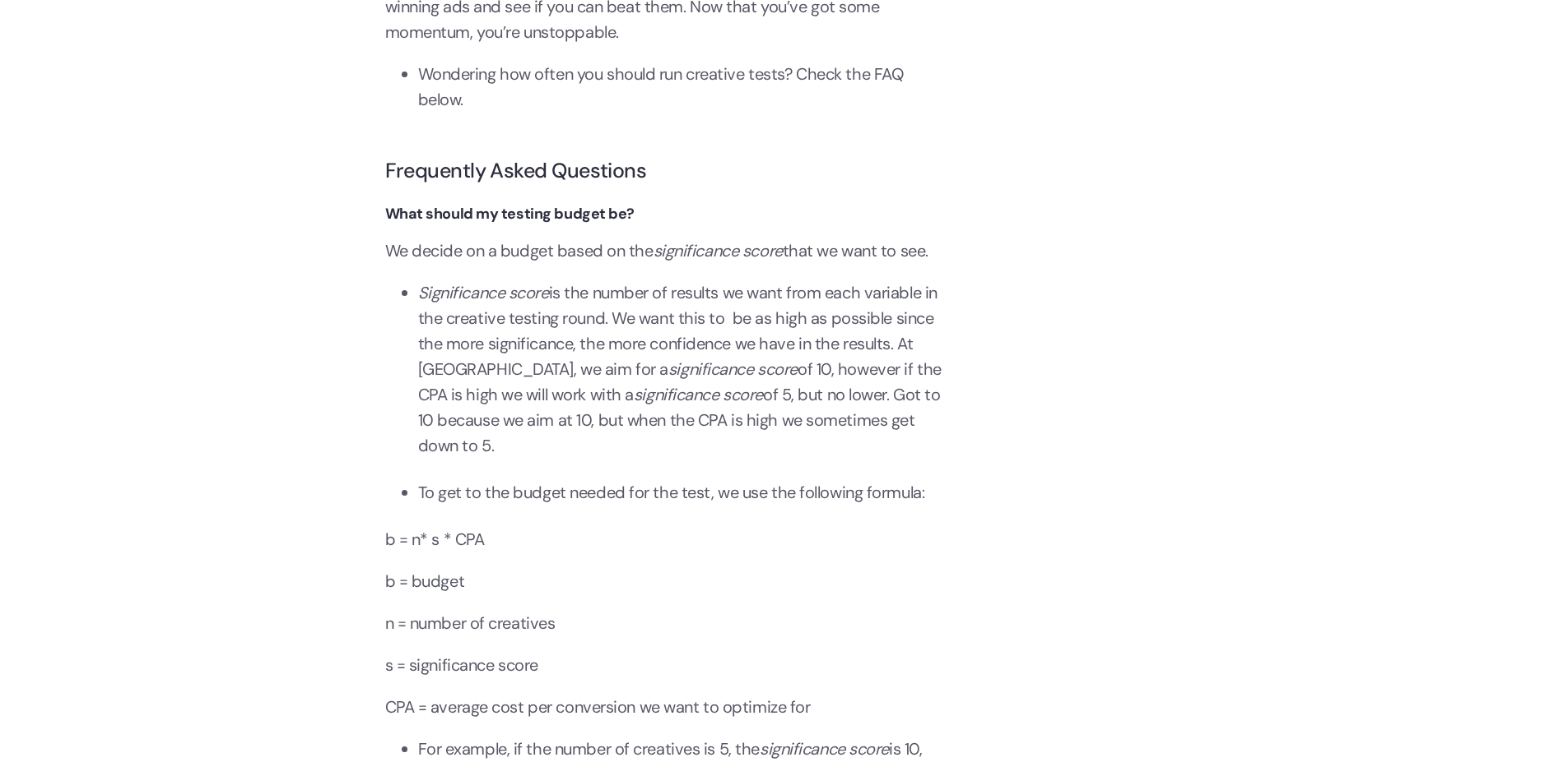
click at [473, 428] on li "Significance score is the number of results we want from each variable in the c…" at bounding box center [681, 370] width 527 height 178
click at [578, 397] on li "Significance score is the number of results we want from each variable in the c…" at bounding box center [681, 370] width 527 height 178
click at [741, 388] on li "Significance score is the number of results we want from each variable in the c…" at bounding box center [681, 370] width 527 height 178
click at [690, 405] on em "significance score" at bounding box center [698, 394] width 129 height 21
click at [858, 398] on li "Significance score is the number of results we want from each variable in the c…" at bounding box center [681, 370] width 527 height 178
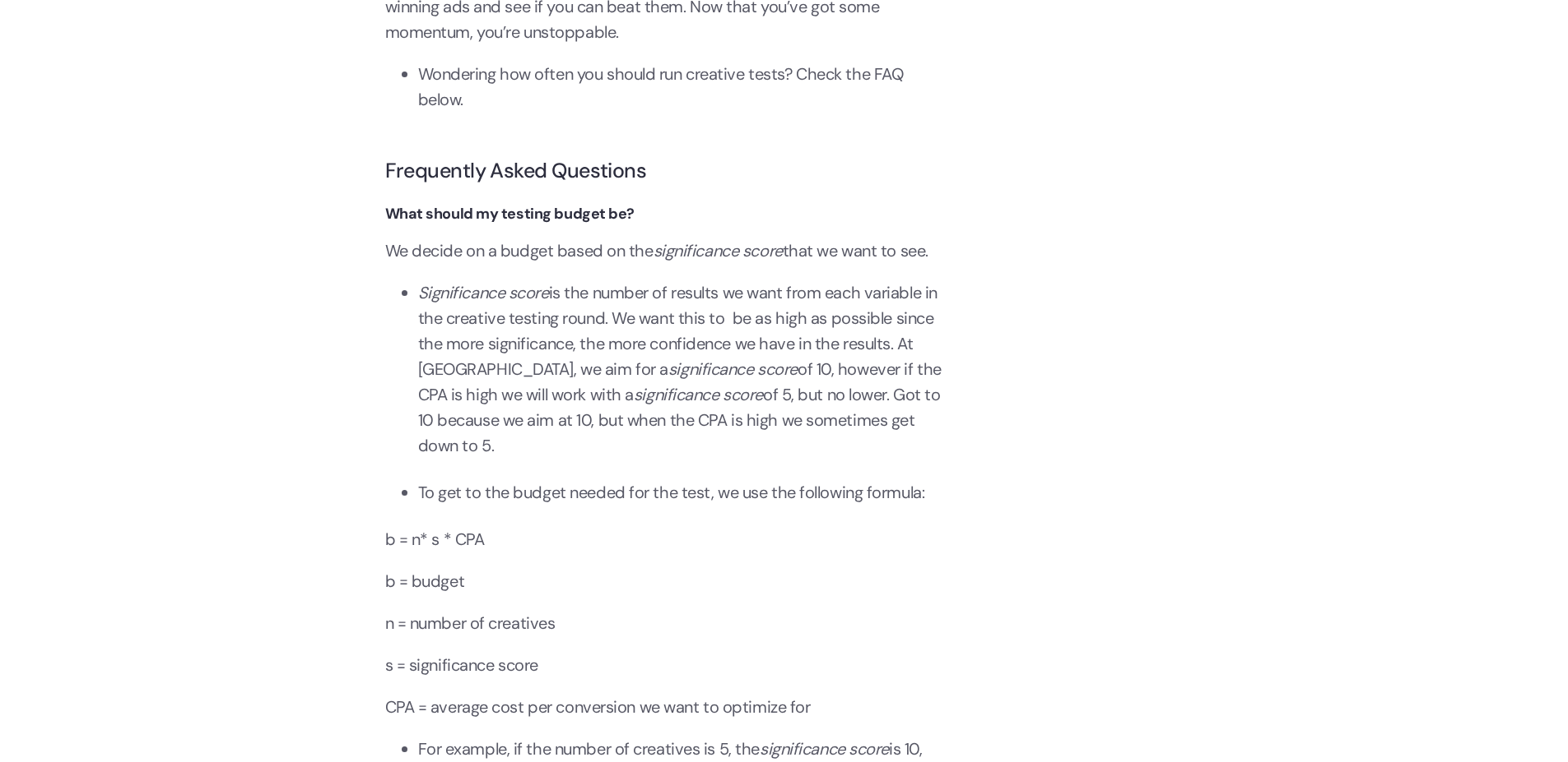
click at [669, 449] on li "Significance score is the number of results we want from each variable in the c…" at bounding box center [681, 370] width 527 height 178
click at [909, 397] on li "Significance score is the number of results we want from each variable in the c…" at bounding box center [681, 370] width 527 height 178
click at [526, 417] on ul "Significance score is the number of results we want from each variable in the c…" at bounding box center [665, 376] width 559 height 191
click at [536, 449] on li "Significance score is the number of results we want from each variable in the c…" at bounding box center [681, 370] width 527 height 178
click at [544, 418] on li "Significance score is the number of results we want from each variable in the c…" at bounding box center [681, 370] width 527 height 178
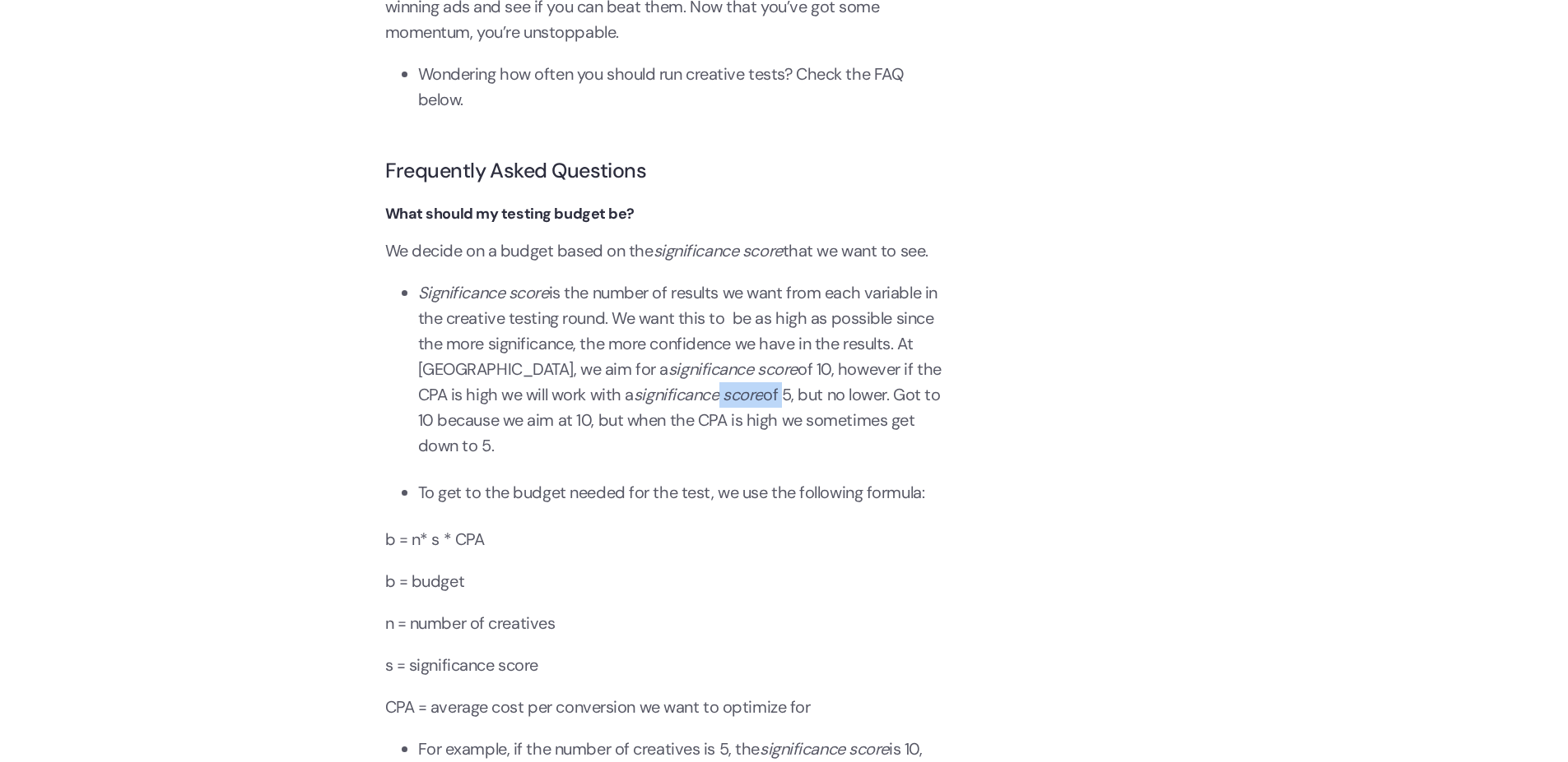
click at [753, 415] on li "Significance score is the number of results we want from each variable in the c…" at bounding box center [681, 370] width 527 height 178
click at [625, 442] on li "Significance score is the number of results we want from each variable in the c…" at bounding box center [681, 370] width 527 height 178
click at [921, 416] on li "Significance score is the number of results we want from each variable in the c…" at bounding box center [681, 370] width 527 height 178
click at [526, 519] on ul "To get to the budget needed for the test, we use the following formula:" at bounding box center [665, 500] width 559 height 39
click at [547, 552] on p "b = n* s * CPA" at bounding box center [665, 540] width 559 height 26
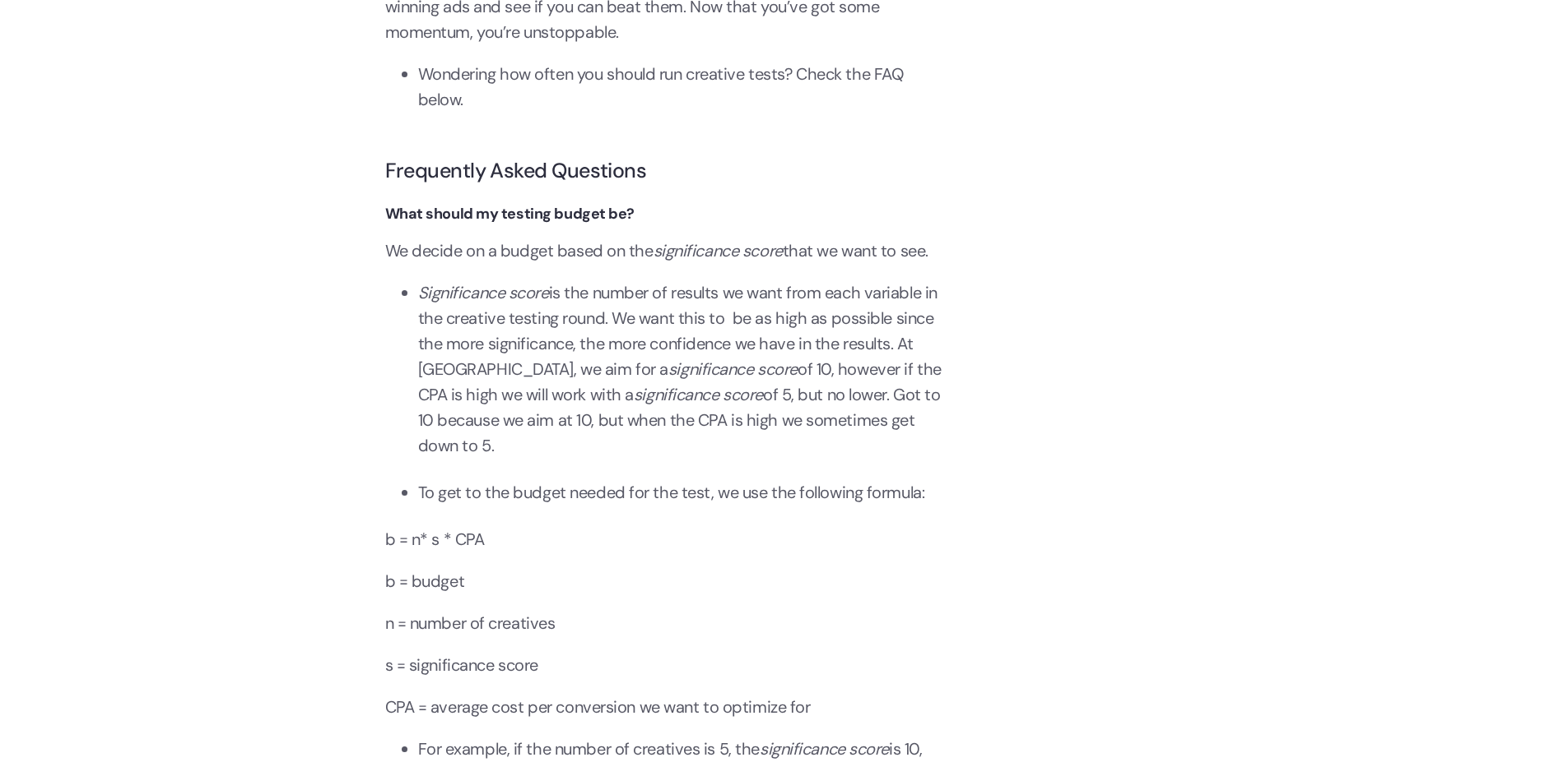
click at [626, 552] on p "b = n* s * CPA" at bounding box center [665, 540] width 559 height 26
click at [511, 506] on li "To get to the budget needed for the test, we use the following formula:" at bounding box center [681, 494] width 527 height 26
click at [535, 506] on li "To get to the budget needed for the test, we use the following formula:" at bounding box center [681, 494] width 527 height 26
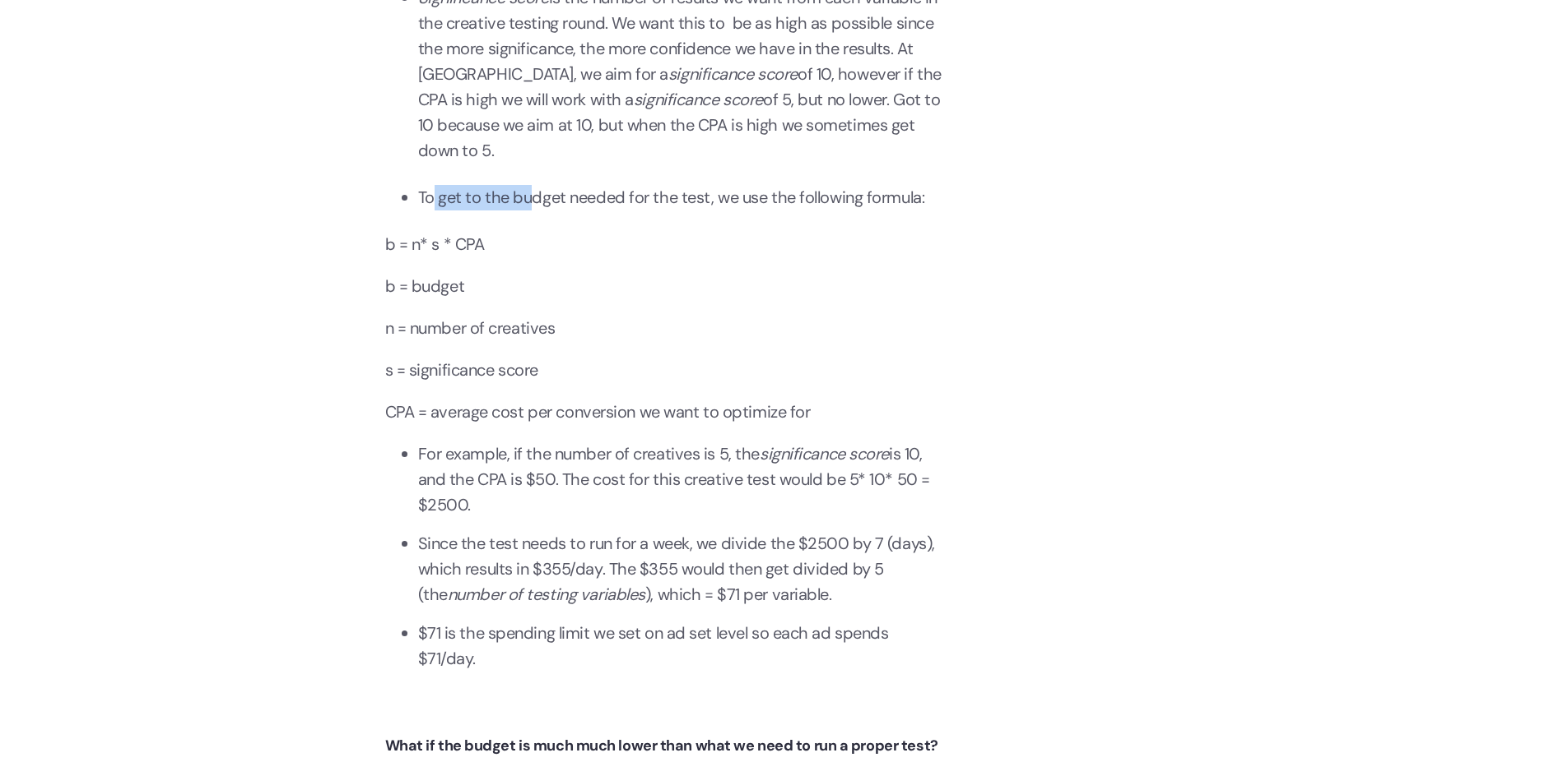
scroll to position [6317, 0]
click at [554, 481] on li "For example, if the number of creatives is 5, the significance score is 10, and…" at bounding box center [681, 479] width 527 height 76
click at [603, 517] on li "For example, if the number of creatives is 5, the significance score is 10, and…" at bounding box center [681, 479] width 527 height 76
click at [569, 481] on li "For example, if the number of creatives is 5, the significance score is 10, and…" at bounding box center [681, 479] width 527 height 76
click at [621, 497] on li "For example, if the number of creatives is 5, the significance score is 10, and…" at bounding box center [681, 479] width 527 height 76
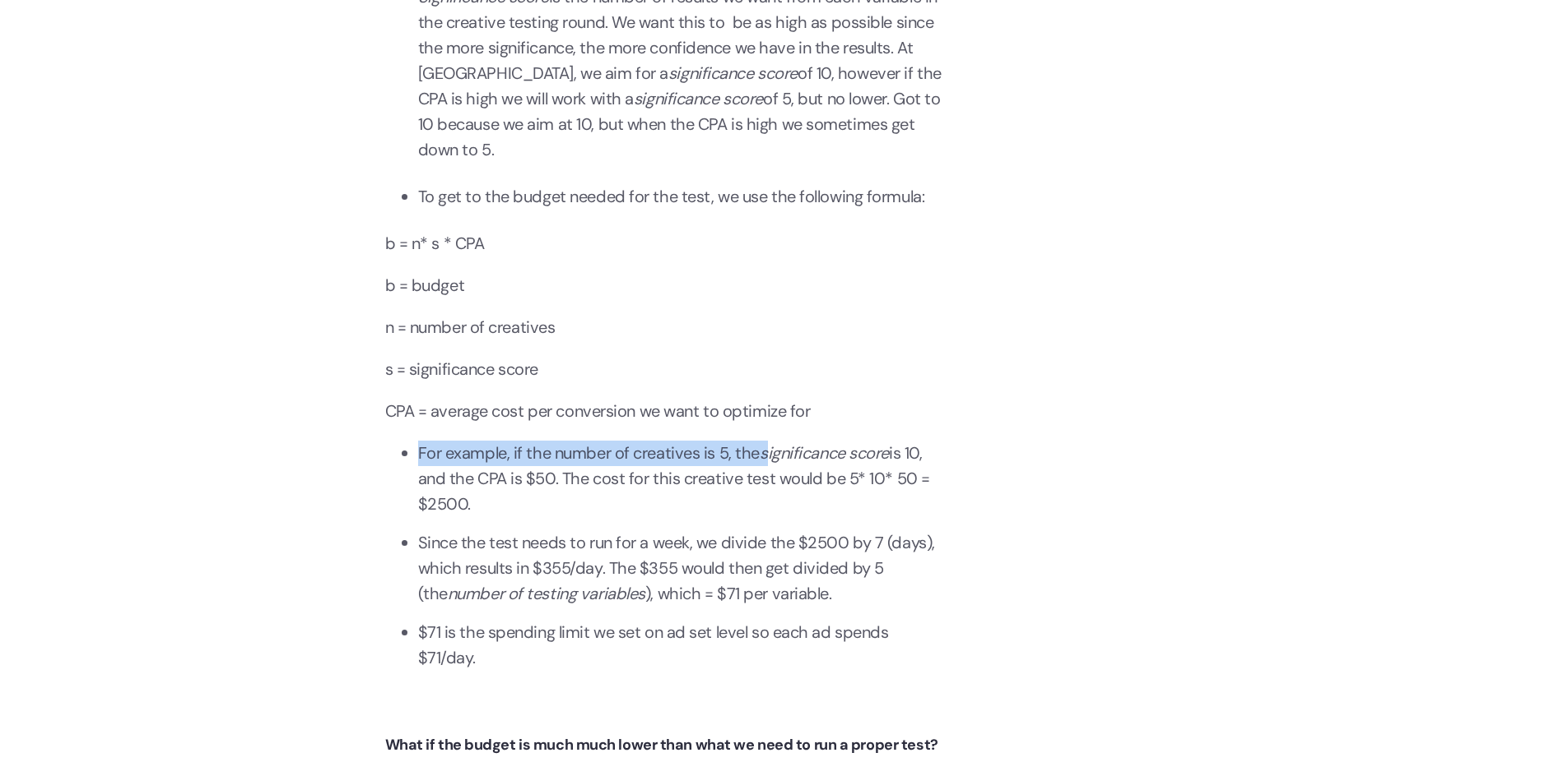
click at [791, 470] on li "For example, if the number of creatives is 5, the significance score is 10, and…" at bounding box center [681, 479] width 527 height 76
click at [776, 515] on li "For example, if the number of creatives is 5, the significance score is 10, and…" at bounding box center [681, 479] width 527 height 76
click at [788, 487] on li "For example, if the number of creatives is 5, the significance score is 10, and…" at bounding box center [681, 479] width 527 height 76
click at [824, 506] on li "For example, if the number of creatives is 5, the significance score is 10, and…" at bounding box center [681, 479] width 527 height 76
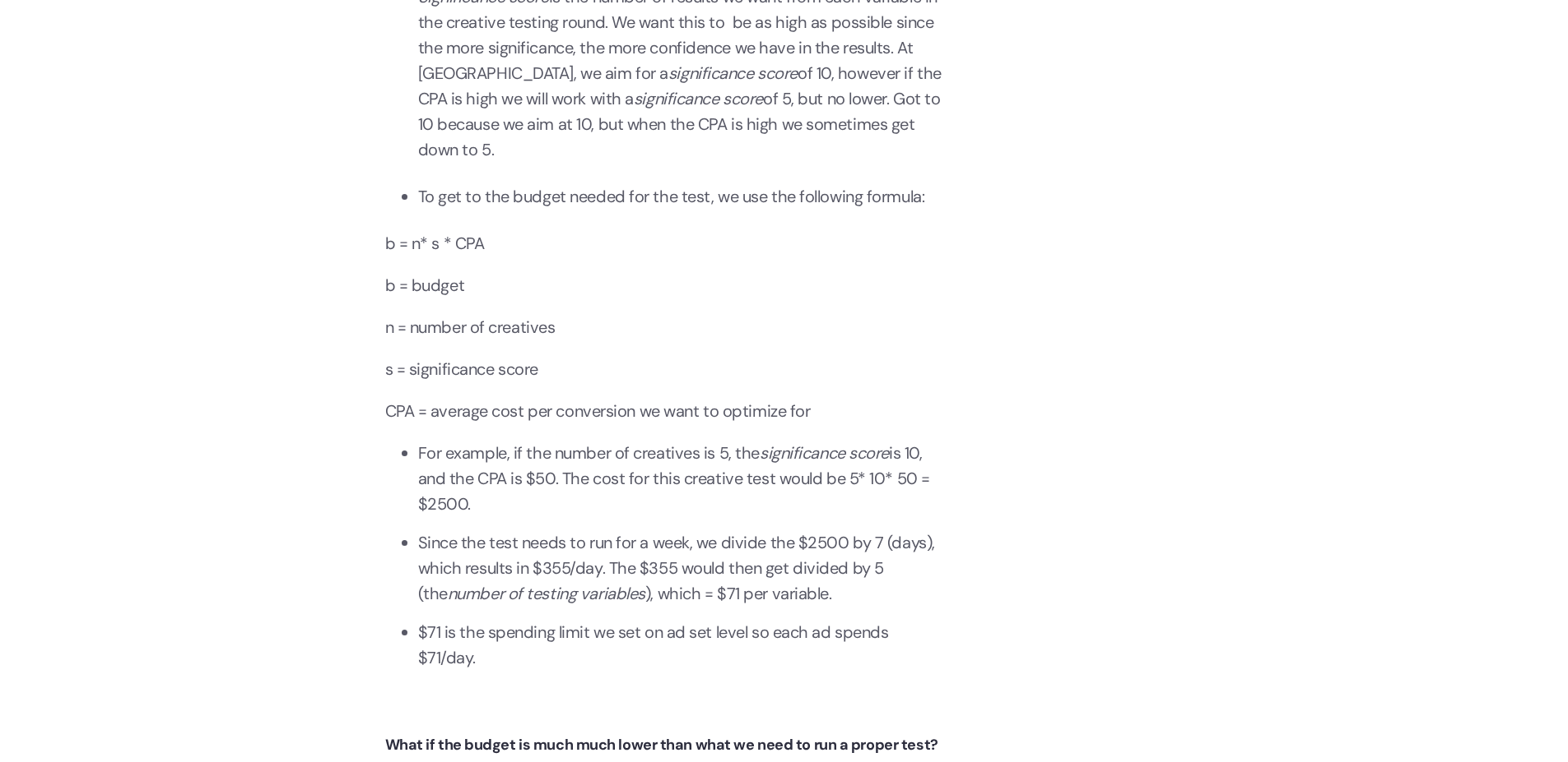
click at [826, 501] on li "For example, if the number of creatives is 5, the significance score is 10, and…" at bounding box center [681, 479] width 527 height 76
click at [820, 464] on em "significance score" at bounding box center [824, 452] width 129 height 21
click at [529, 500] on li "For example, if the number of creatives is 5, the significance score is 10, and…" at bounding box center [681, 479] width 527 height 76
click at [456, 506] on li "For example, if the number of creatives is 5, the significance score is 10, and…" at bounding box center [681, 479] width 527 height 76
click at [562, 504] on li "For example, if the number of creatives is 5, the significance score is 10, and…" at bounding box center [681, 479] width 527 height 76
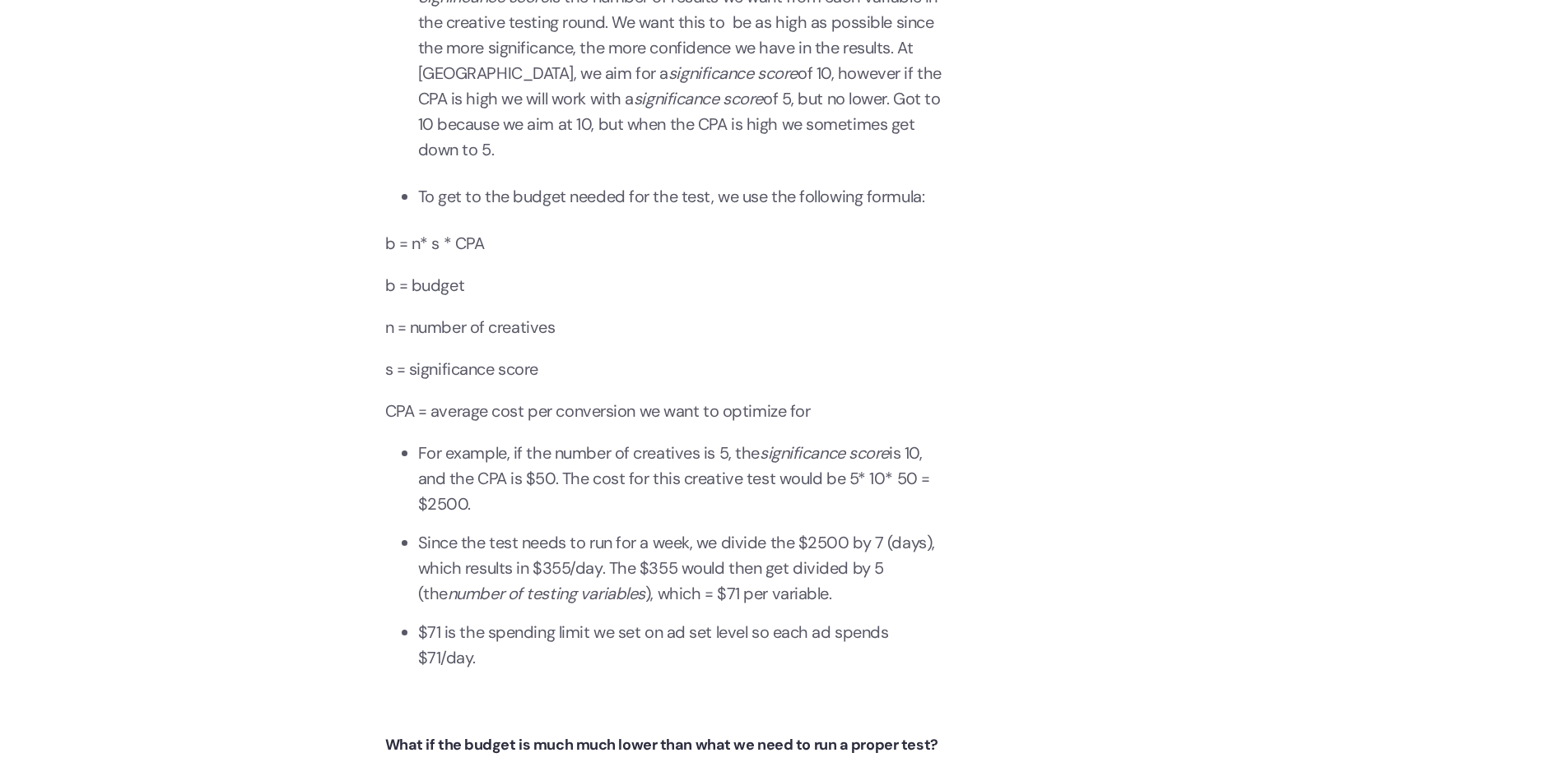
click at [622, 574] on li "Since the test needs to run for a week, we divide the $2500 by 7 (days), which …" at bounding box center [681, 568] width 527 height 76
click at [715, 509] on li "For example, if the number of creatives is 5, the significance score is 10, and…" at bounding box center [681, 479] width 527 height 76
click at [531, 557] on li "Since the test needs to run for a week, we divide the $2500 by 7 (days), which …" at bounding box center [681, 568] width 527 height 76
click at [646, 574] on li "Since the test needs to run for a week, we divide the $2500 by 7 (days), which …" at bounding box center [681, 568] width 527 height 76
click at [829, 567] on li "Since the test needs to run for a week, we divide the $2500 by 7 (days), which …" at bounding box center [681, 568] width 527 height 76
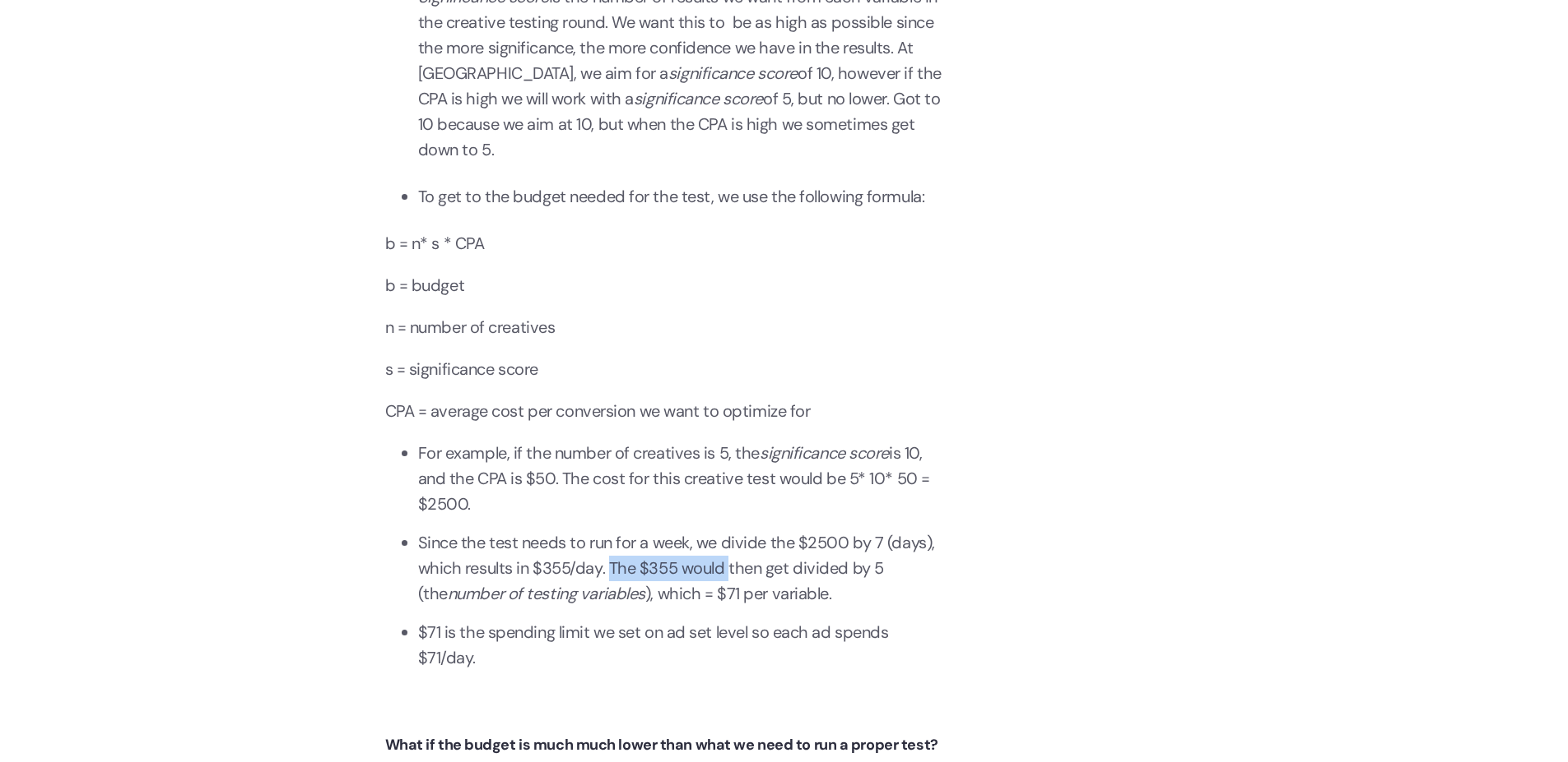
click at [758, 603] on li "Since the test needs to run for a week, we divide the $2500 by 7 (days), which …" at bounding box center [681, 568] width 527 height 76
click at [871, 598] on li "Since the test needs to run for a week, we divide the $2500 by 7 (days), which …" at bounding box center [681, 568] width 527 height 76
click at [783, 607] on li "Since the test needs to run for a week, we divide the $2500 by 7 (days), which …" at bounding box center [681, 568] width 527 height 76
click at [554, 666] on li "$71 is the spending limit we set on ad set level so each ad spends $71/day." at bounding box center [681, 645] width 527 height 51
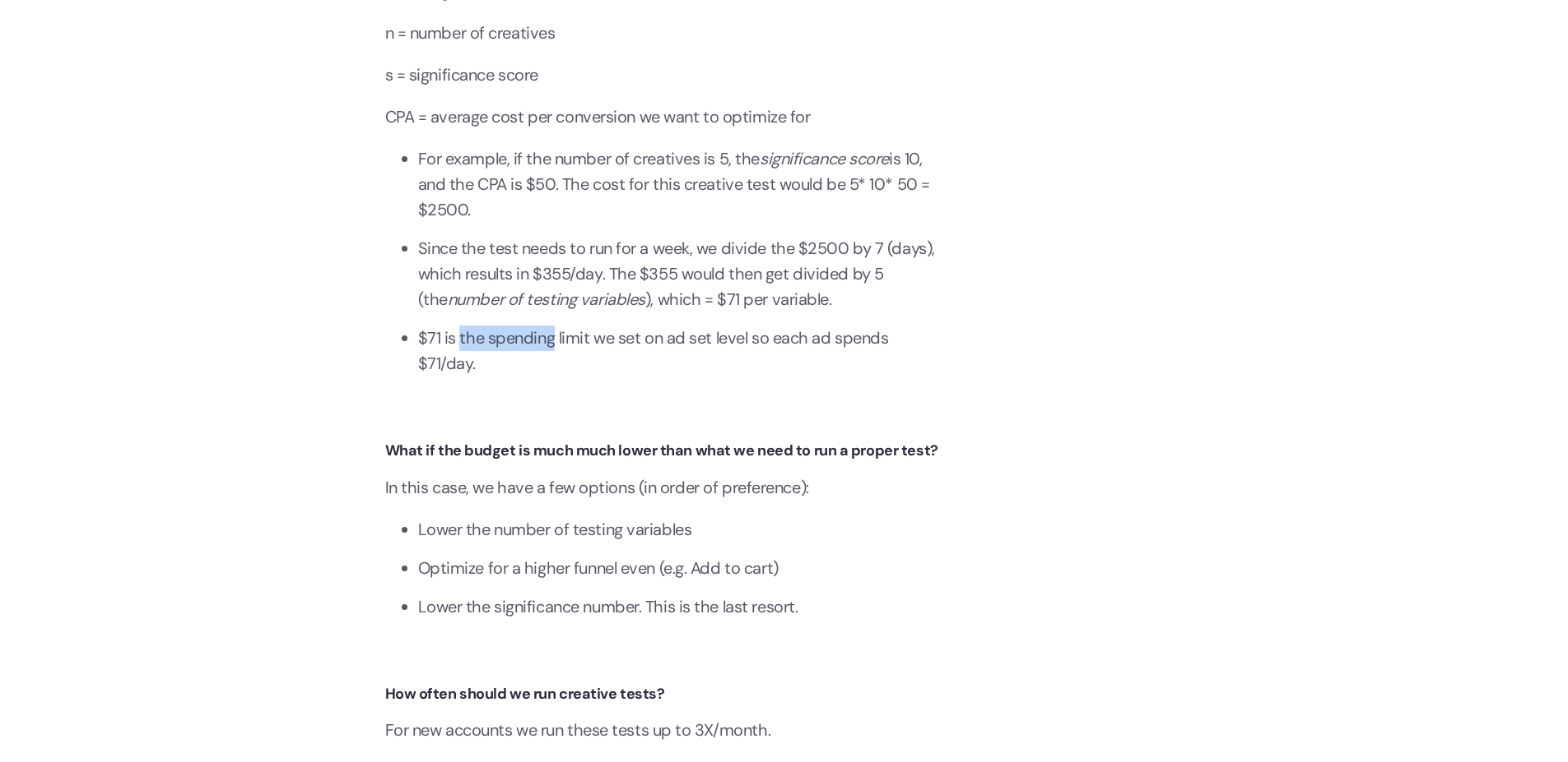
scroll to position [6613, 0]
click at [599, 370] on li "$71 is the spending limit we set on ad set level so each ad spends $71/day." at bounding box center [681, 349] width 527 height 51
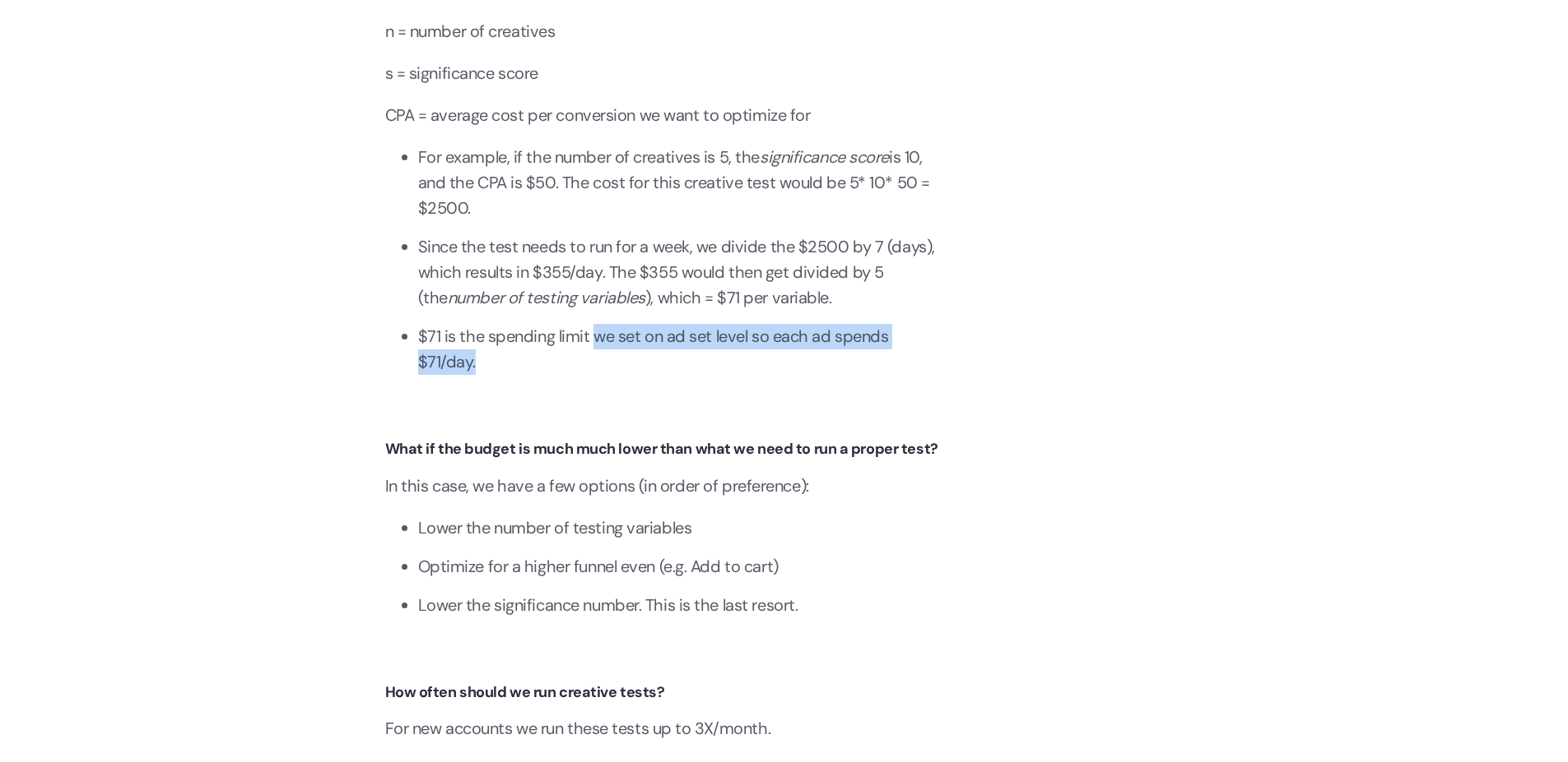
click at [715, 375] on li "$71 is the spending limit we set on ad set level so each ad spends $71/day." at bounding box center [681, 349] width 527 height 51
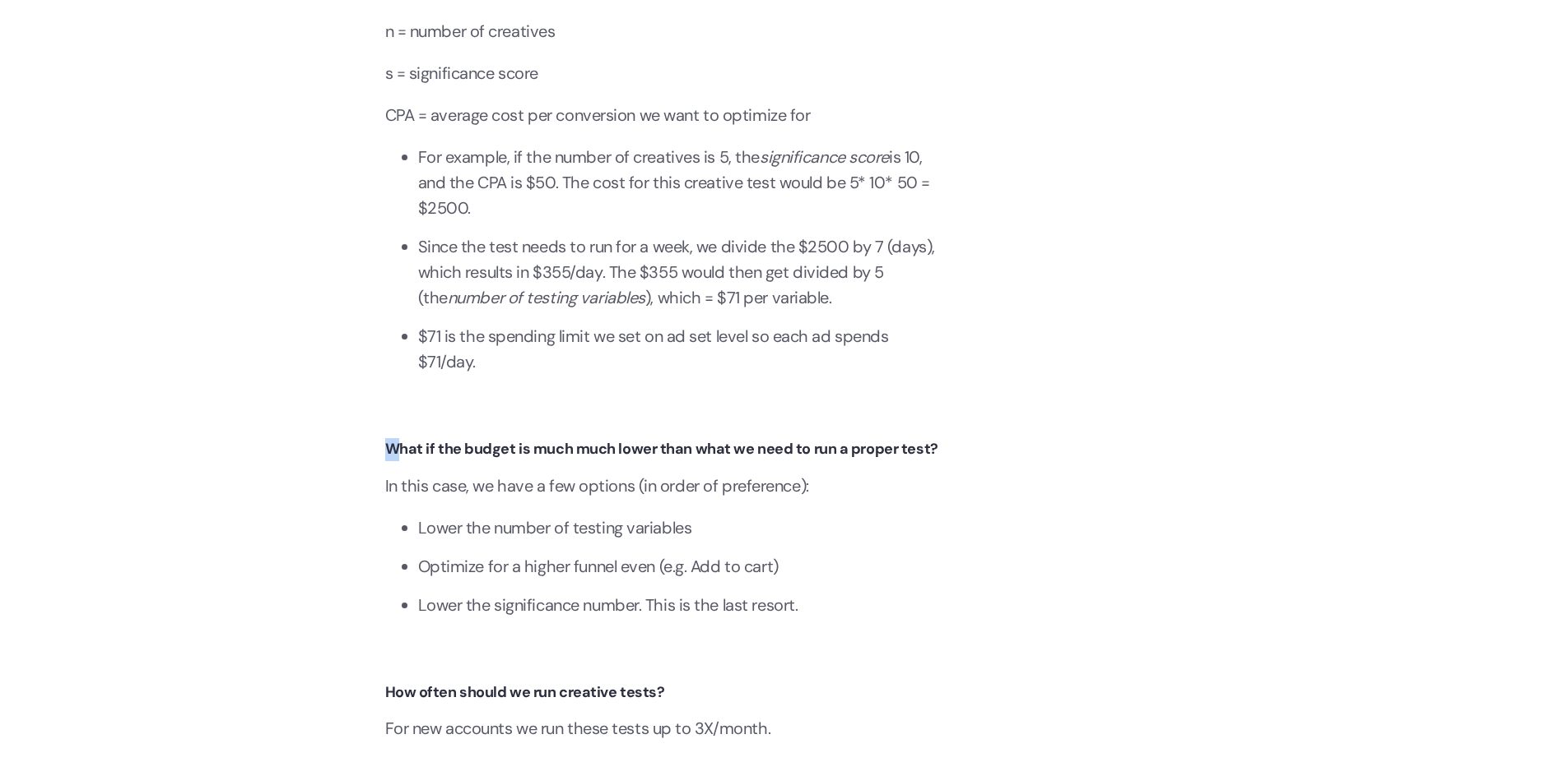
click at [470, 499] on p "In this case, we have a few options (in order of preference):" at bounding box center [665, 486] width 559 height 26
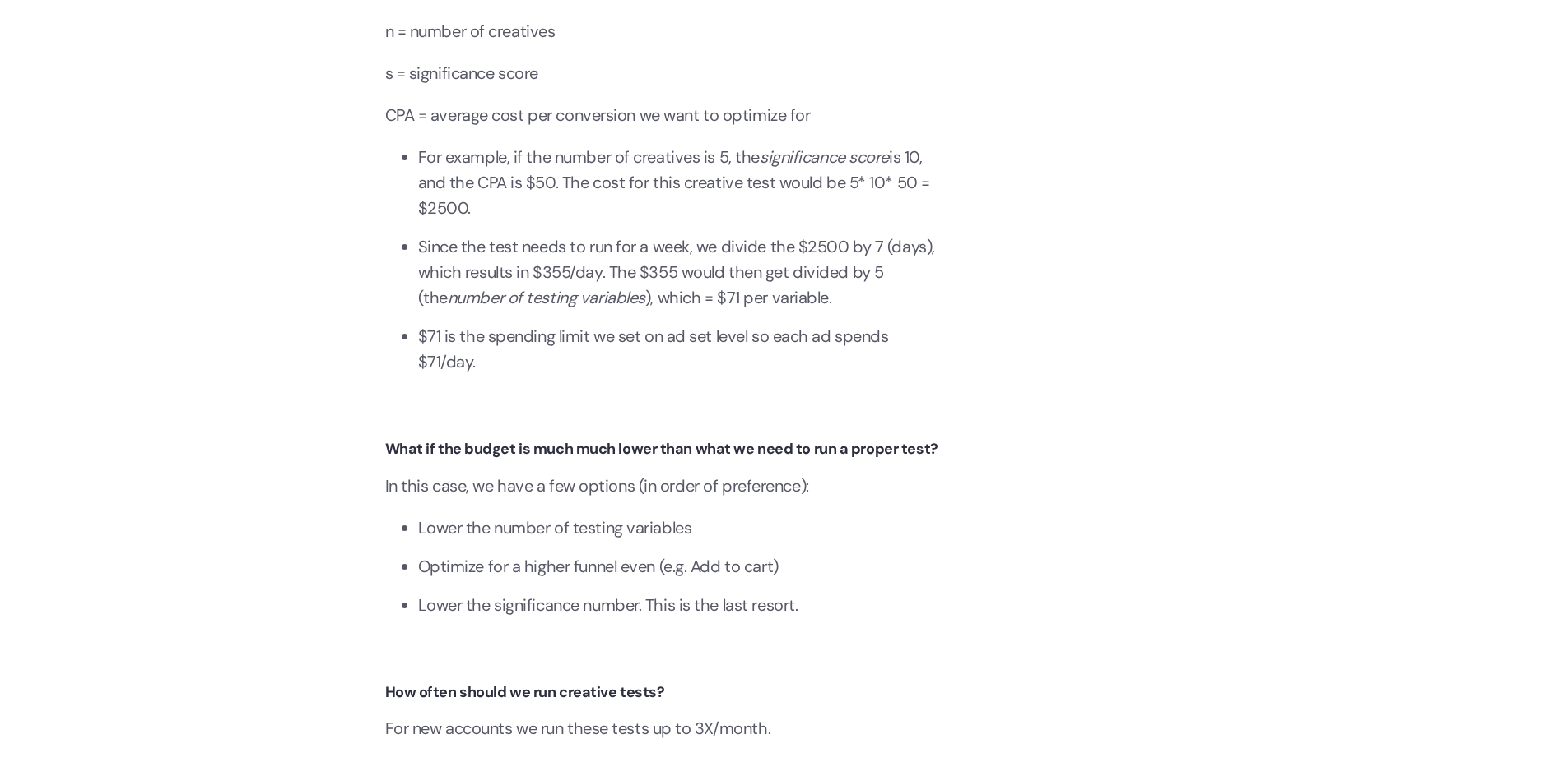
click at [715, 499] on p "In this case, we have a few options (in order of preference):" at bounding box center [665, 486] width 559 height 26
click at [825, 459] on strong "What if the budget is much much lower than what we need to run a proper test?" at bounding box center [661, 449] width 553 height 19
click at [458, 499] on p "In this case, we have a few options (in order of preference):" at bounding box center [665, 486] width 559 height 26
click at [575, 499] on p "In this case, we have a few options (in order of preference):" at bounding box center [665, 486] width 559 height 26
click at [544, 571] on ul "Lower the number of testing variables Optimize for a higher funnel even (e.g. A…" at bounding box center [665, 574] width 559 height 116
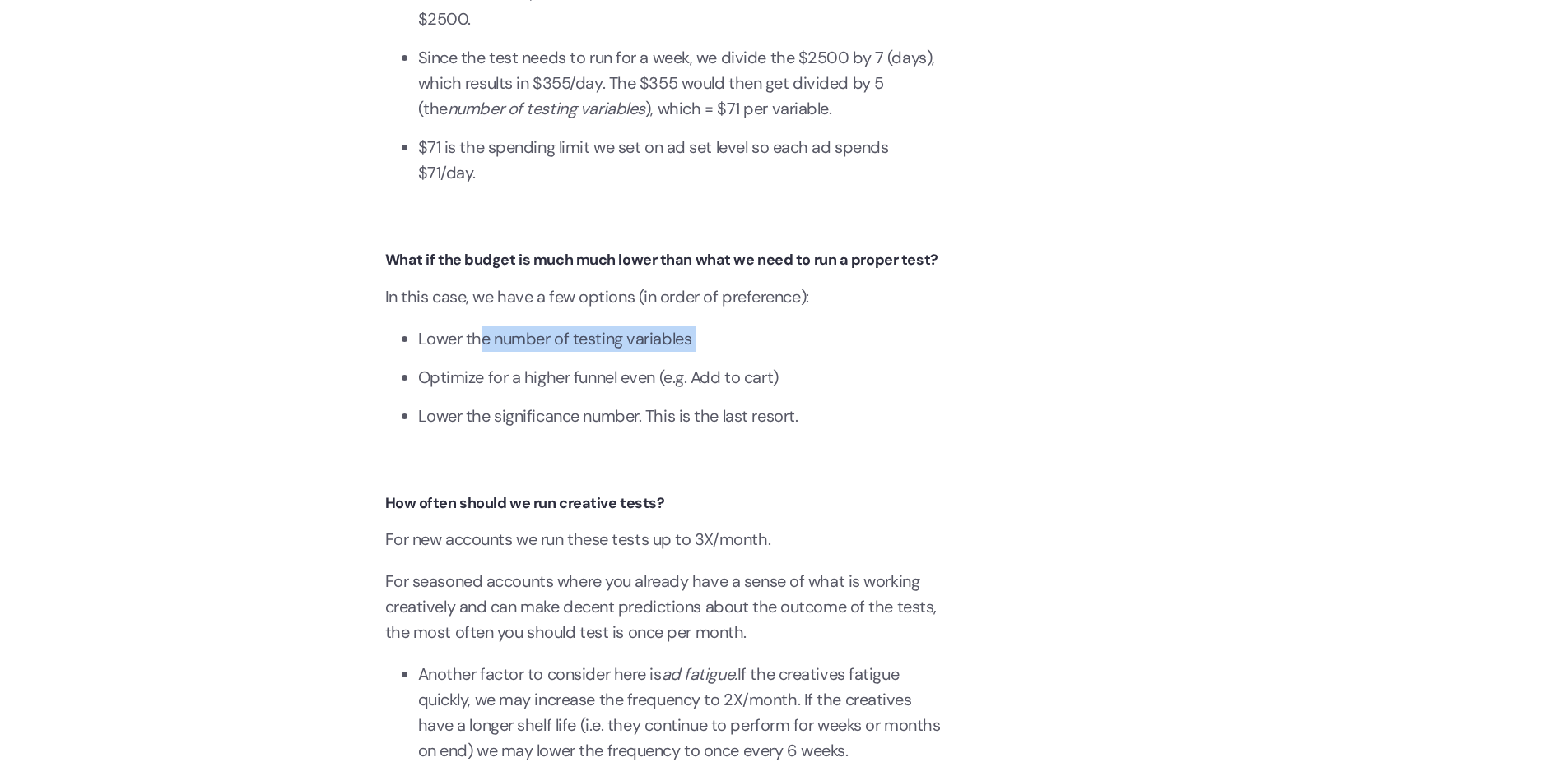
scroll to position [6810, 0]
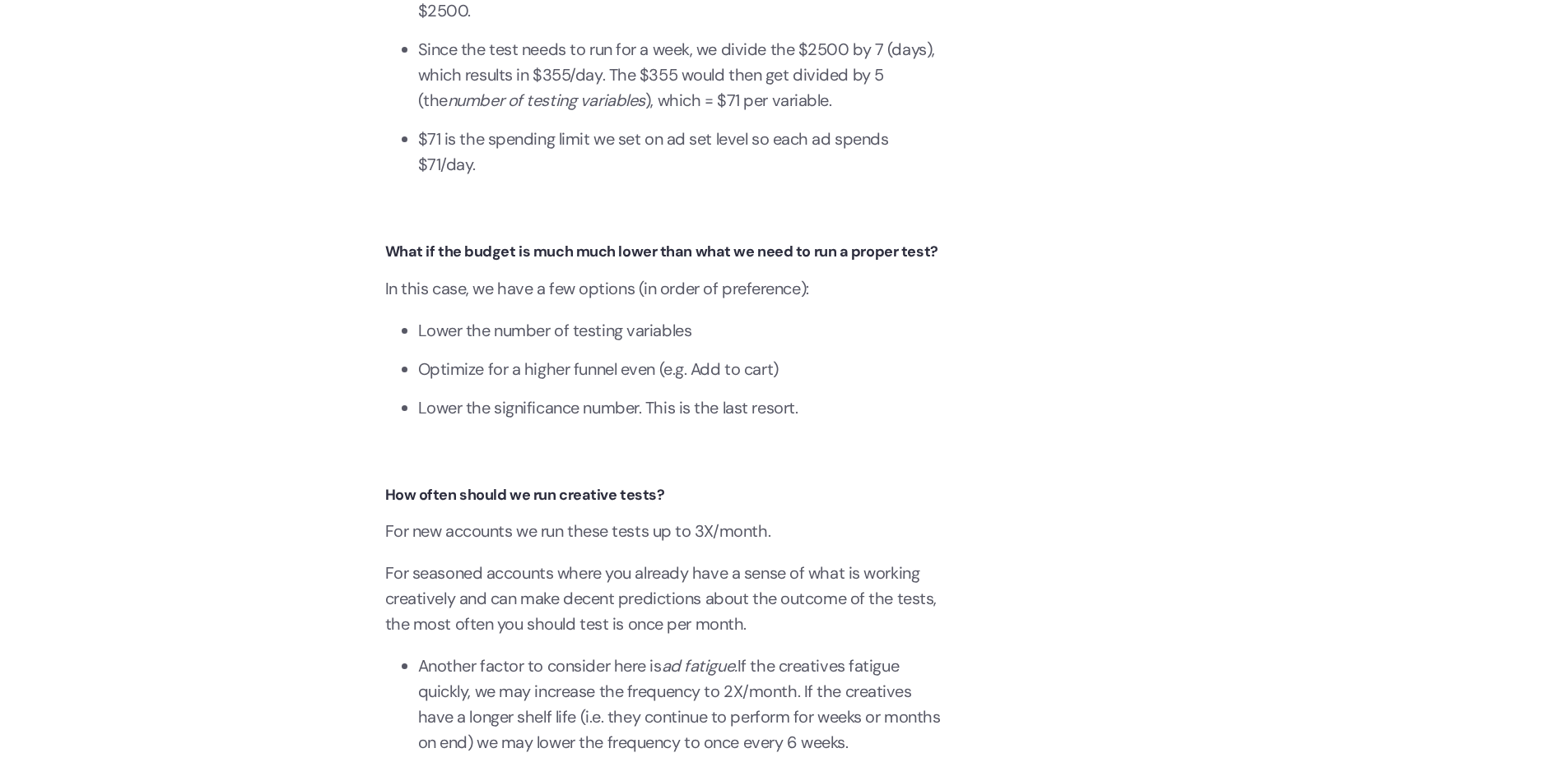
click at [437, 505] on strong "How often should we run creative tests?" at bounding box center [525, 495] width 280 height 19
click at [660, 505] on strong "How often should we run creative tests?" at bounding box center [525, 495] width 280 height 19
click at [540, 544] on p "For new accounts we run these tests up to 3X/month." at bounding box center [665, 532] width 559 height 26
click at [559, 544] on p "For new accounts we run these tests up to 3X/month." at bounding box center [665, 532] width 559 height 26
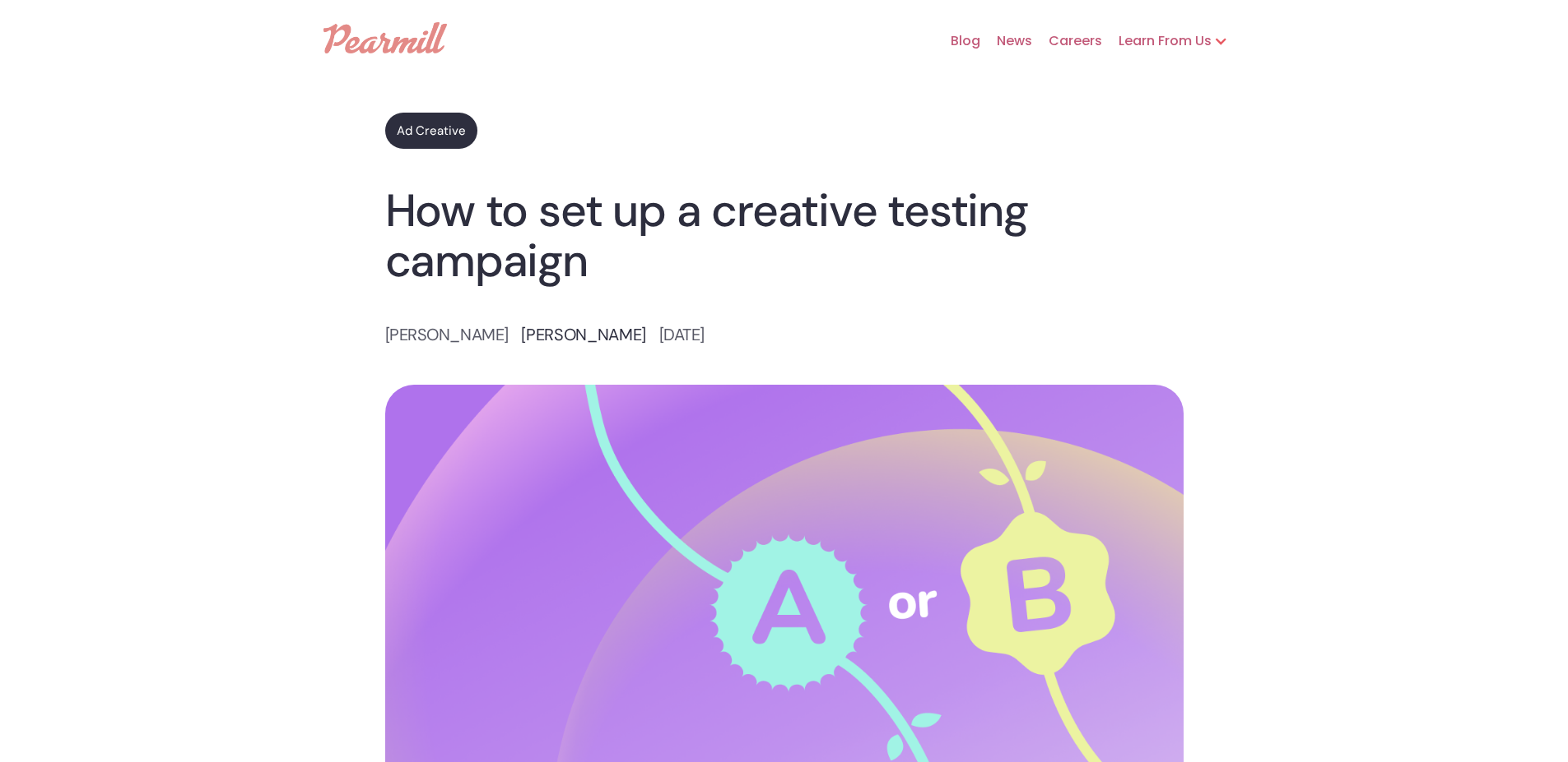
scroll to position [0, 0]
